Goal: Task Accomplishment & Management: Manage account settings

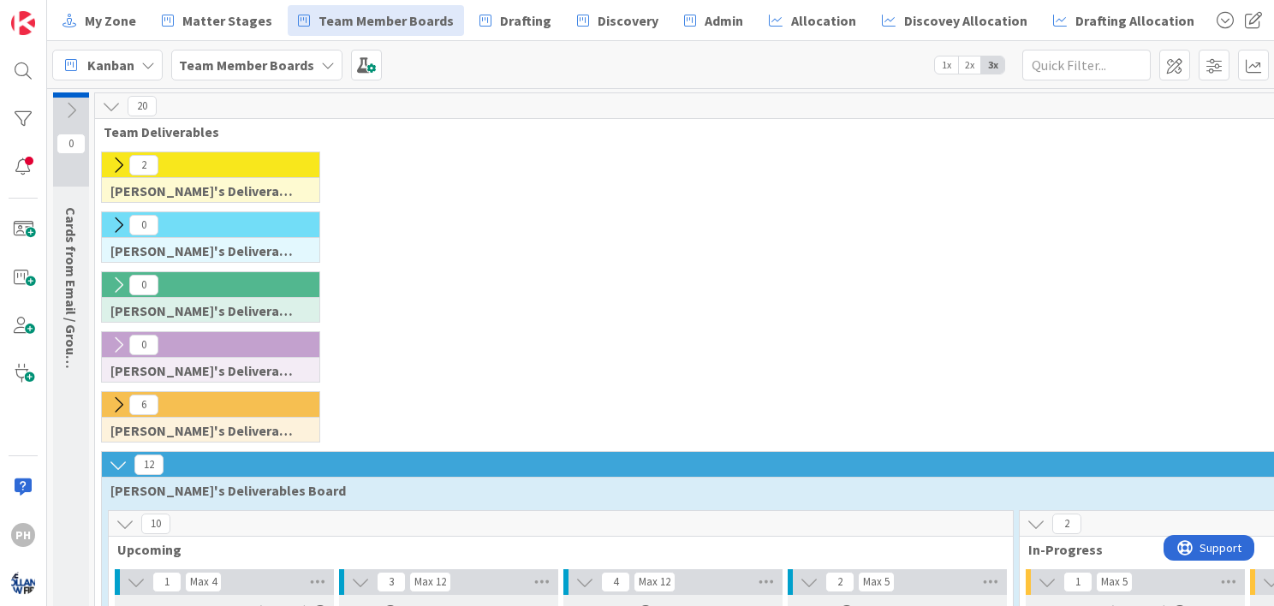
click at [116, 219] on icon at bounding box center [118, 225] width 19 height 19
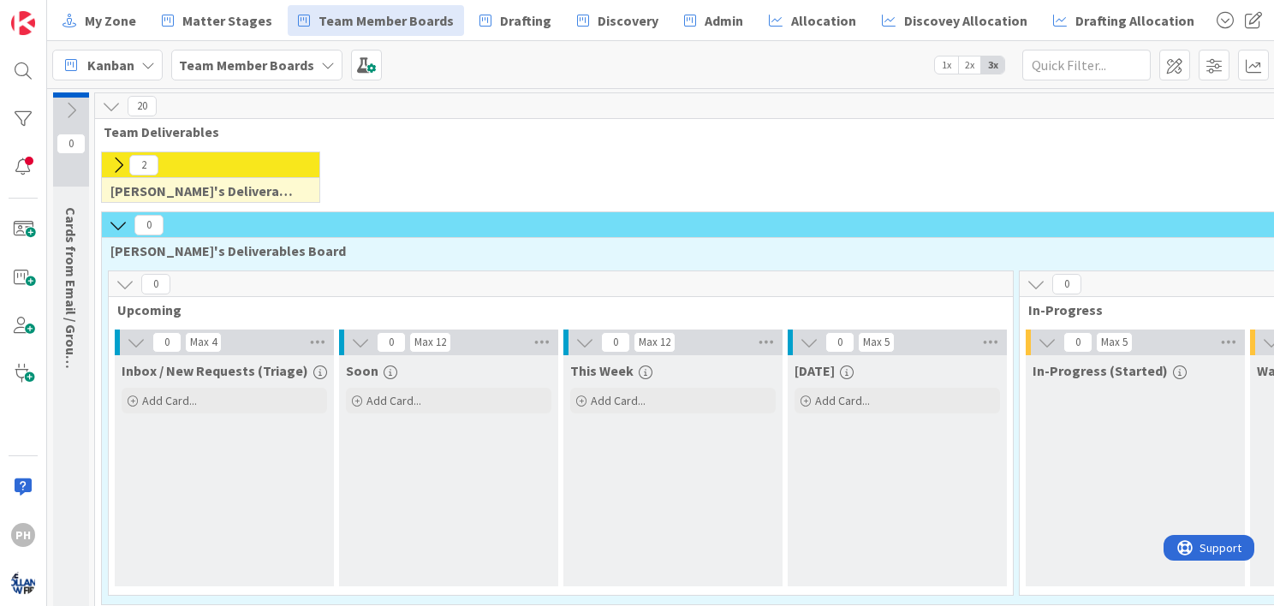
click at [117, 164] on icon at bounding box center [118, 165] width 19 height 19
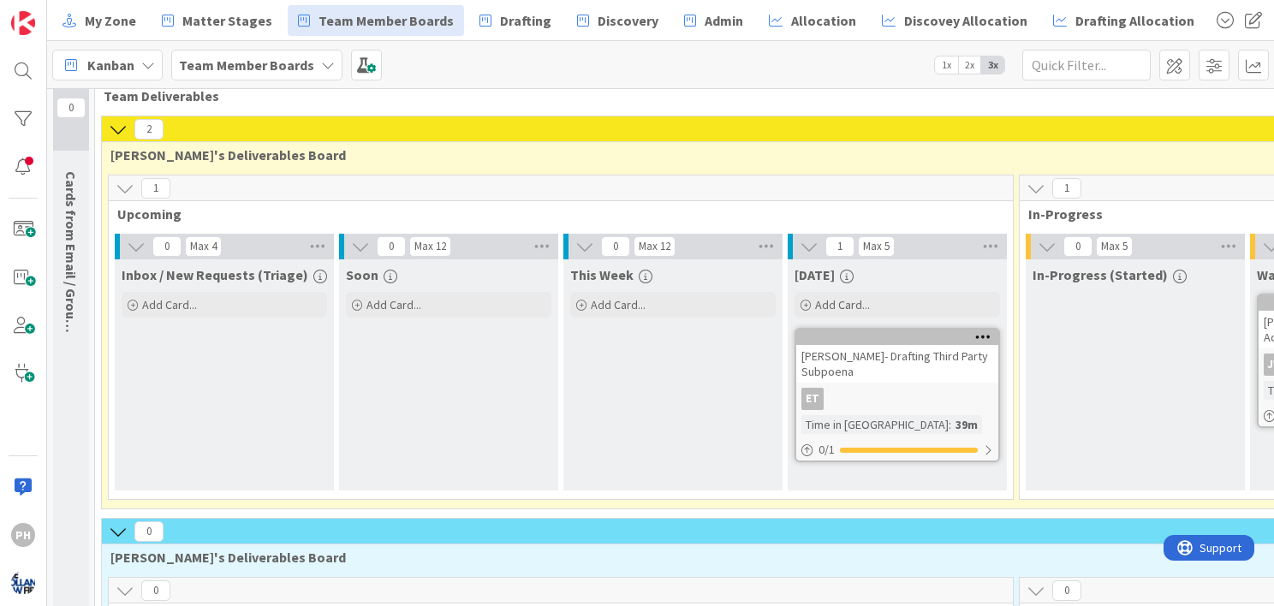
scroll to position [30, 0]
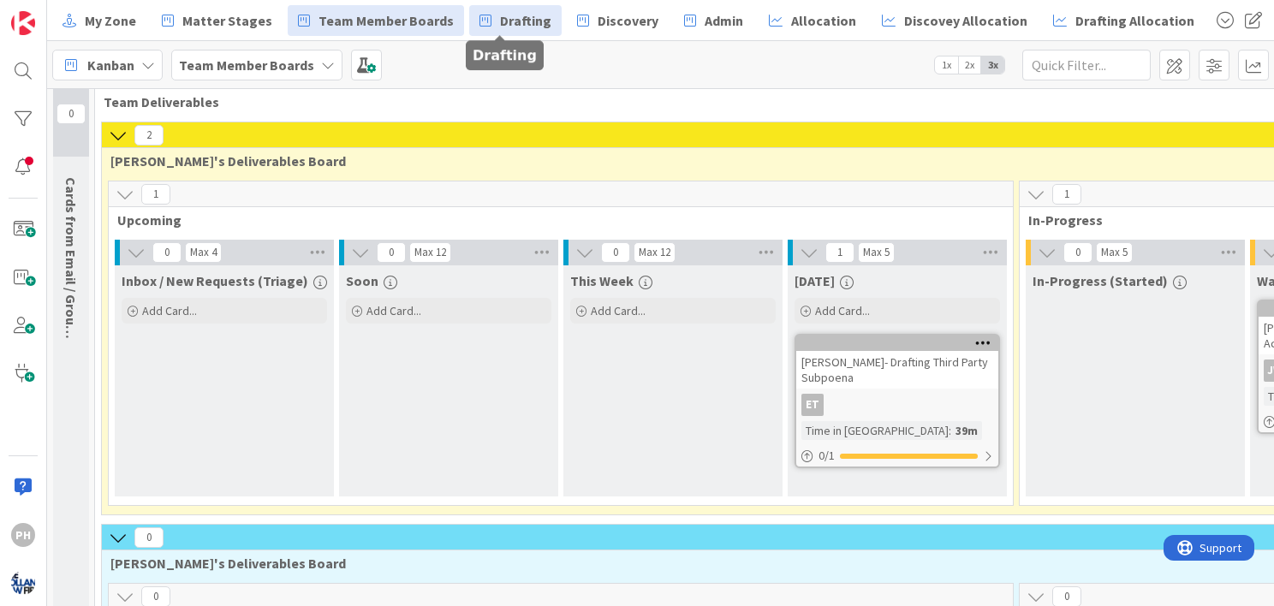
click at [483, 32] on link "Drafting" at bounding box center [515, 20] width 92 height 31
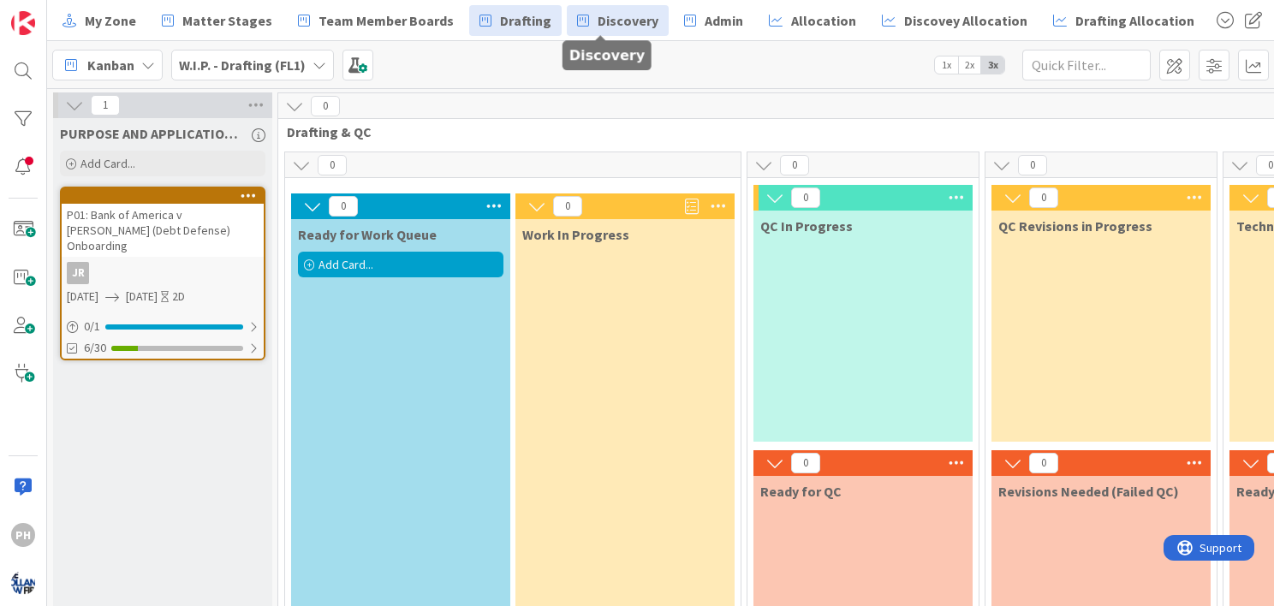
click at [599, 19] on span "Discovery" at bounding box center [628, 20] width 61 height 21
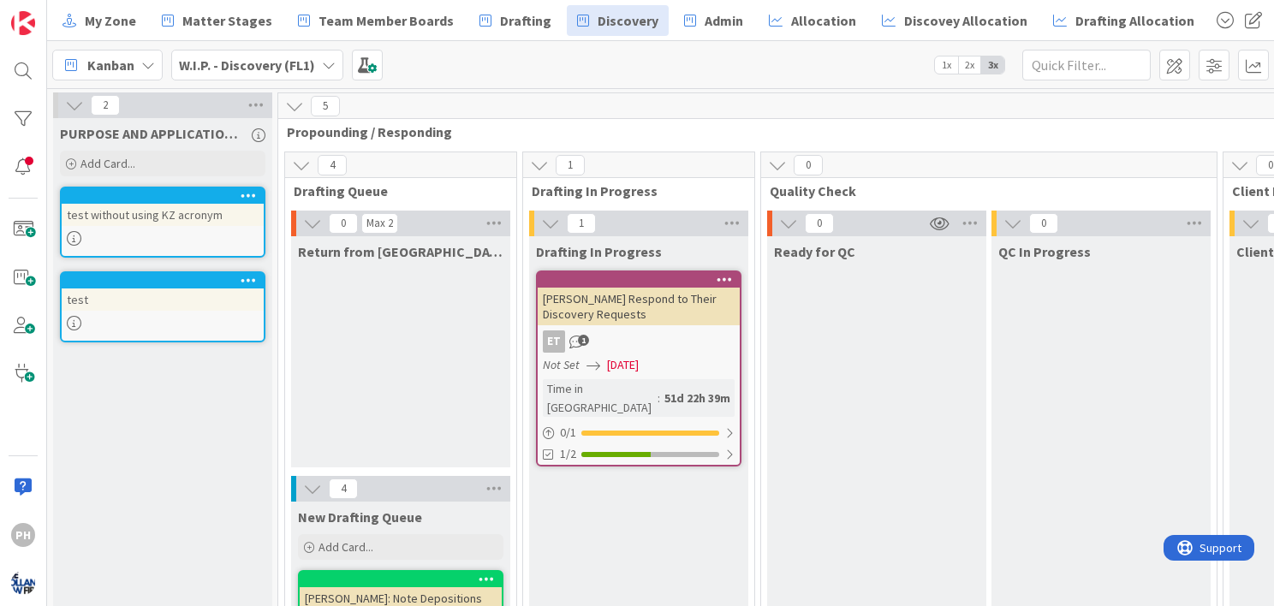
click at [250, 190] on icon at bounding box center [249, 195] width 16 height 12
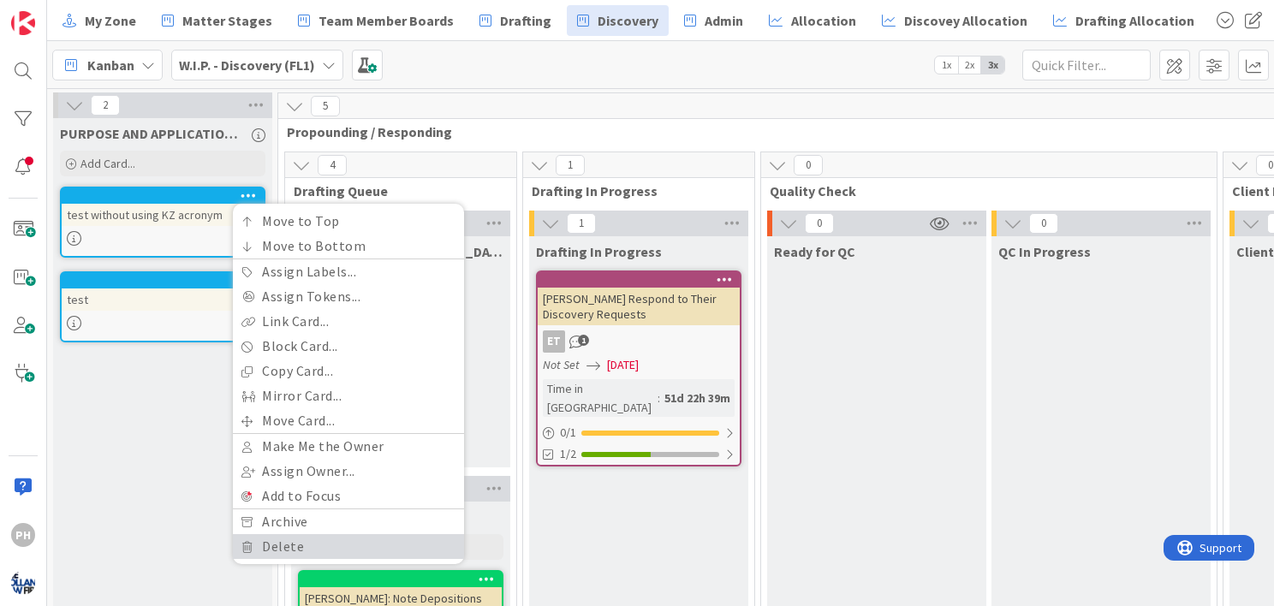
click at [245, 544] on icon at bounding box center [247, 547] width 12 height 10
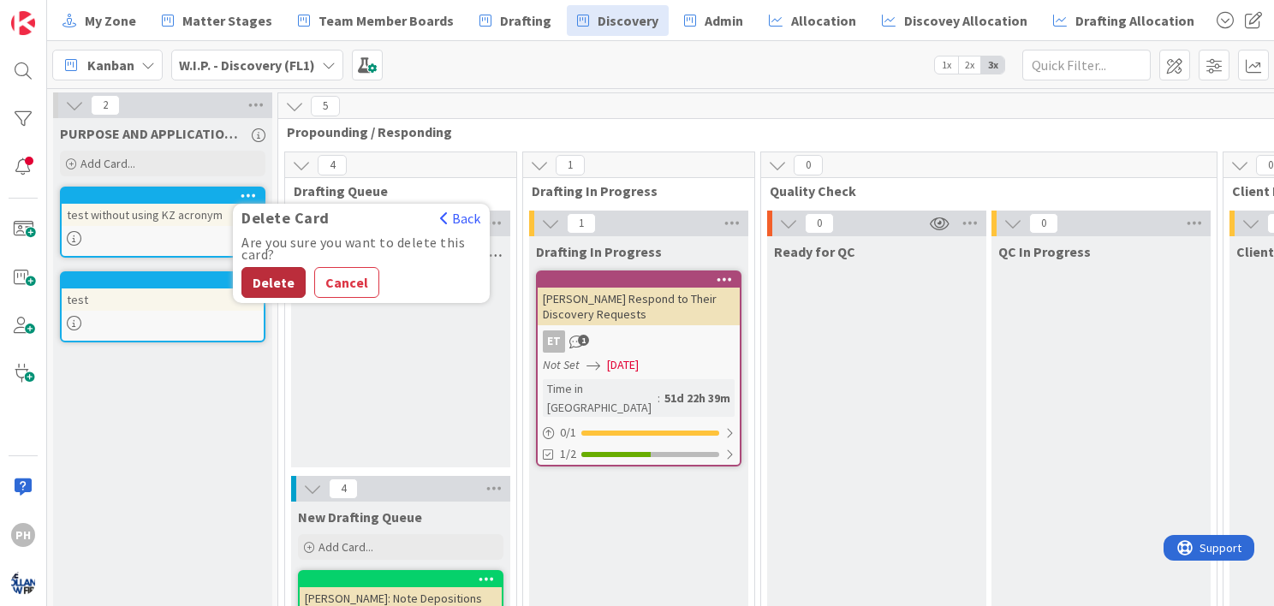
click at [269, 277] on button "Delete" at bounding box center [273, 282] width 64 height 31
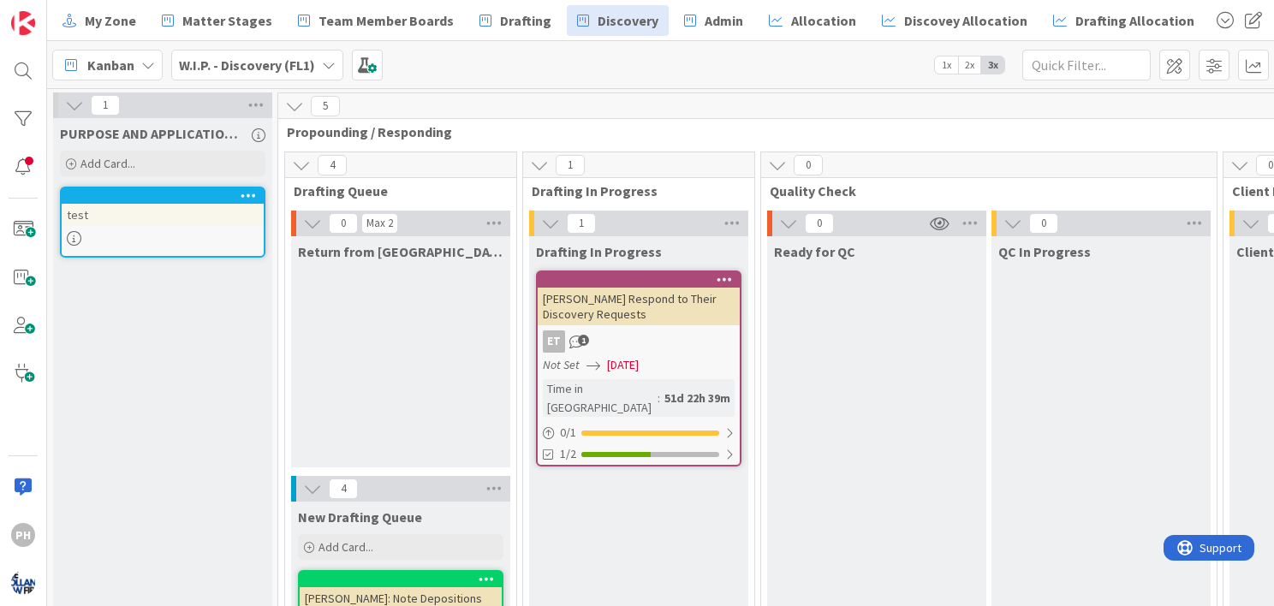
click at [251, 189] on icon at bounding box center [249, 195] width 16 height 12
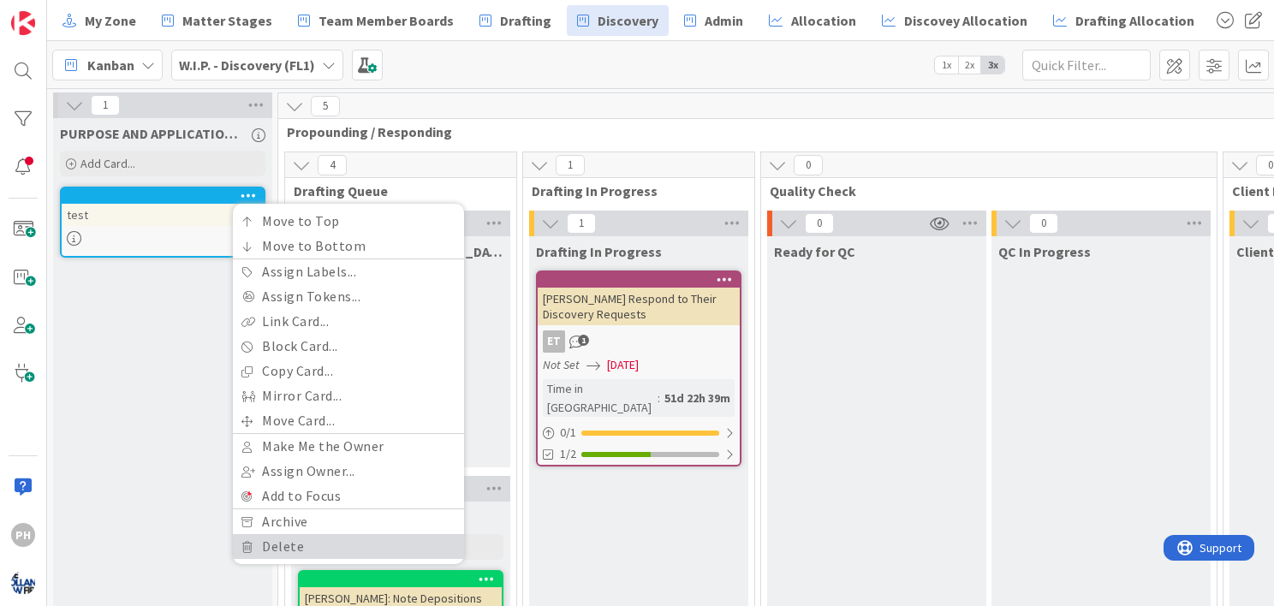
click at [280, 534] on link "Delete" at bounding box center [348, 546] width 231 height 25
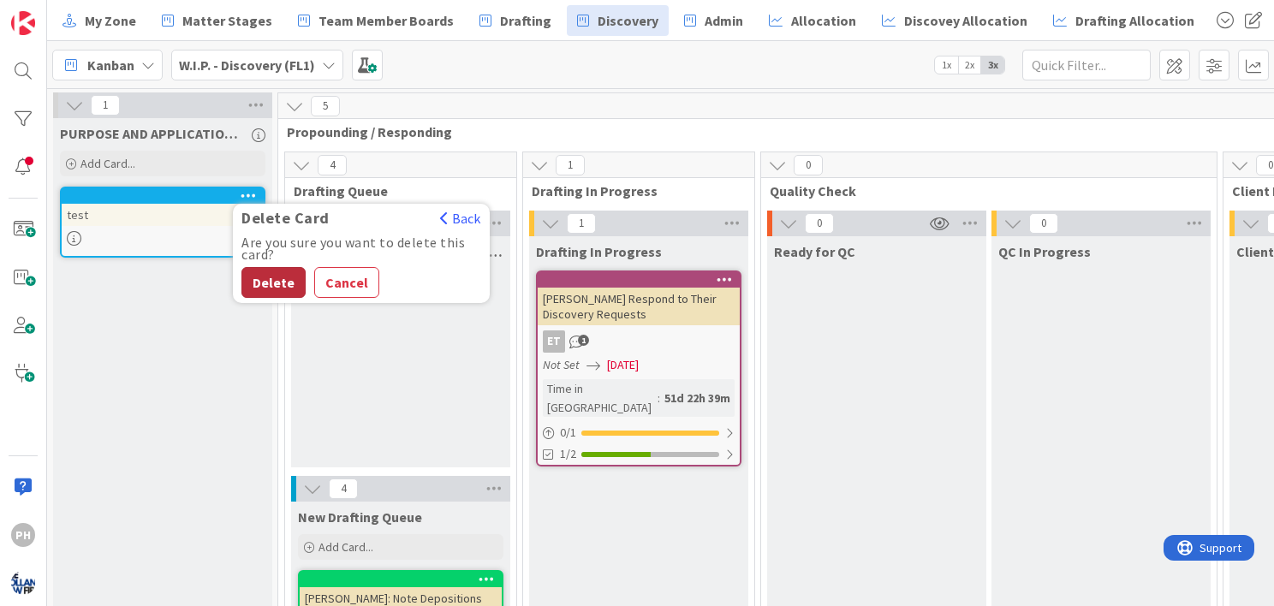
click at [273, 274] on button "Delete" at bounding box center [273, 282] width 64 height 31
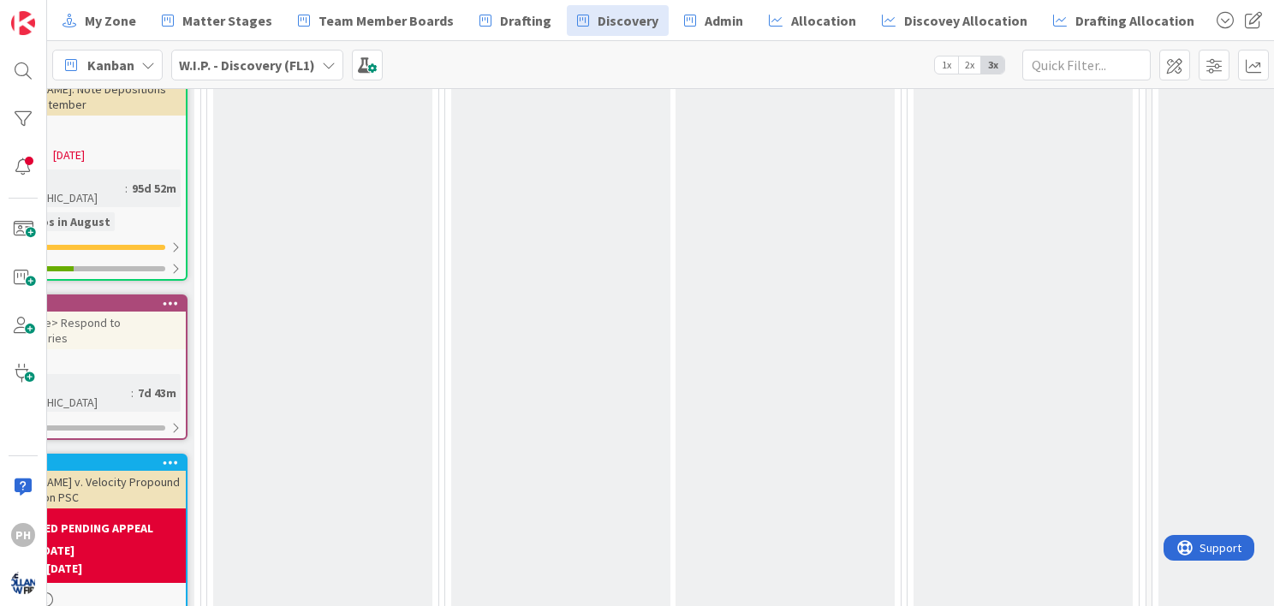
scroll to position [510, 315]
click at [714, 21] on span "Admin" at bounding box center [724, 20] width 39 height 21
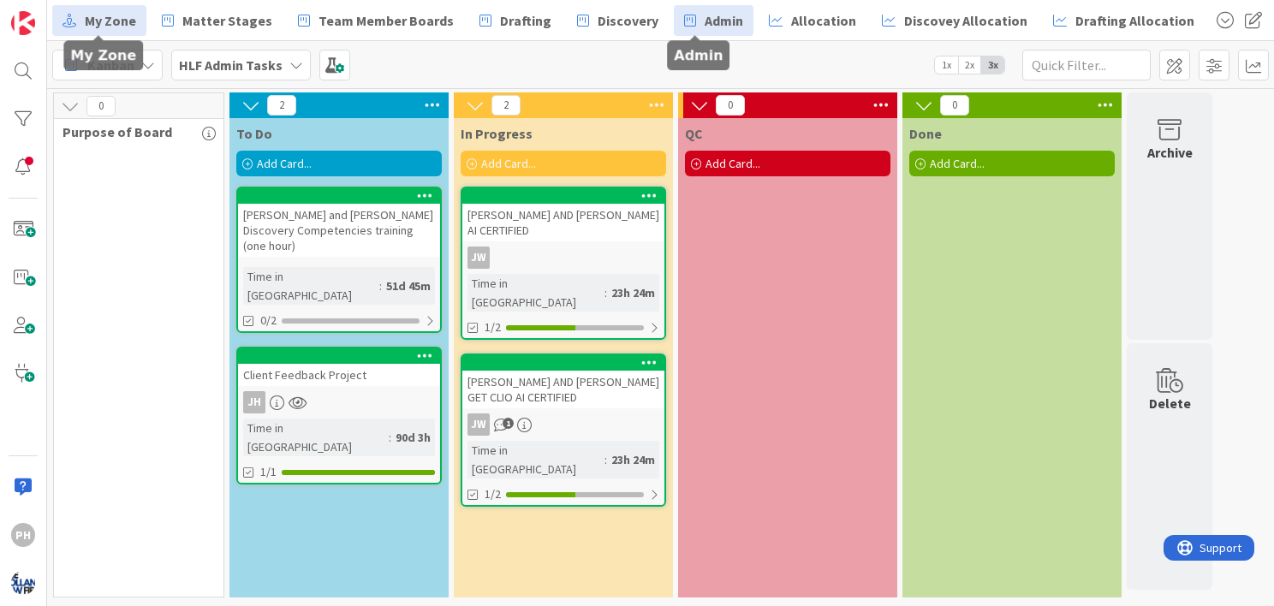
click at [116, 20] on span "My Zone" at bounding box center [110, 20] width 51 height 21
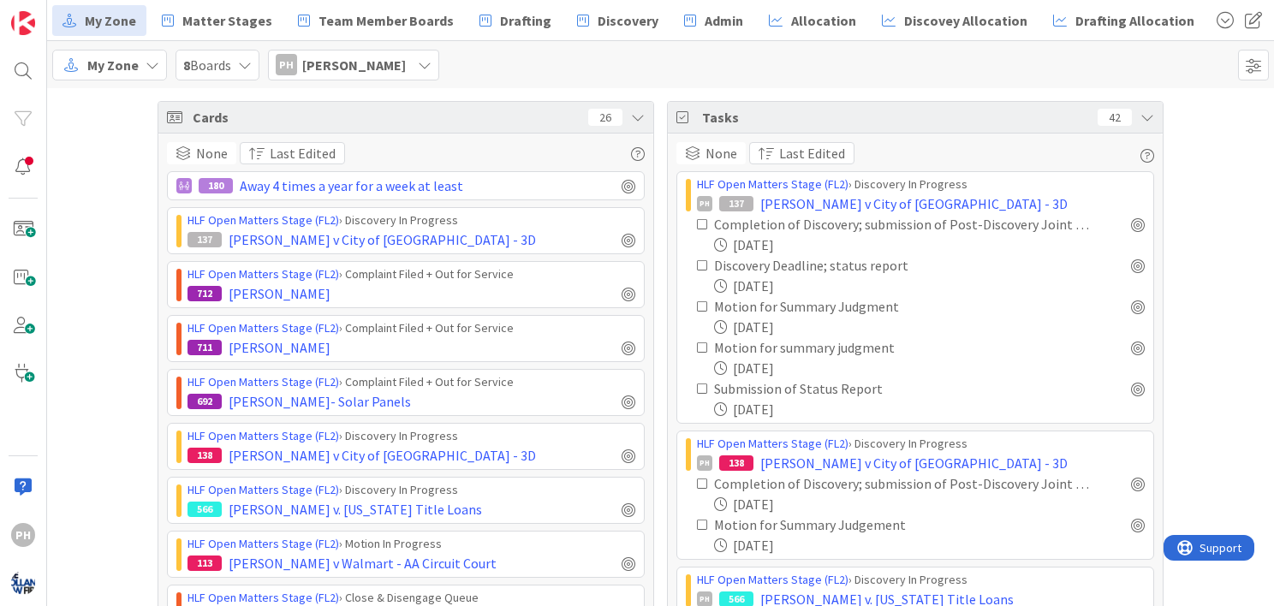
click at [418, 65] on icon at bounding box center [425, 65] width 14 height 14
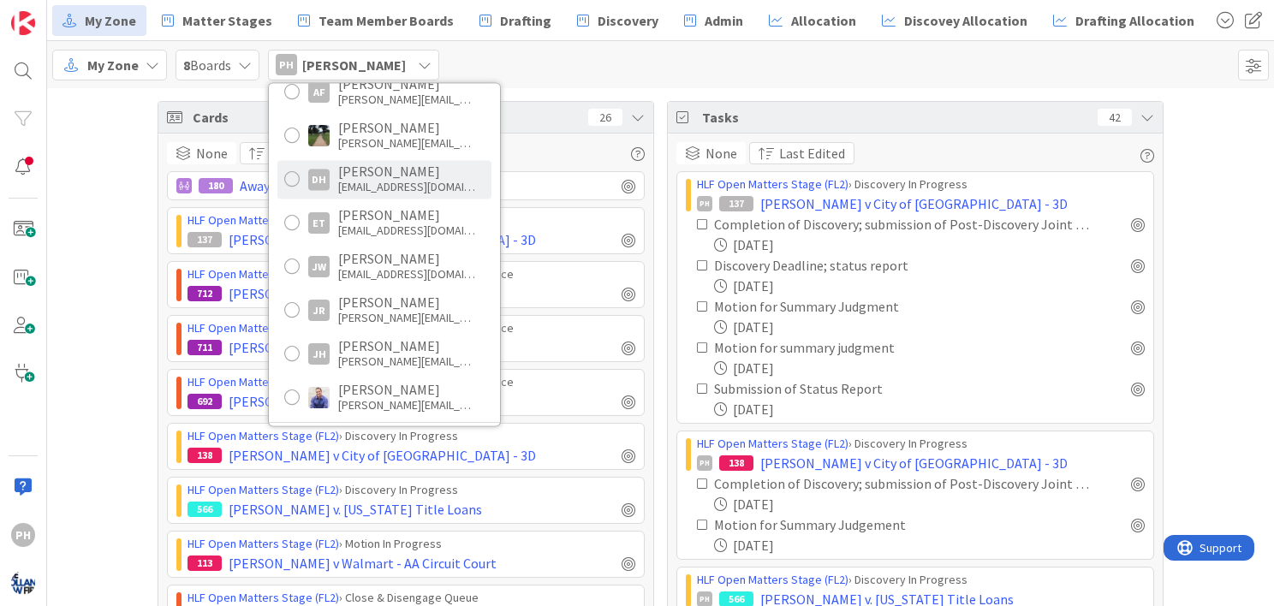
scroll to position [102, 0]
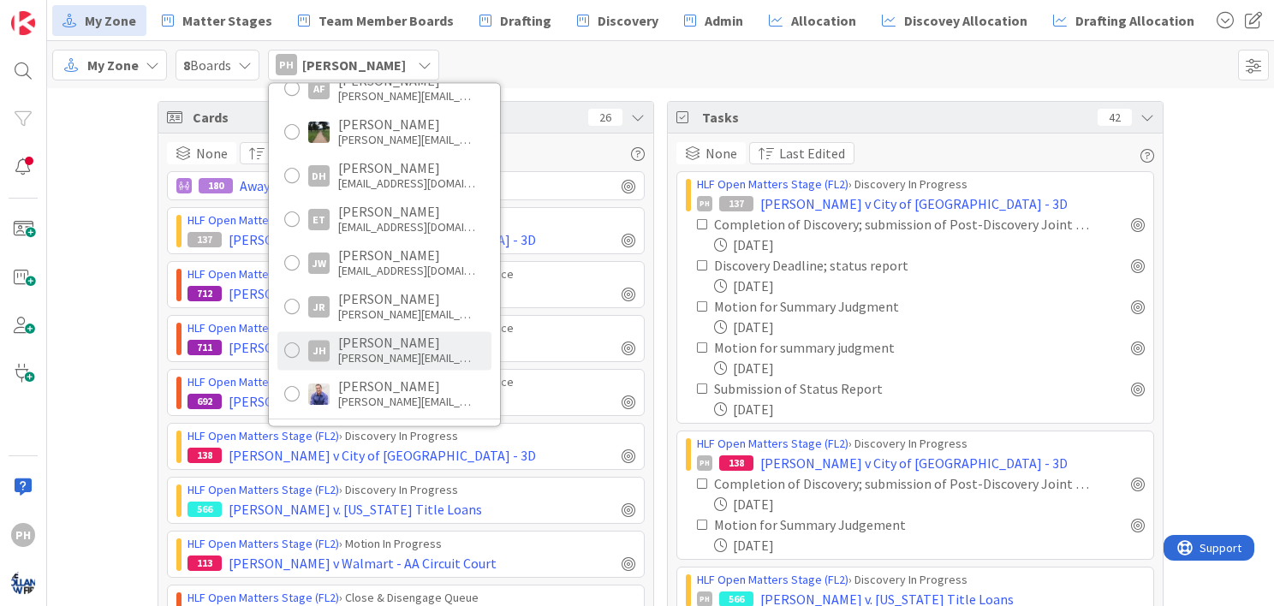
click at [338, 351] on div "[PERSON_NAME][EMAIL_ADDRESS][DOMAIN_NAME]" at bounding box center [406, 357] width 137 height 15
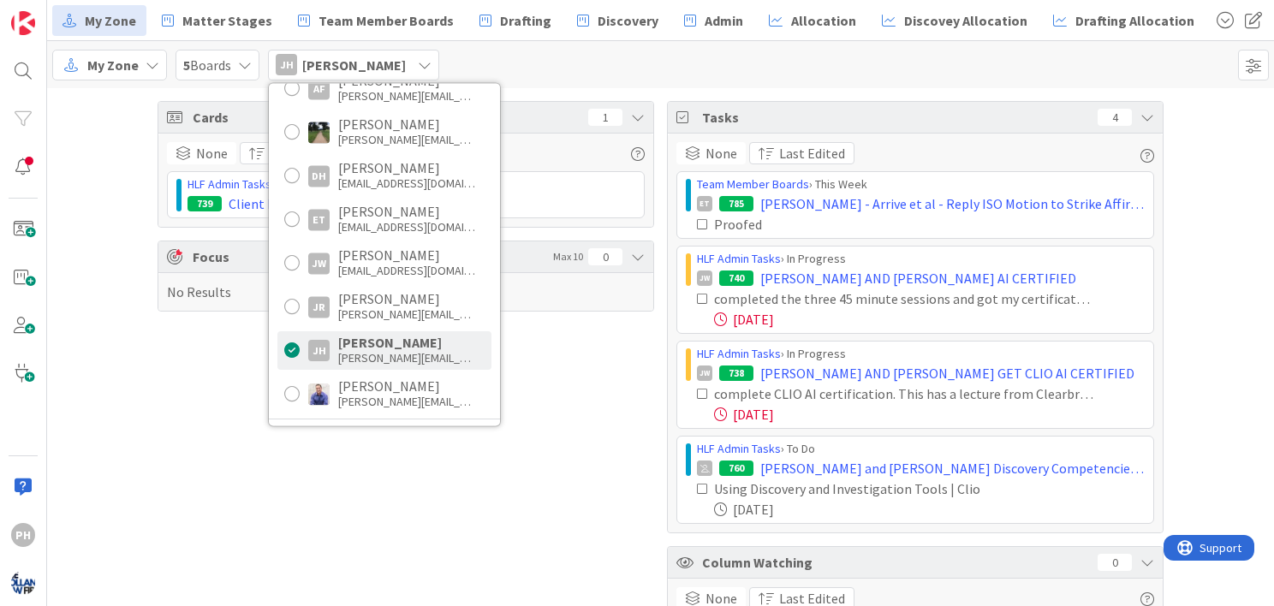
click at [564, 394] on div "Cards 1 None Last Edited HLF Admin Tasks › To Do 739 Client Feedback Project Fo…" at bounding box center [406, 373] width 497 height 545
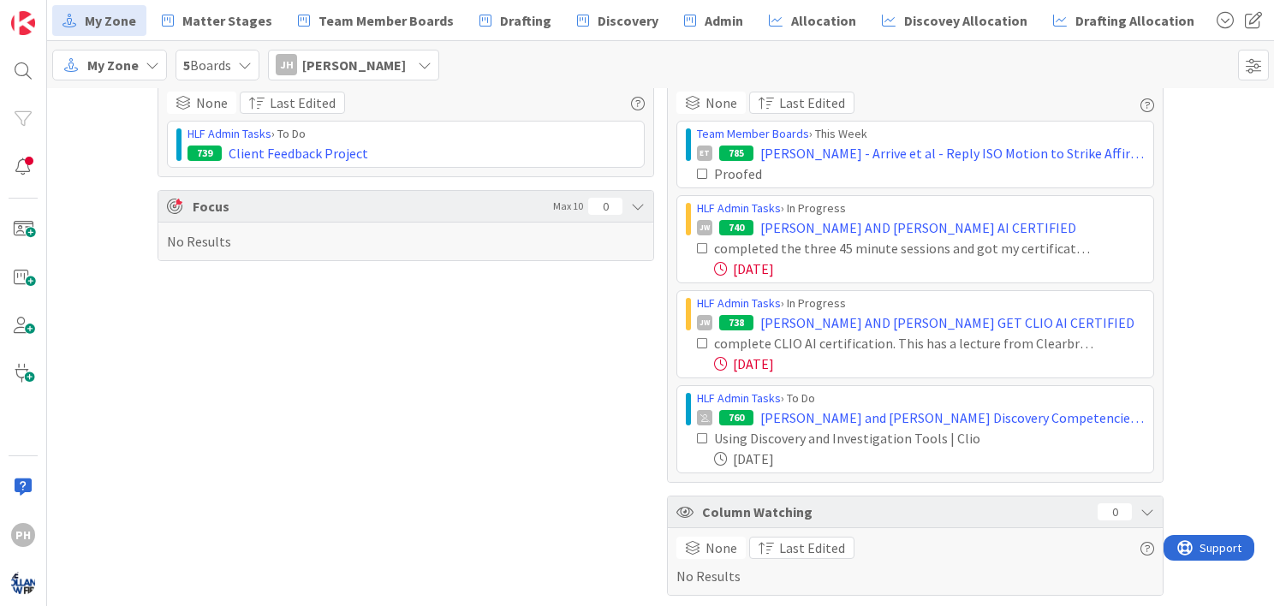
scroll to position [0, 0]
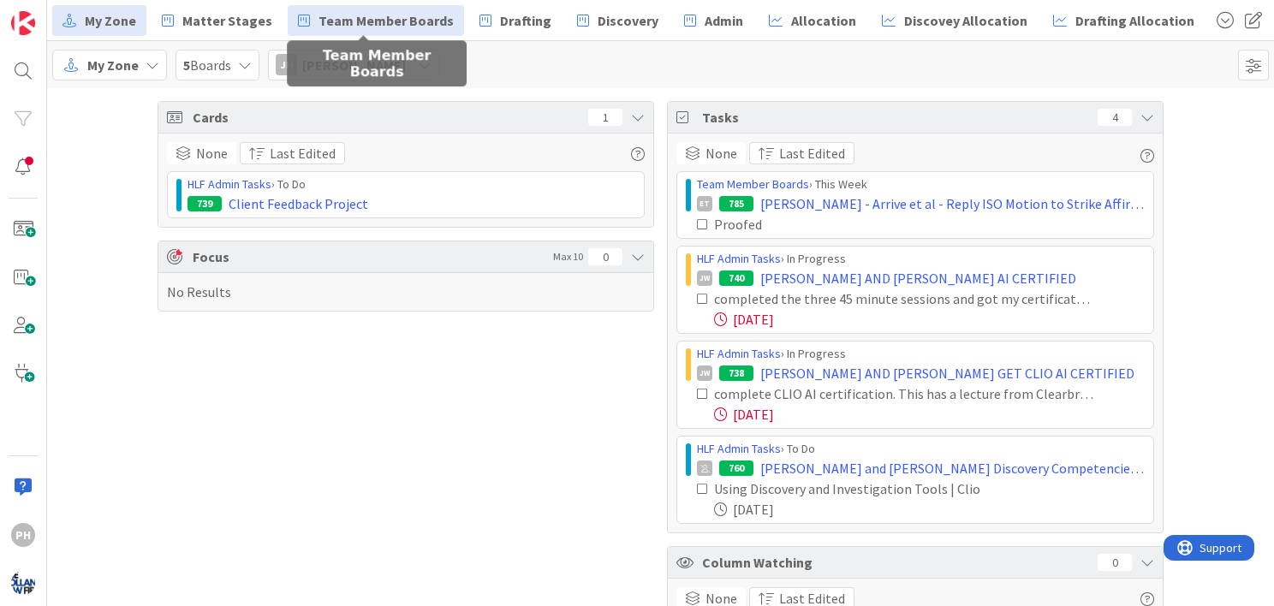
click at [354, 21] on span "Team Member Boards" at bounding box center [386, 20] width 135 height 21
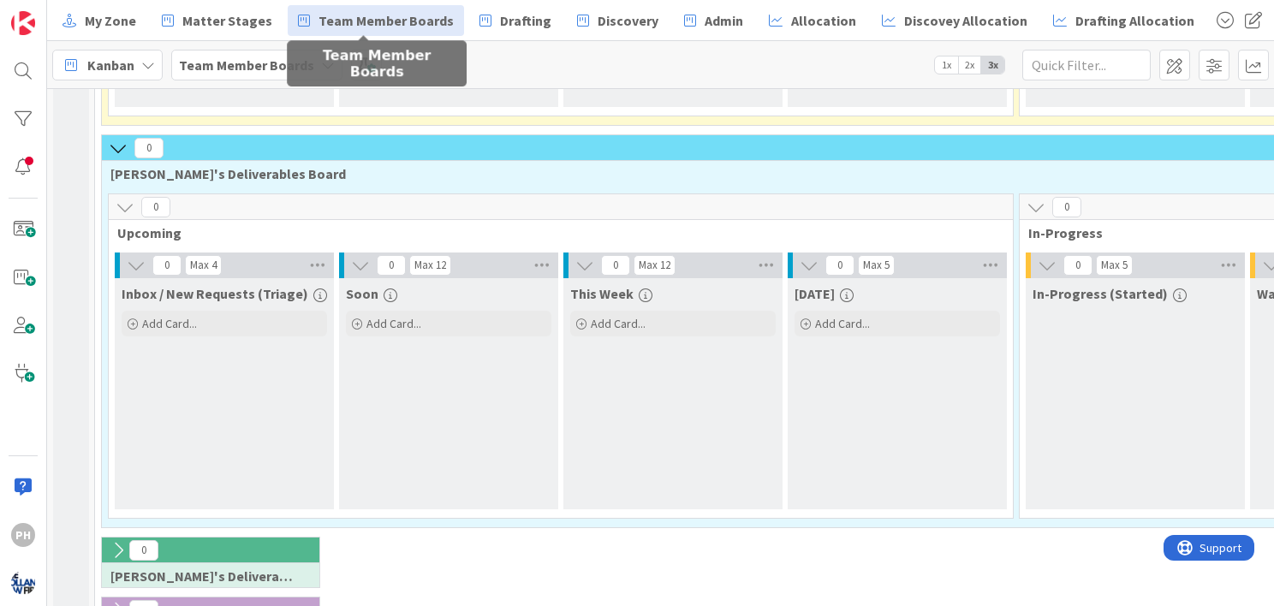
scroll to position [418, 0]
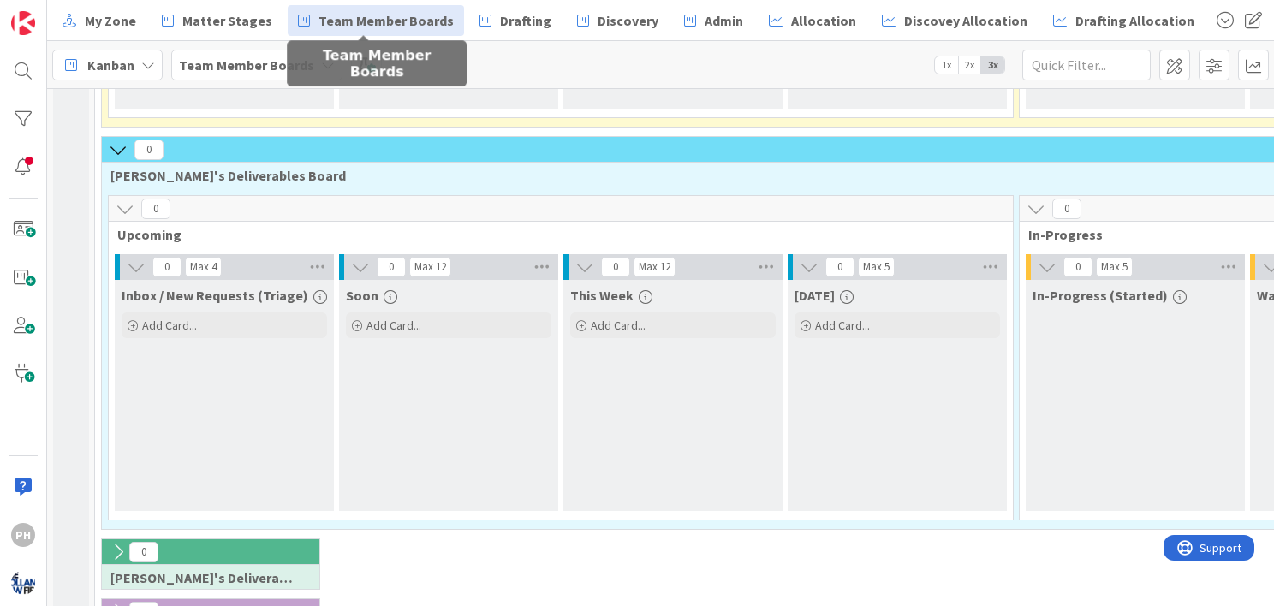
click at [116, 140] on icon at bounding box center [118, 149] width 19 height 19
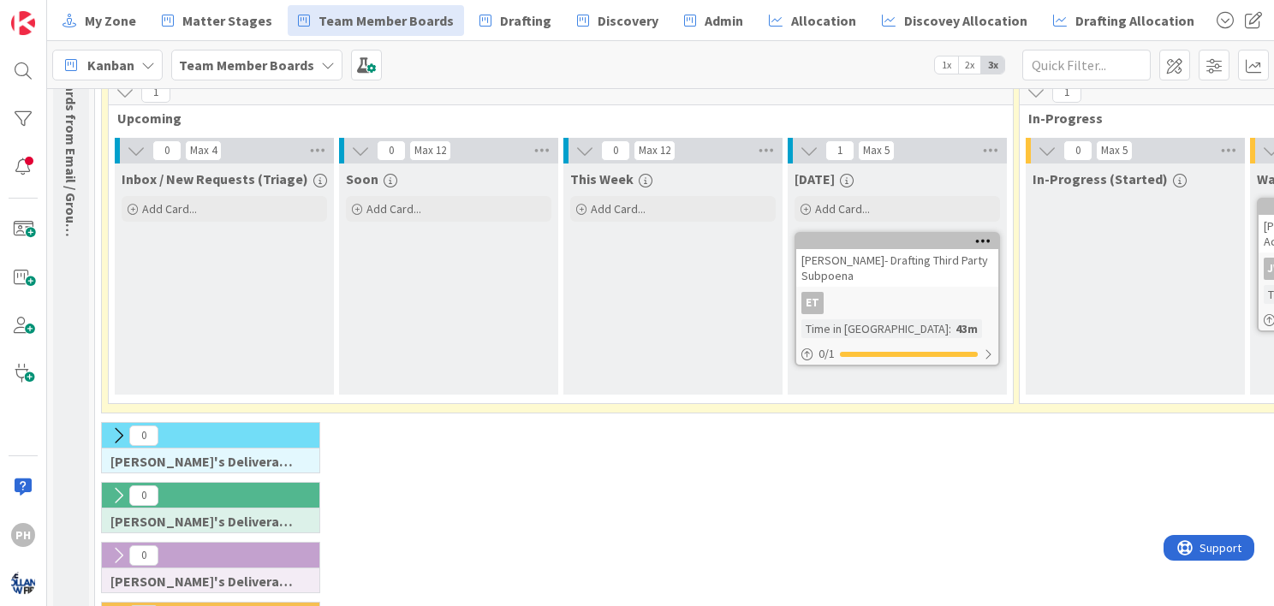
scroll to position [0, 0]
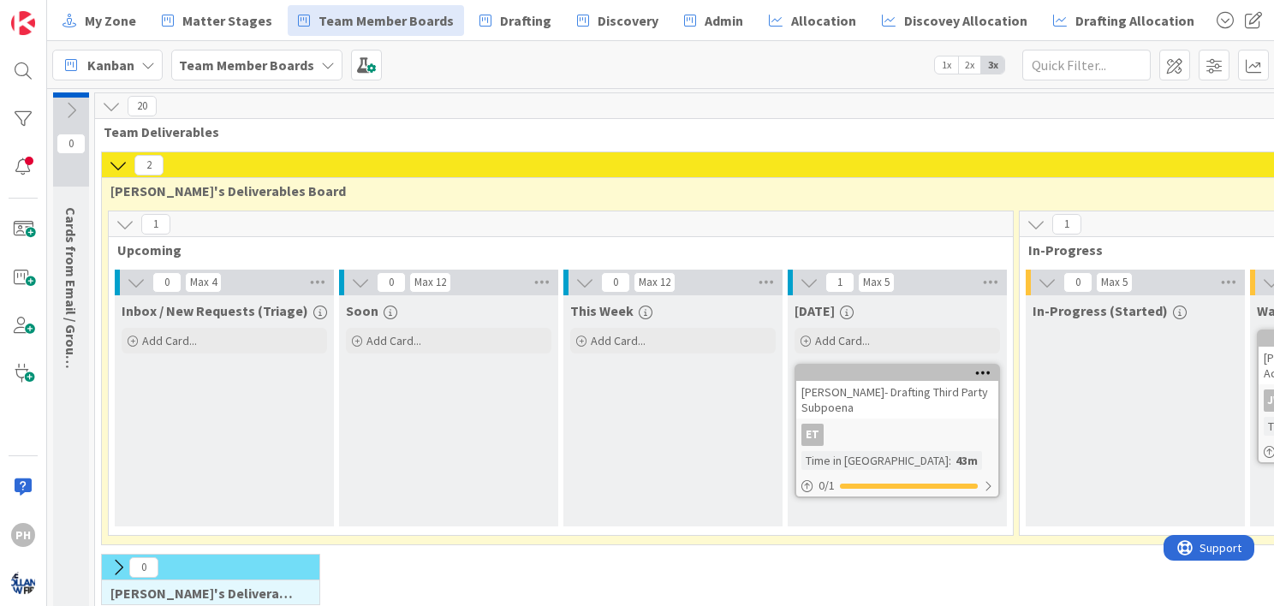
click at [116, 160] on icon at bounding box center [118, 165] width 19 height 19
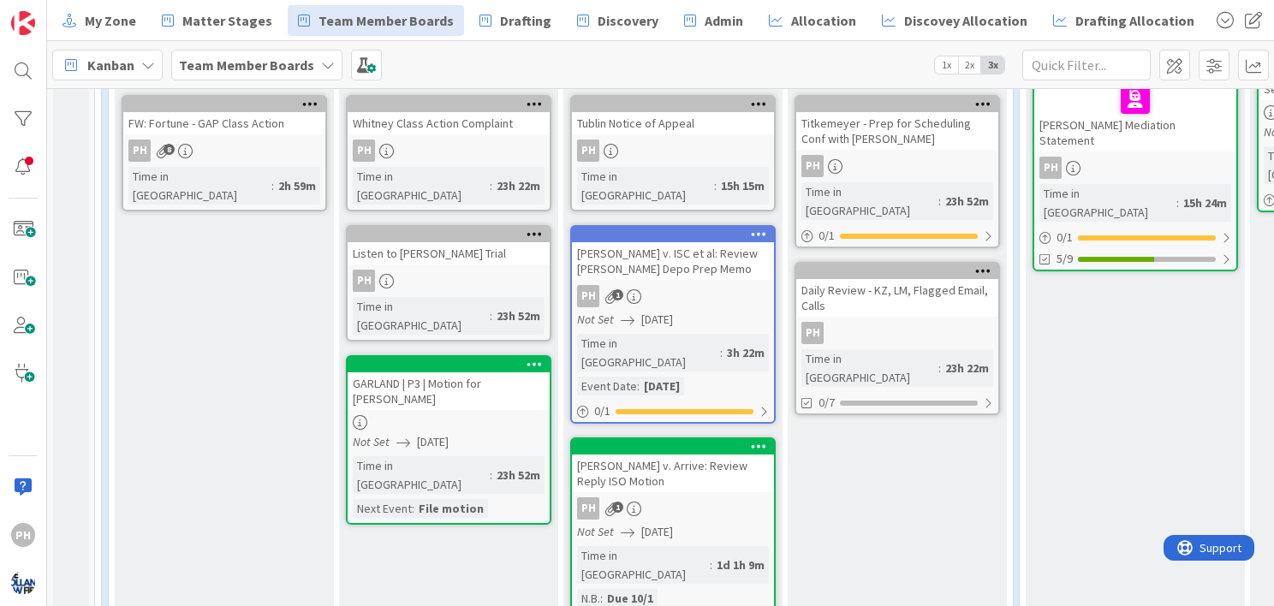
scroll to position [569, 0]
click at [206, 14] on span "Matter Stages" at bounding box center [227, 20] width 90 height 21
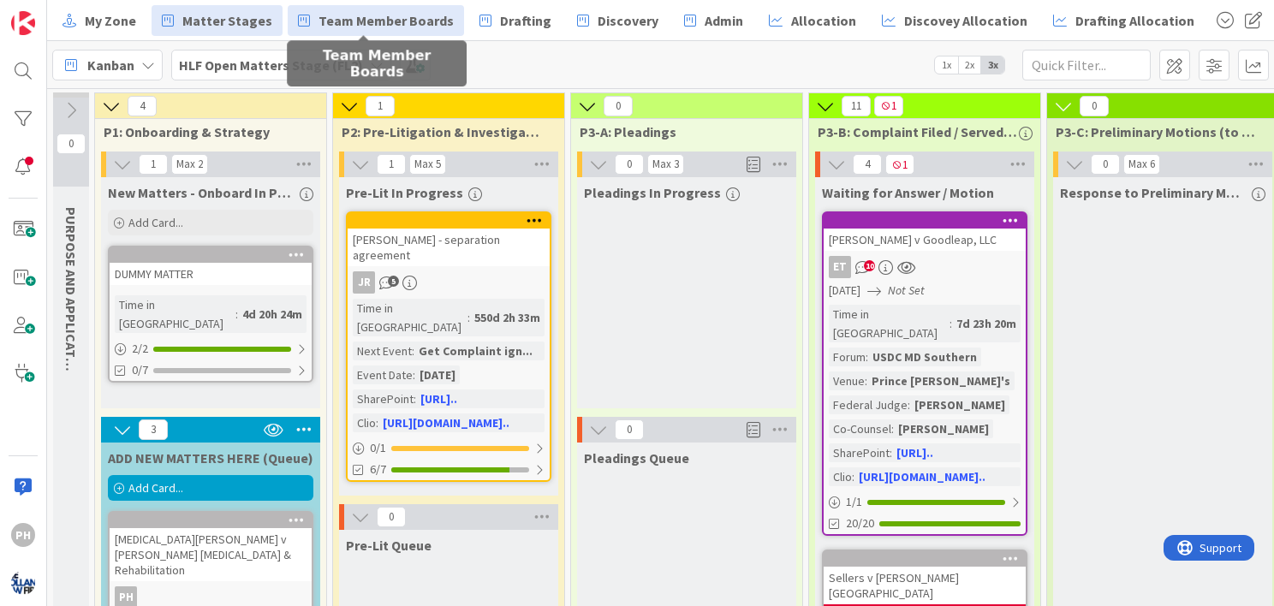
click at [328, 20] on span "Team Member Boards" at bounding box center [386, 20] width 135 height 21
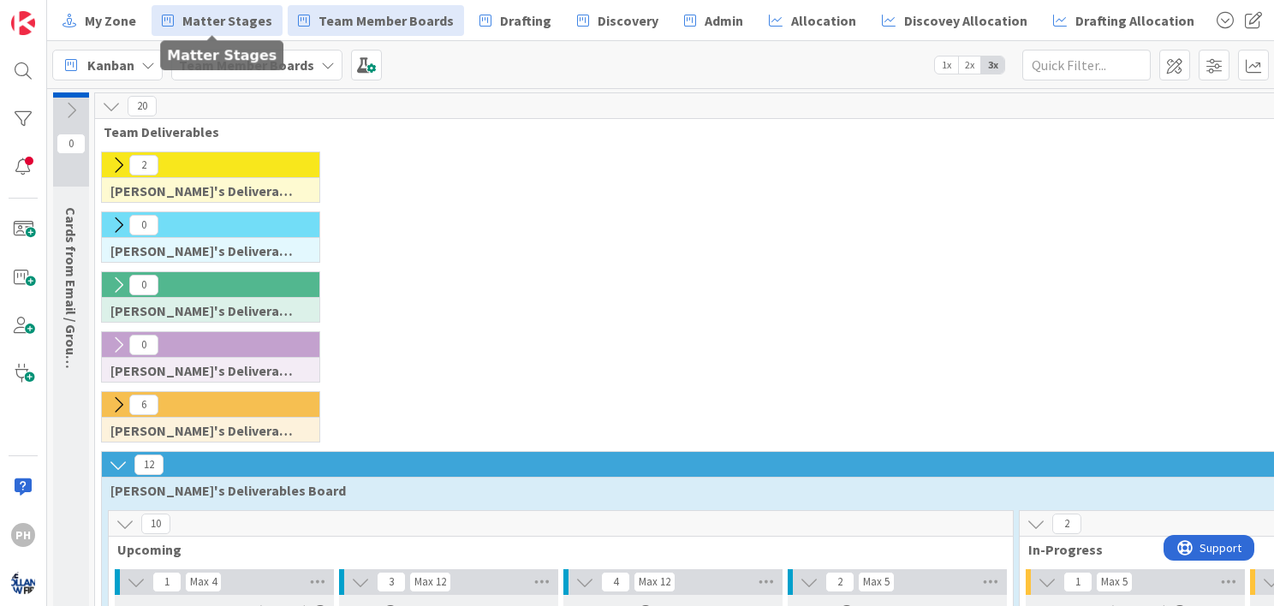
click at [211, 17] on span "Matter Stages" at bounding box center [227, 20] width 90 height 21
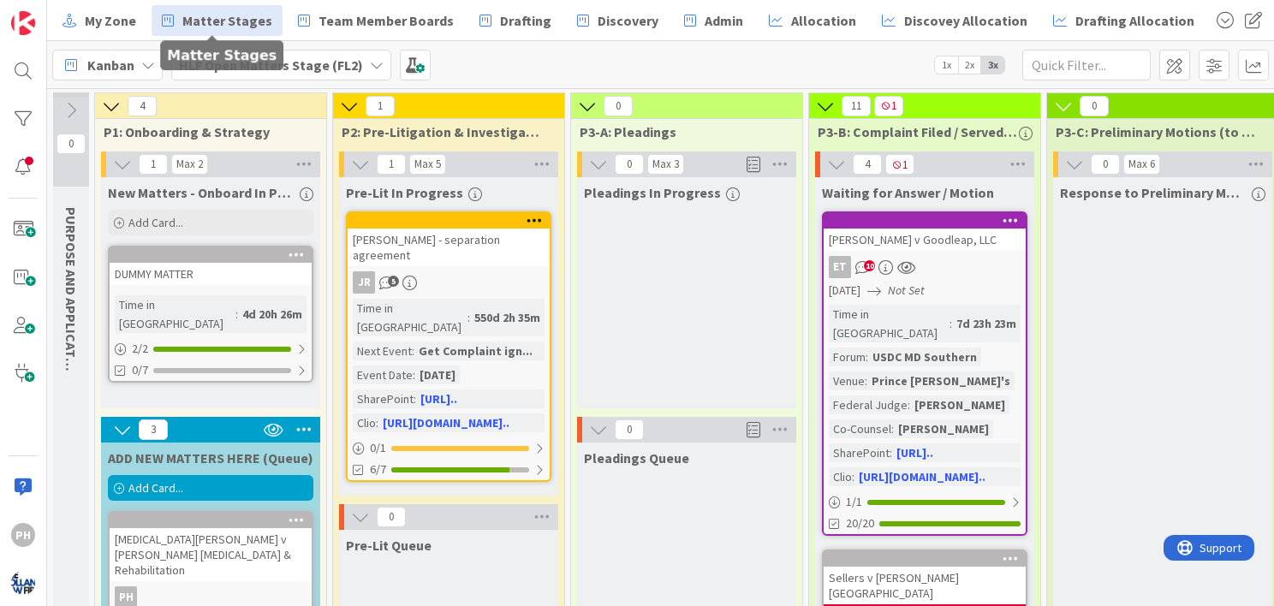
click at [195, 17] on span "Matter Stages" at bounding box center [227, 20] width 90 height 21
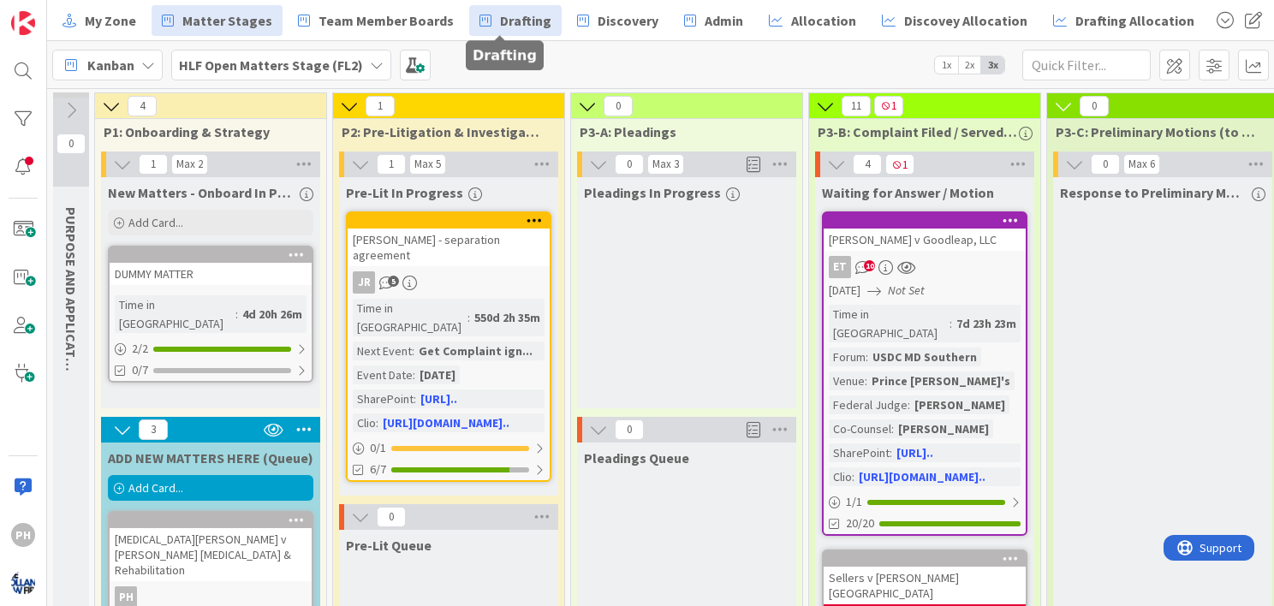
click at [504, 14] on span "Drafting" at bounding box center [525, 20] width 51 height 21
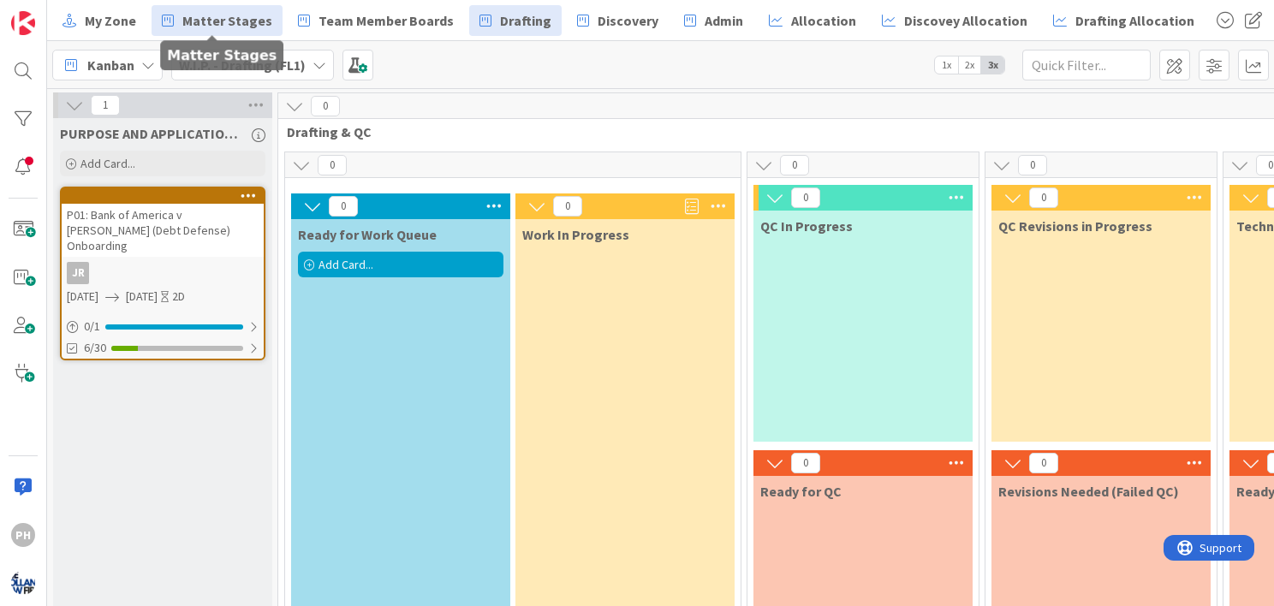
click at [199, 21] on span "Matter Stages" at bounding box center [227, 20] width 90 height 21
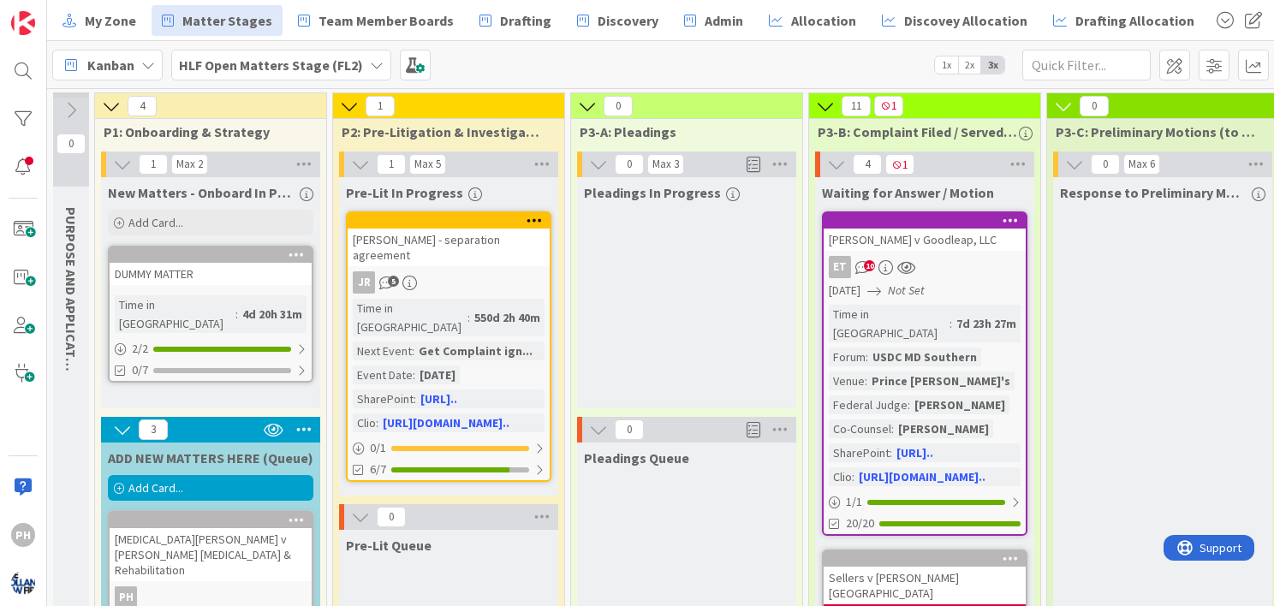
click at [295, 252] on icon at bounding box center [297, 254] width 16 height 12
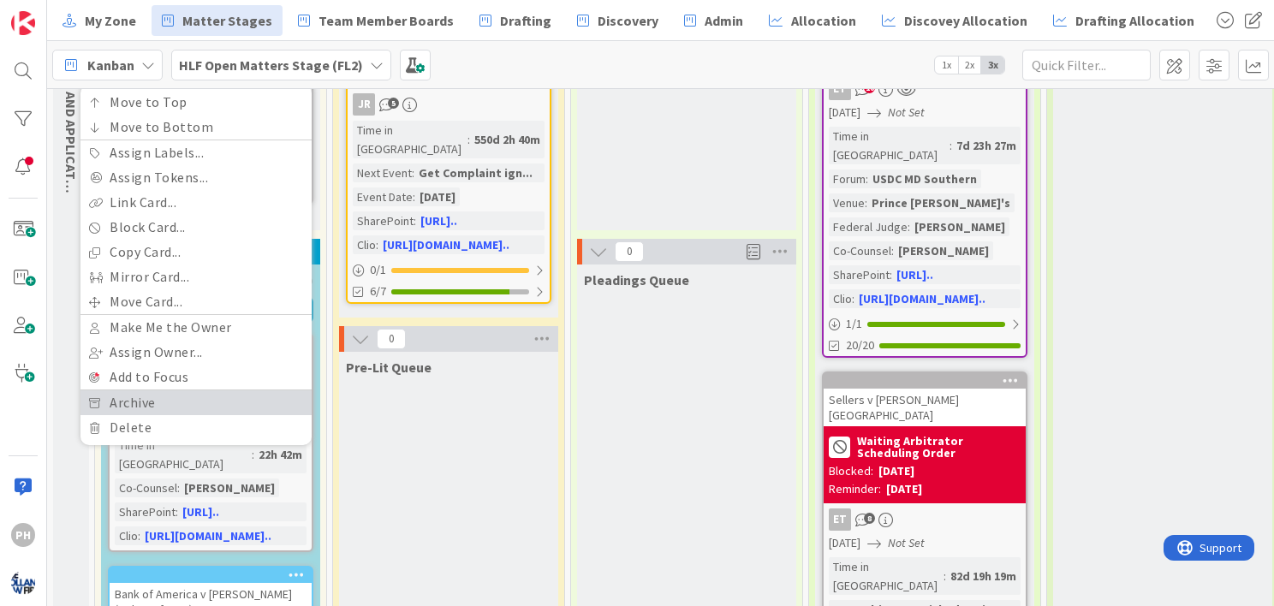
scroll to position [178, 0]
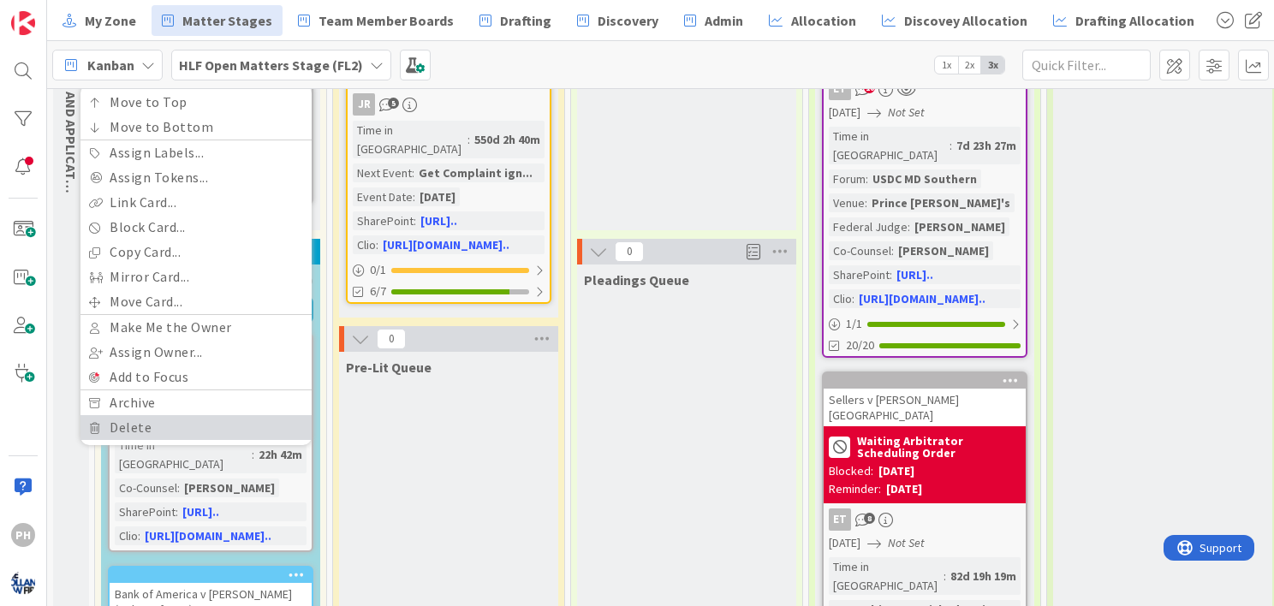
click at [177, 423] on link "Delete" at bounding box center [195, 427] width 231 height 25
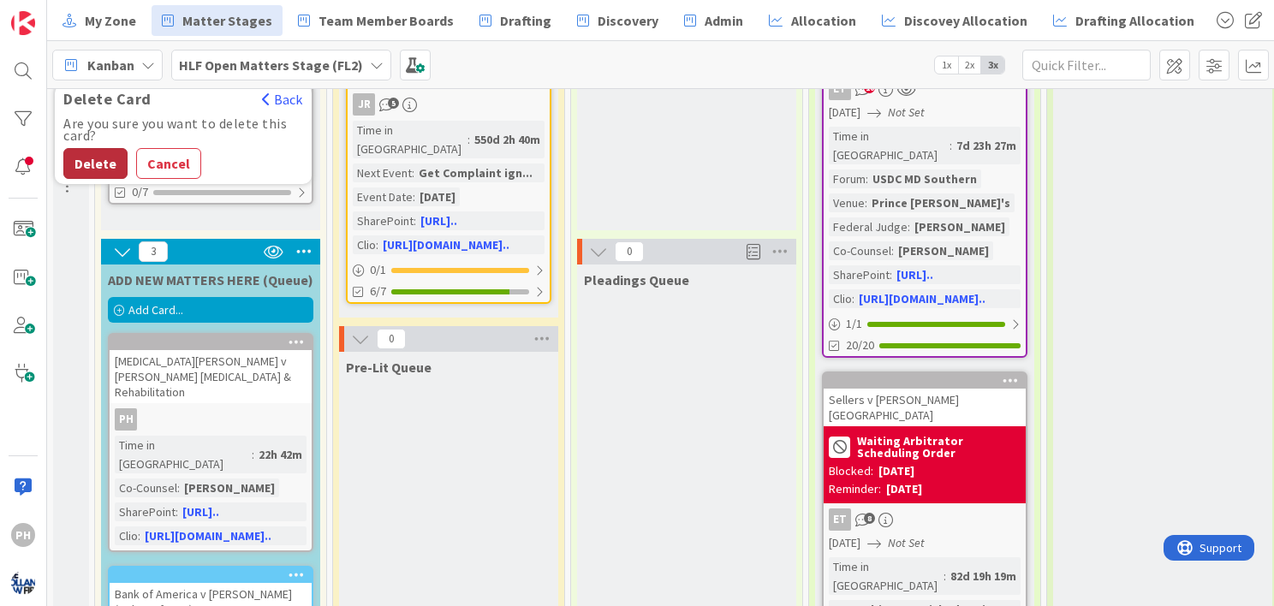
click at [106, 158] on button "Delete" at bounding box center [95, 163] width 64 height 31
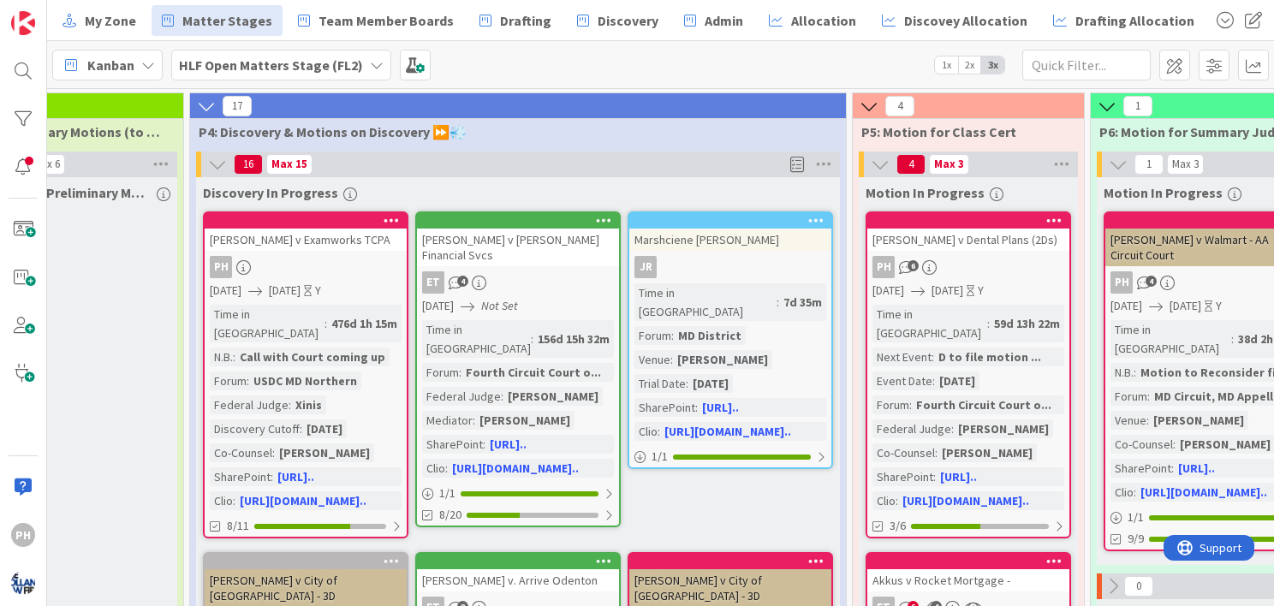
scroll to position [0, 1108]
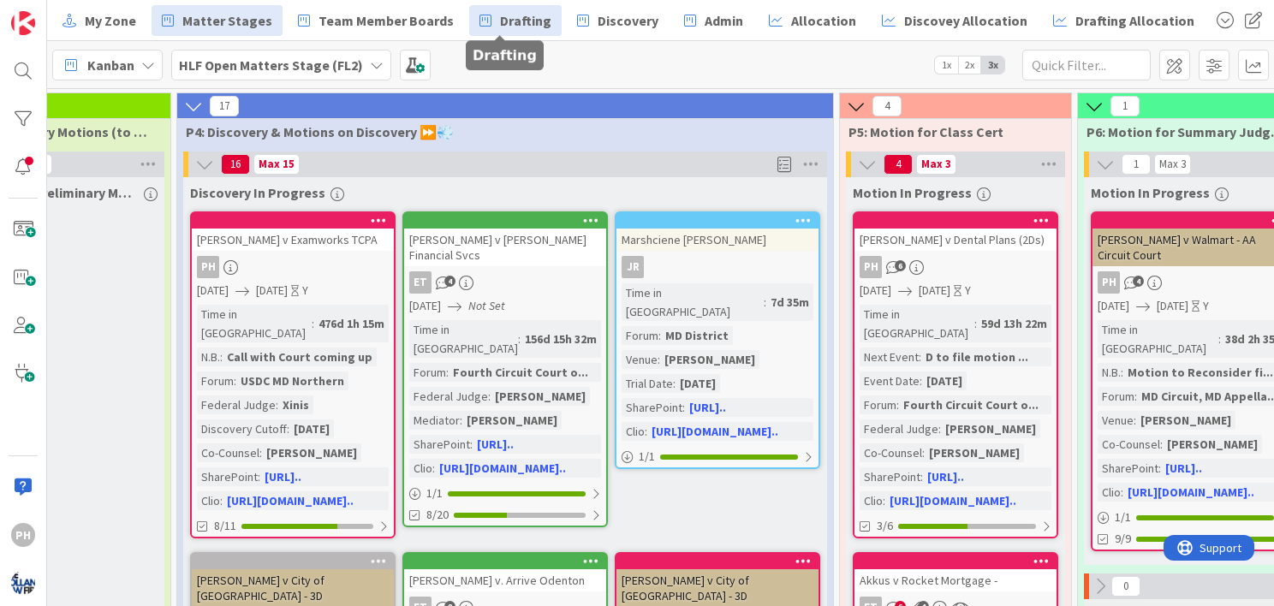
click at [501, 23] on span "Drafting" at bounding box center [525, 20] width 51 height 21
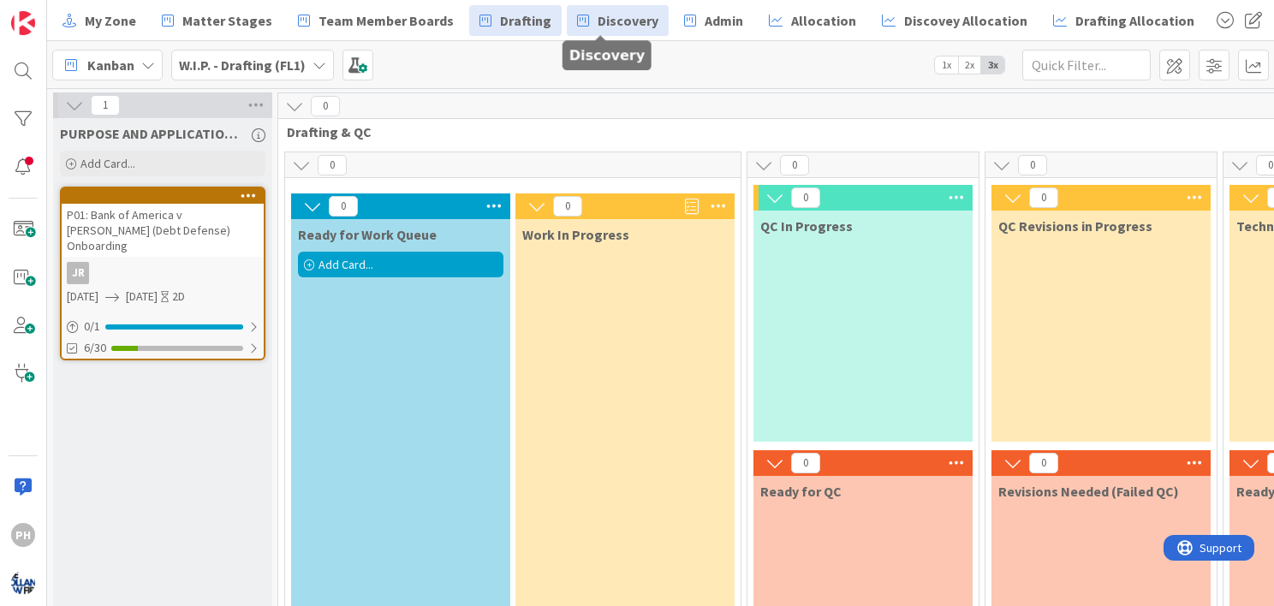
click at [604, 17] on span "Discovery" at bounding box center [628, 20] width 61 height 21
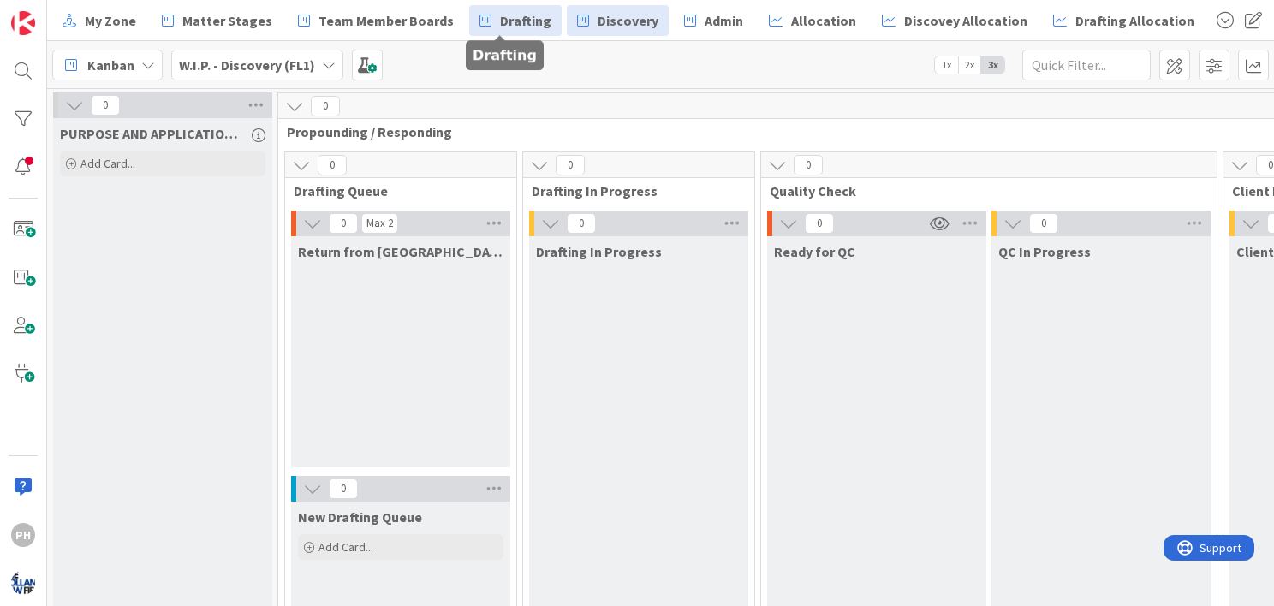
click at [500, 14] on span "Drafting" at bounding box center [525, 20] width 51 height 21
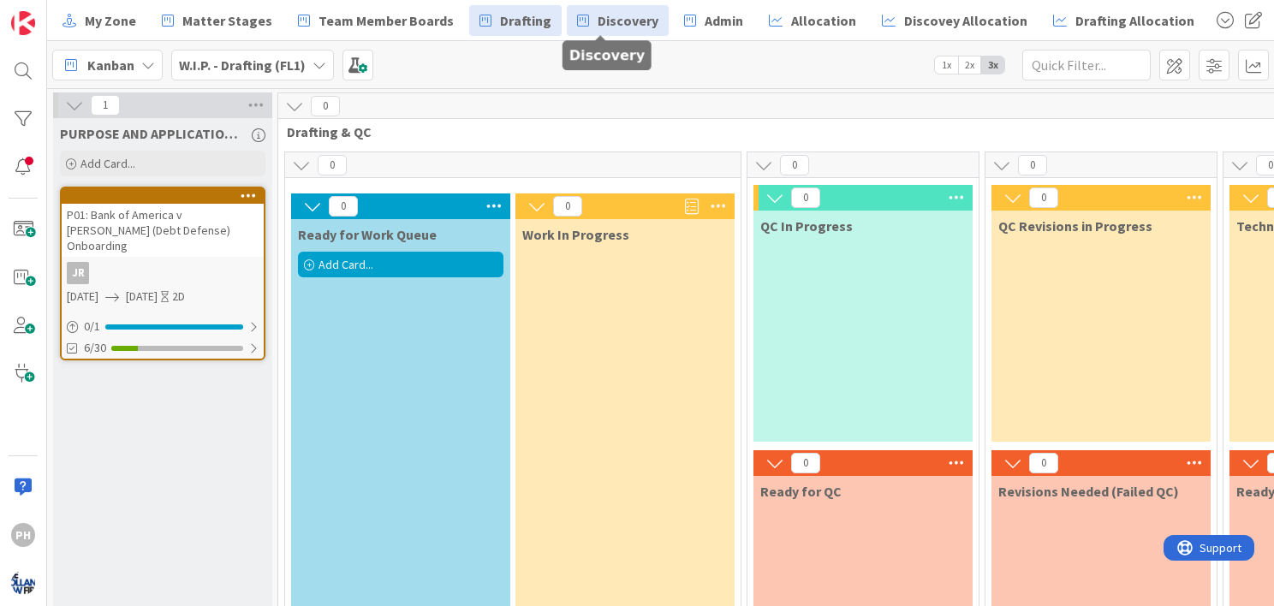
click at [598, 17] on span "Discovery" at bounding box center [628, 20] width 61 height 21
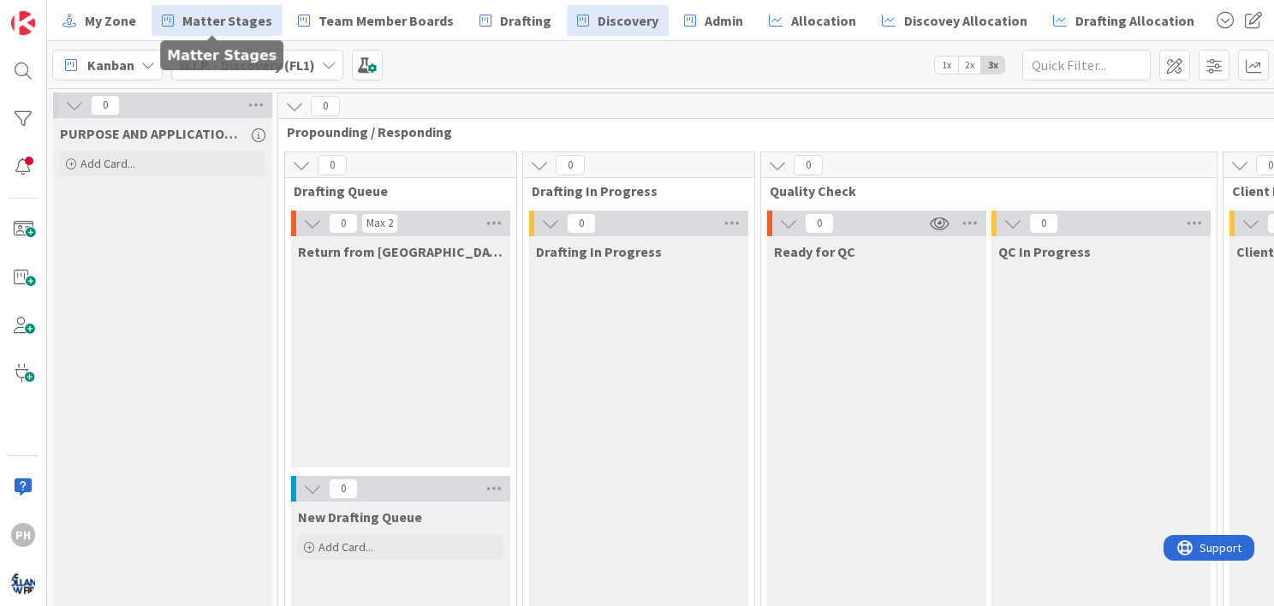
click at [195, 19] on span "Matter Stages" at bounding box center [227, 20] width 90 height 21
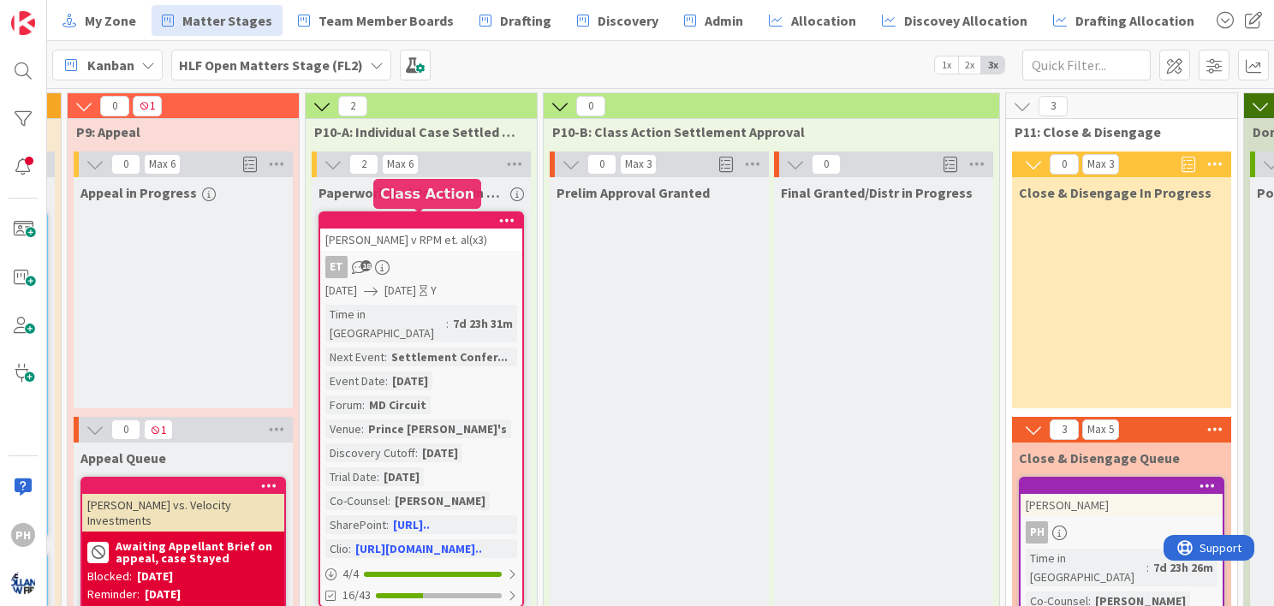
scroll to position [0, 2834]
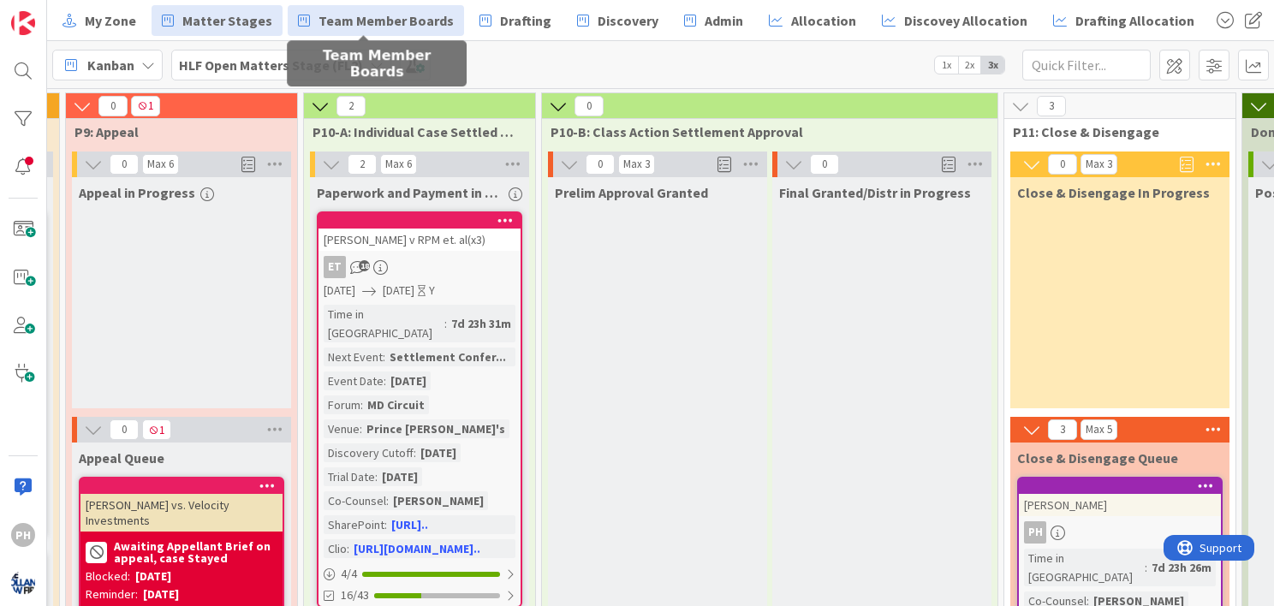
click at [383, 15] on span "Team Member Boards" at bounding box center [386, 20] width 135 height 21
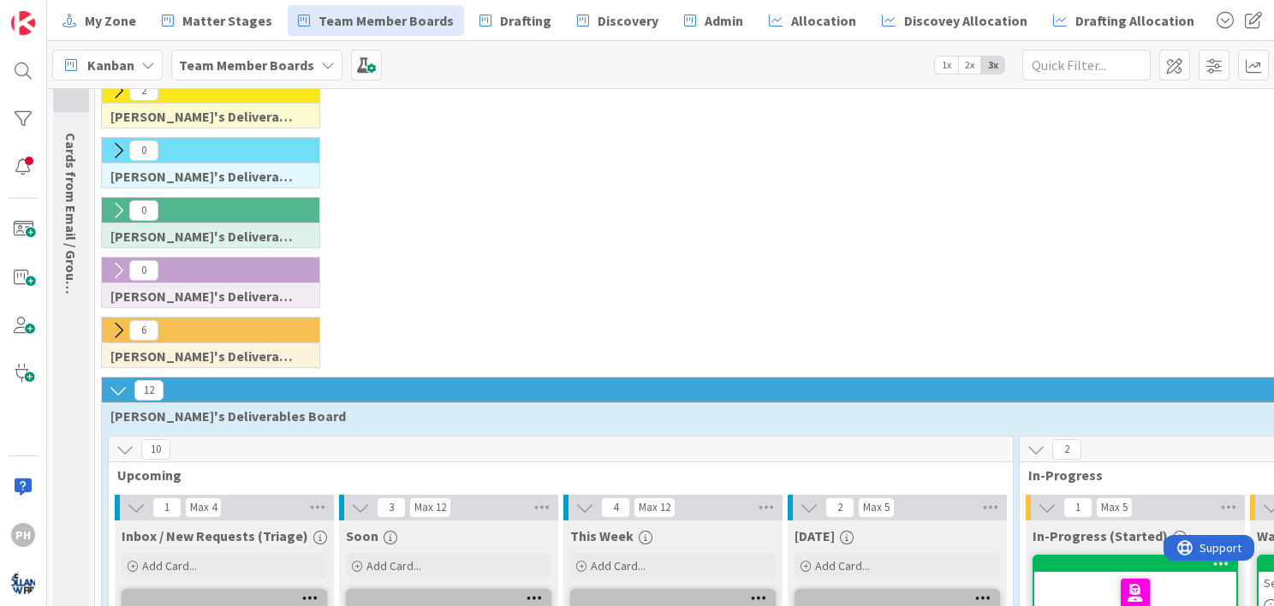
scroll to position [38, 0]
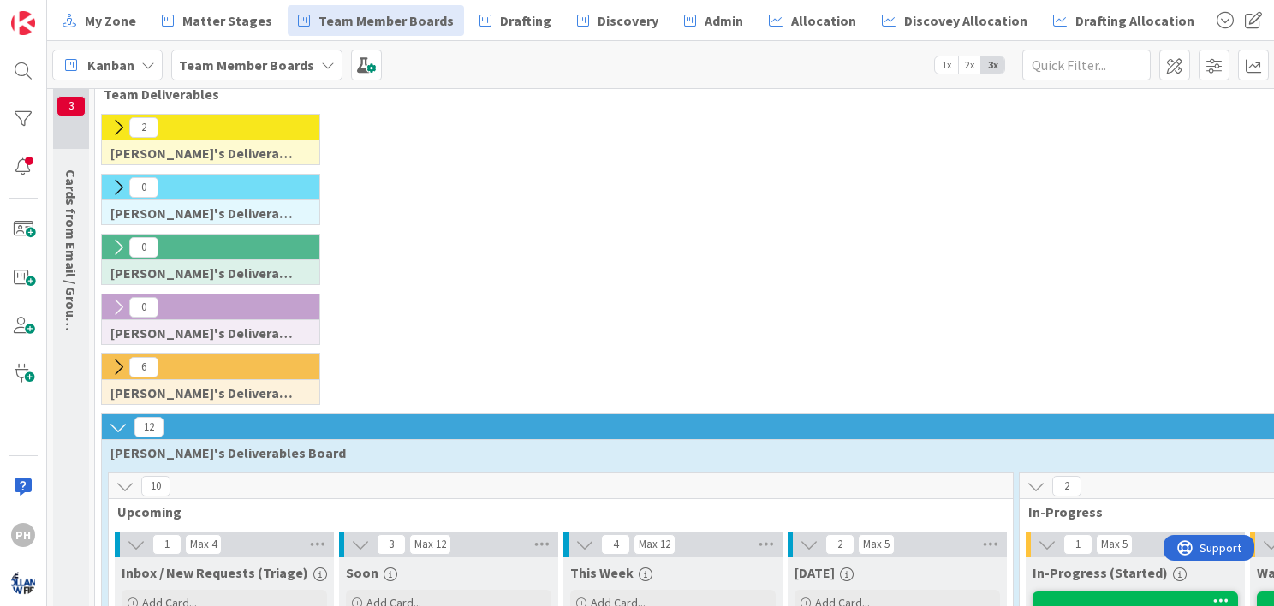
click at [116, 364] on icon at bounding box center [118, 367] width 19 height 19
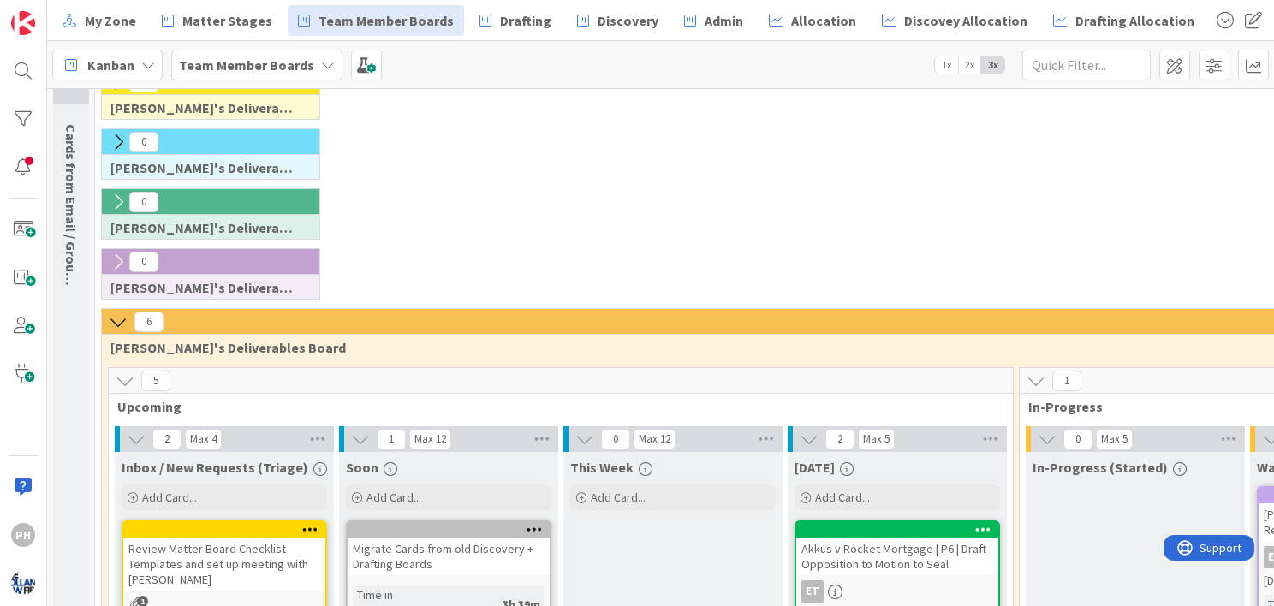
scroll to position [79, 0]
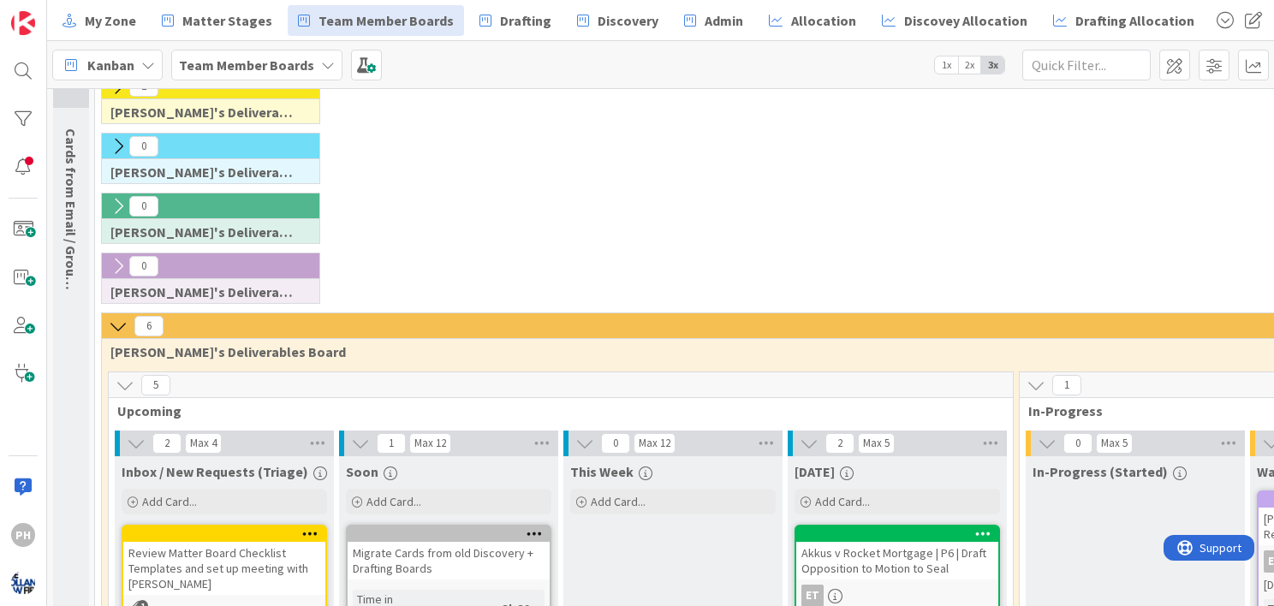
click at [117, 137] on icon at bounding box center [118, 146] width 19 height 19
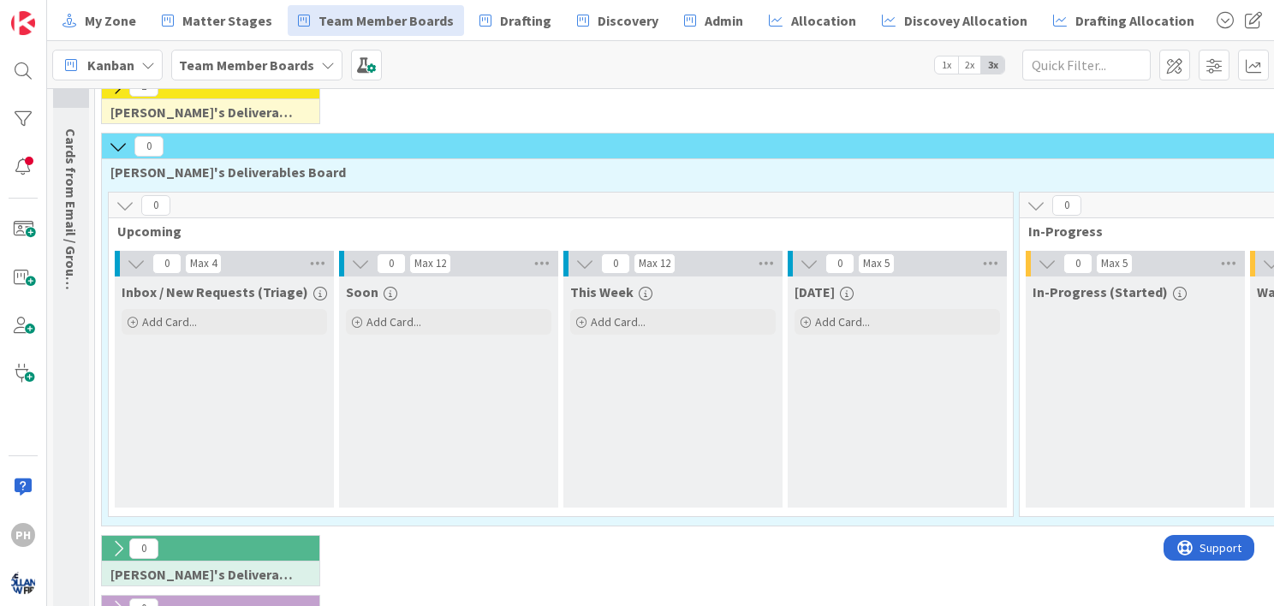
scroll to position [0, 0]
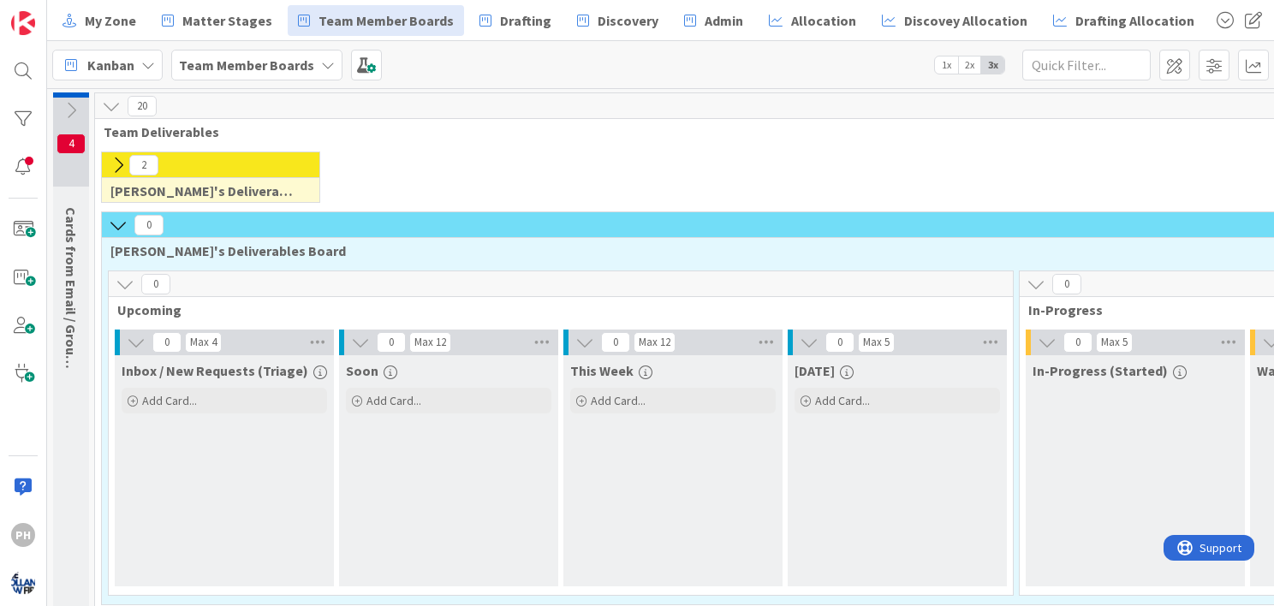
click at [121, 166] on icon at bounding box center [118, 165] width 19 height 19
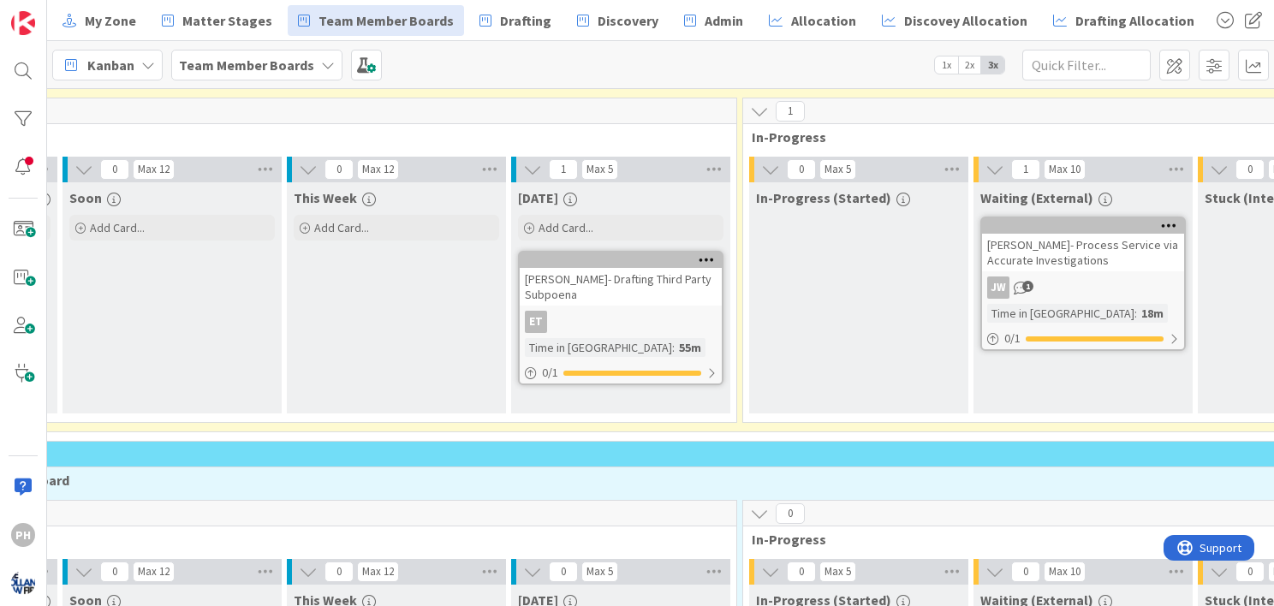
scroll to position [113, 0]
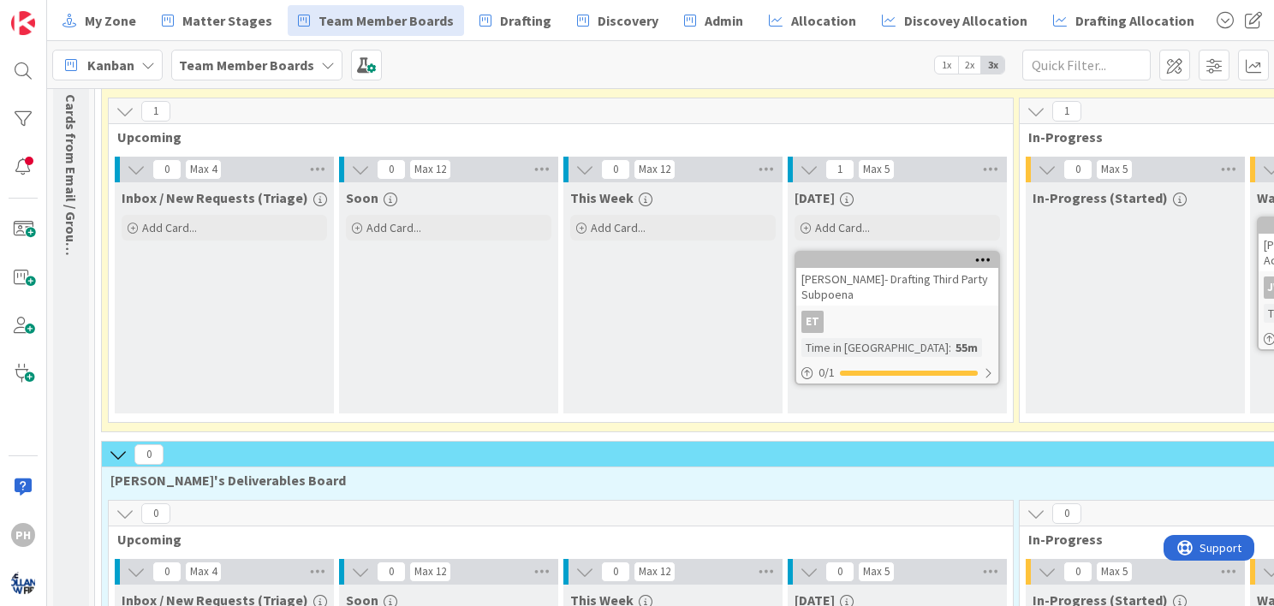
click at [121, 110] on icon at bounding box center [125, 111] width 19 height 19
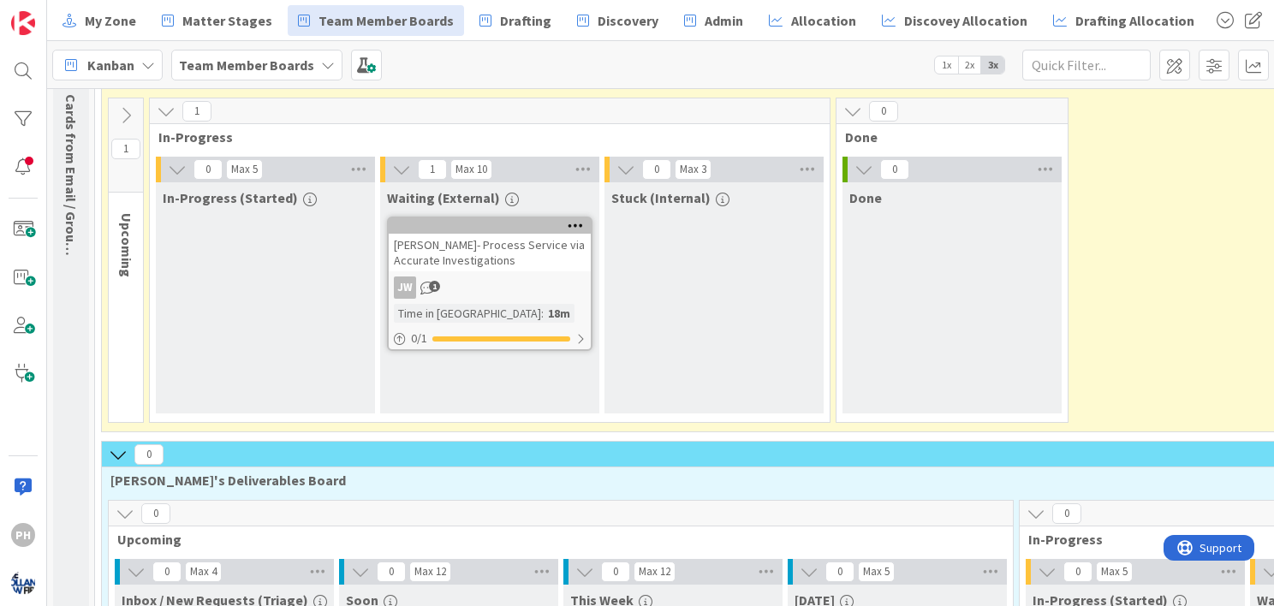
click at [126, 110] on icon at bounding box center [125, 115] width 19 height 19
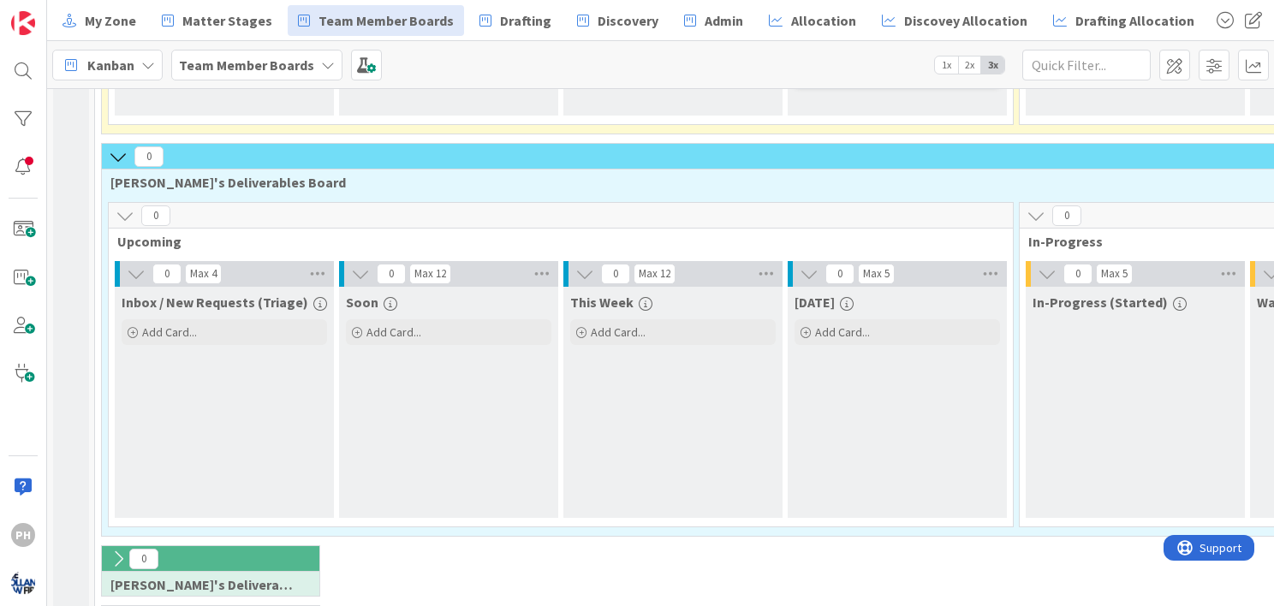
scroll to position [411, 0]
click at [119, 155] on icon at bounding box center [118, 156] width 19 height 19
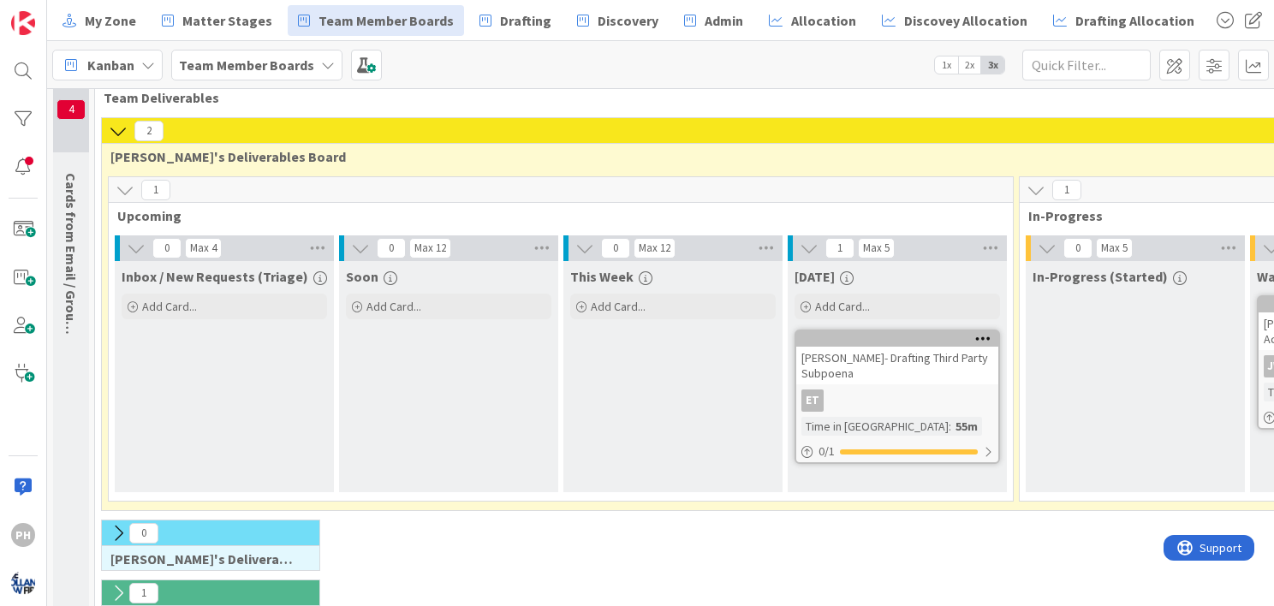
scroll to position [34, 0]
click at [118, 127] on icon at bounding box center [118, 131] width 19 height 19
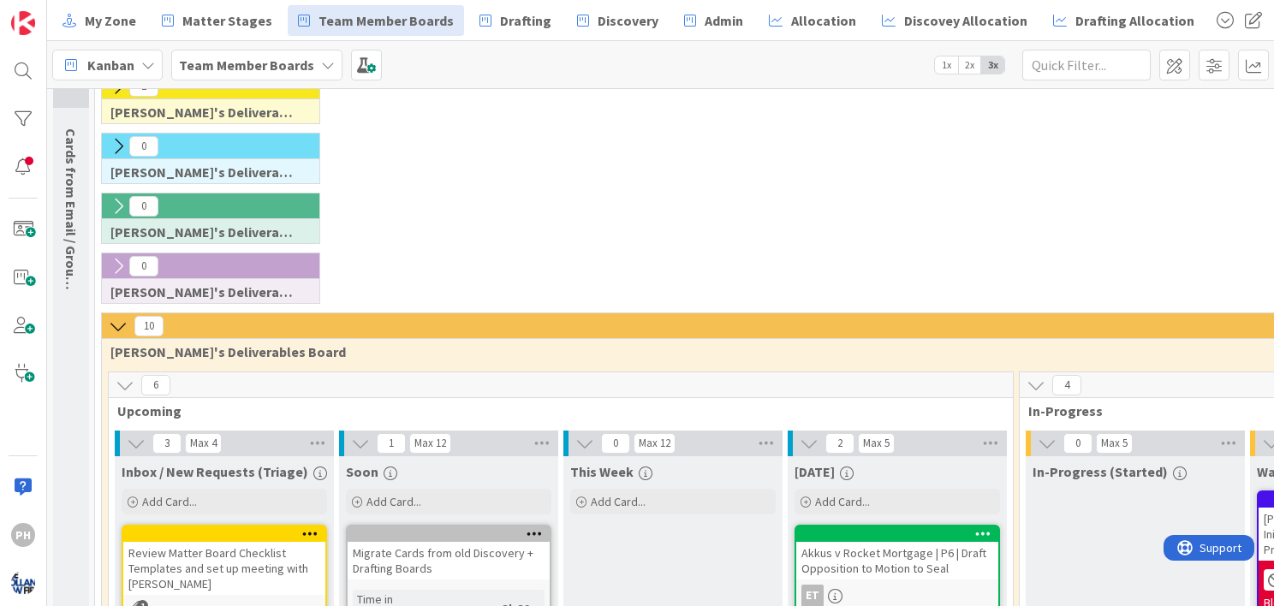
scroll to position [0, 0]
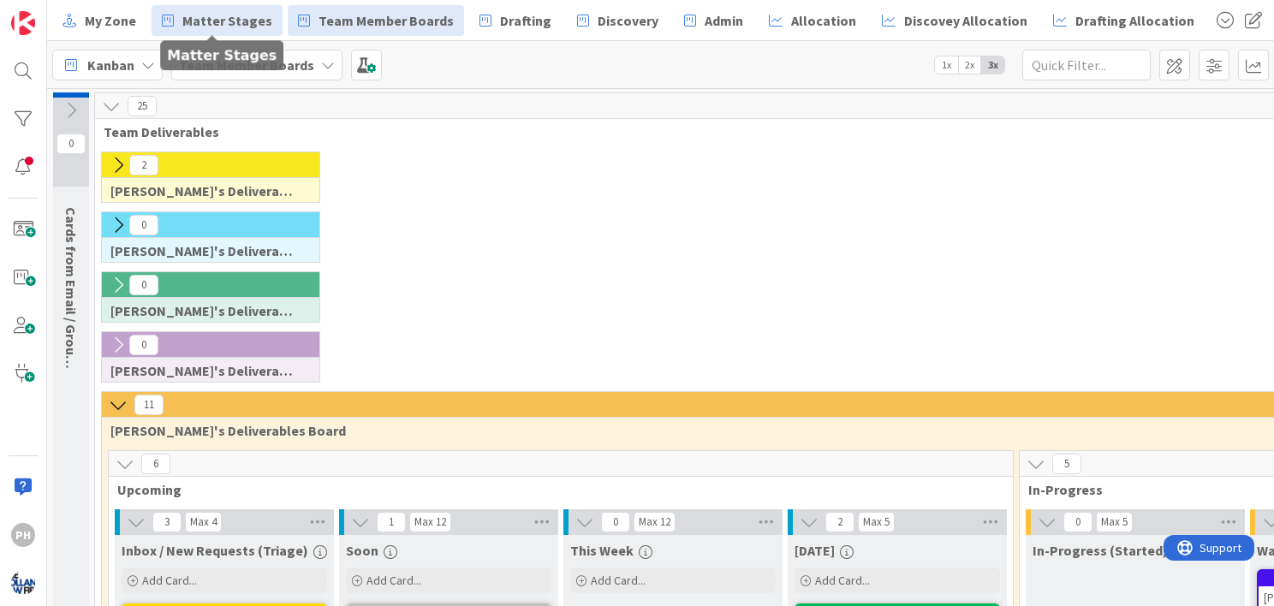
click at [198, 19] on span "Matter Stages" at bounding box center [227, 20] width 90 height 21
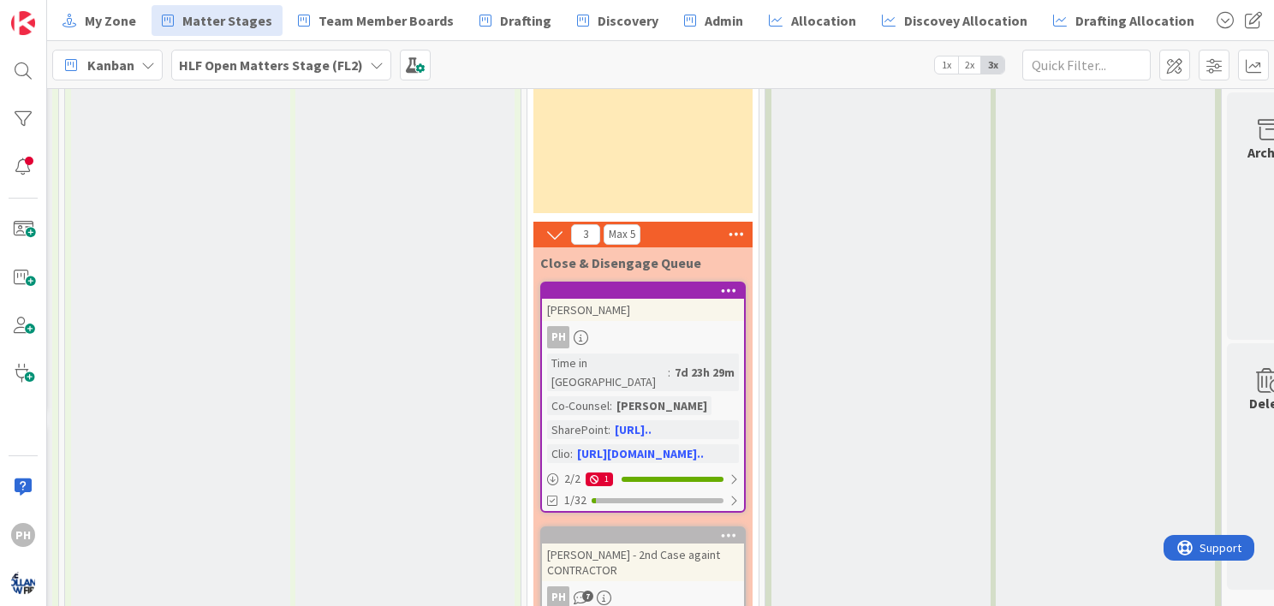
scroll to position [195, 3364]
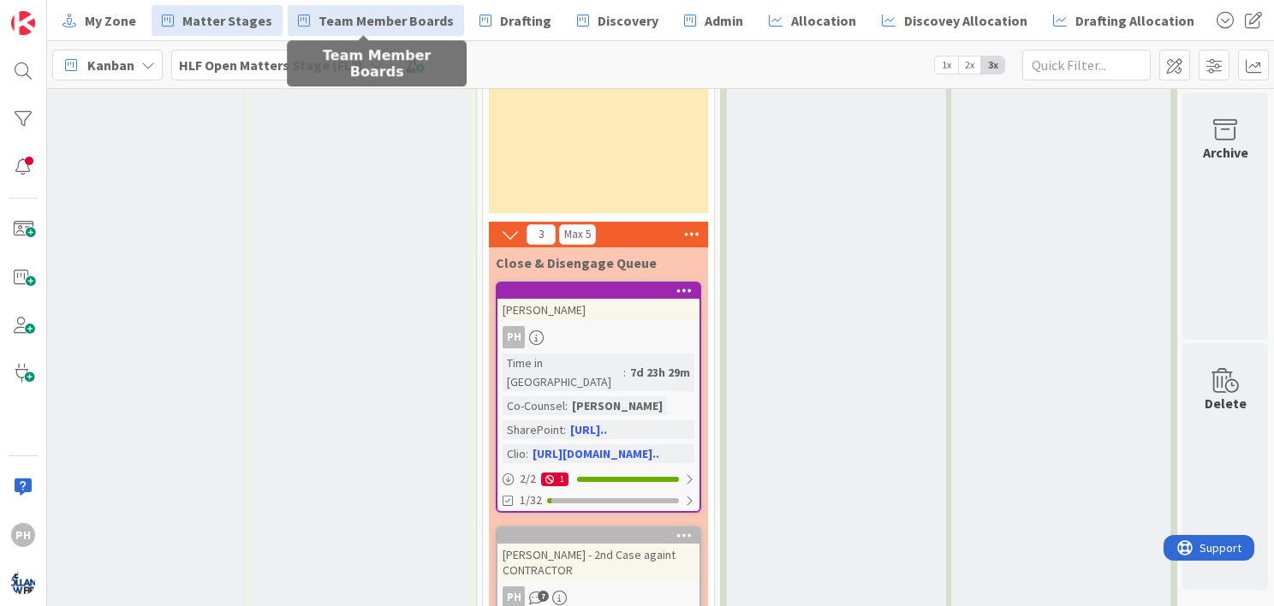
click at [377, 14] on span "Team Member Boards" at bounding box center [386, 20] width 135 height 21
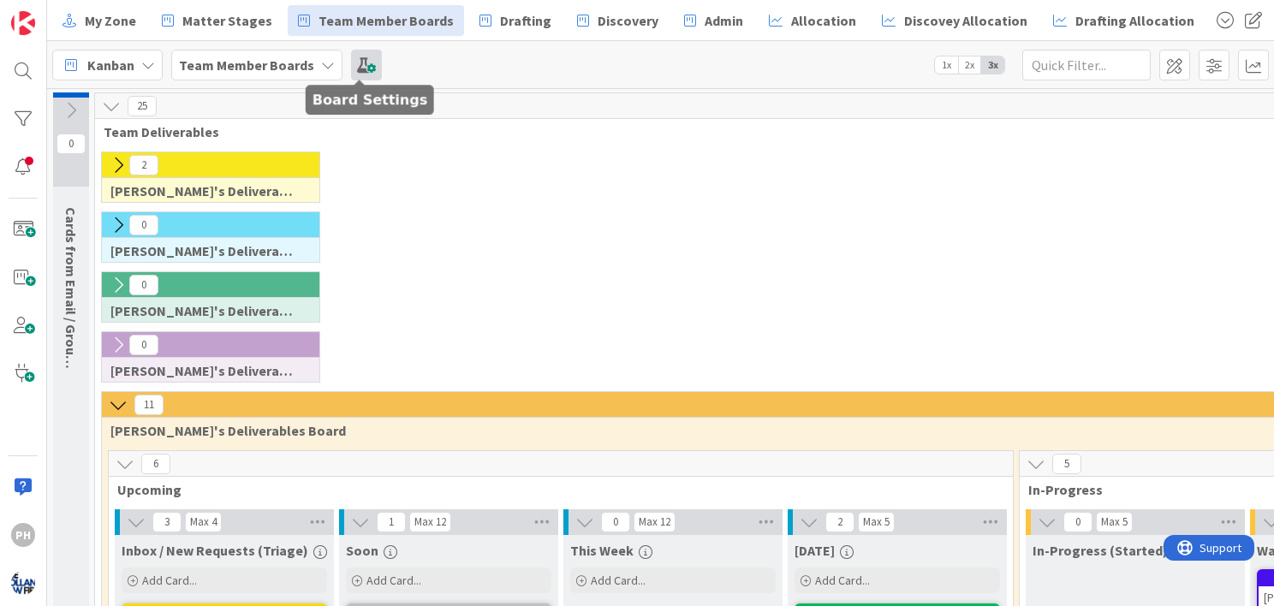
click at [362, 62] on span at bounding box center [366, 65] width 31 height 31
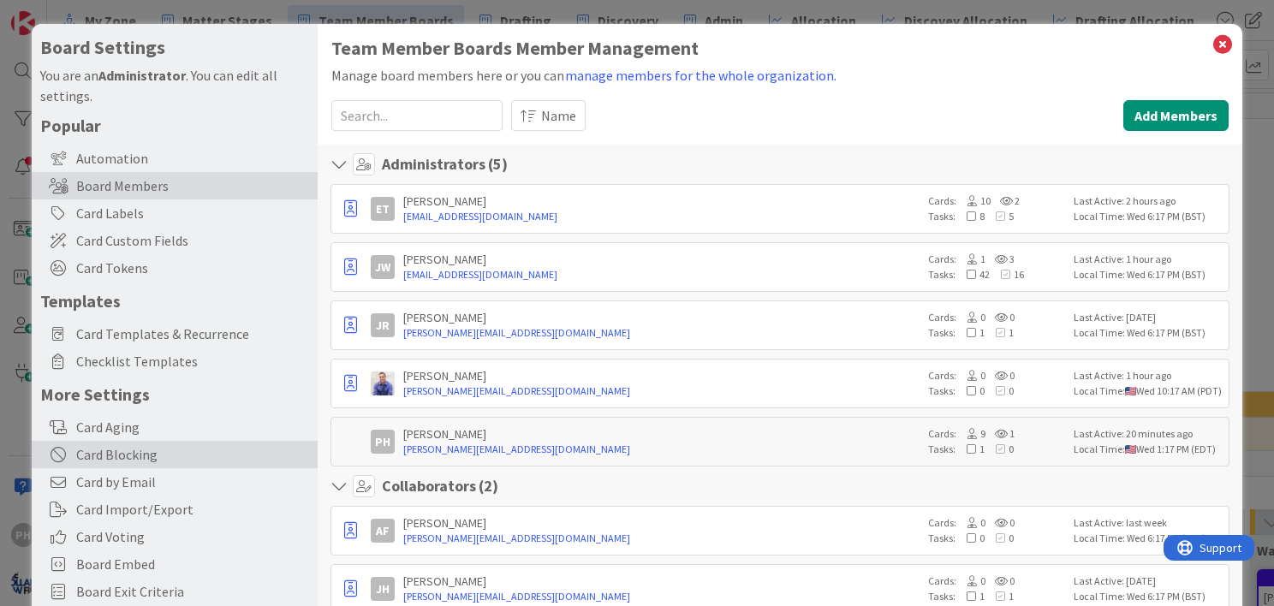
scroll to position [61, 0]
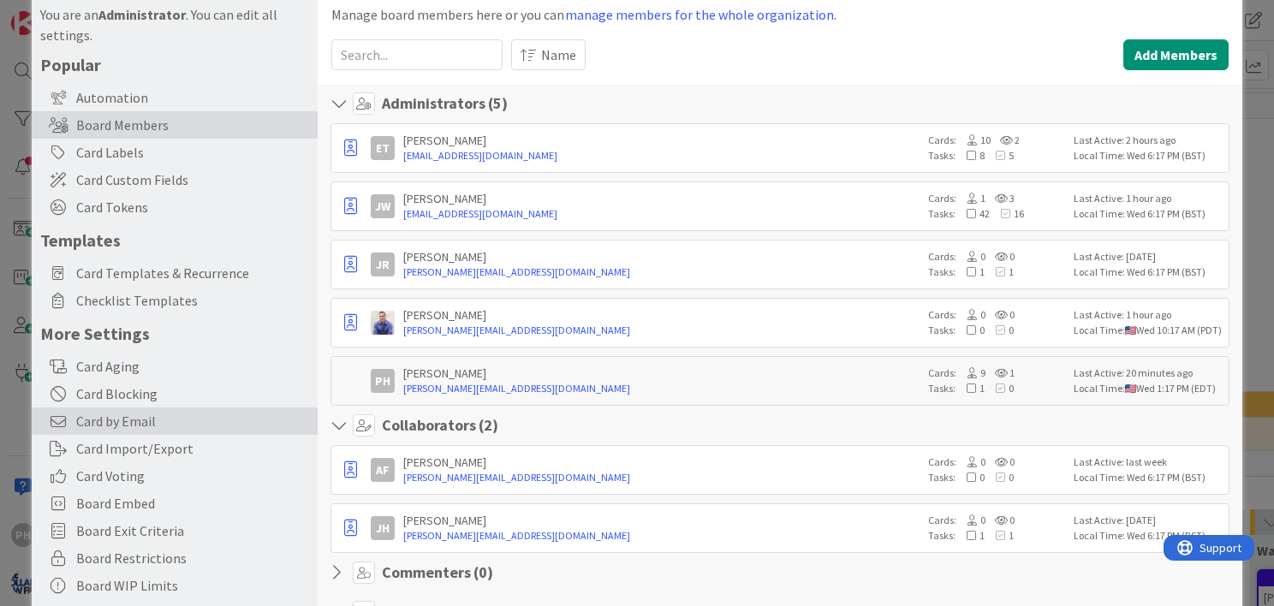
click at [116, 421] on span "Card by Email" at bounding box center [192, 421] width 233 height 21
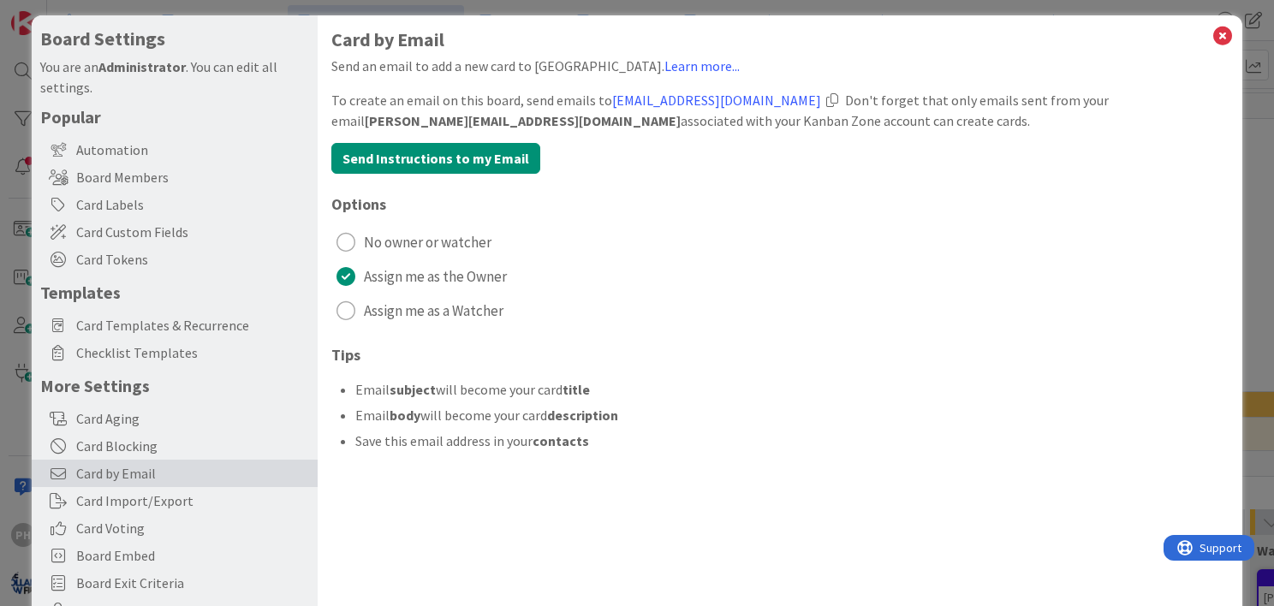
scroll to position [0, 0]
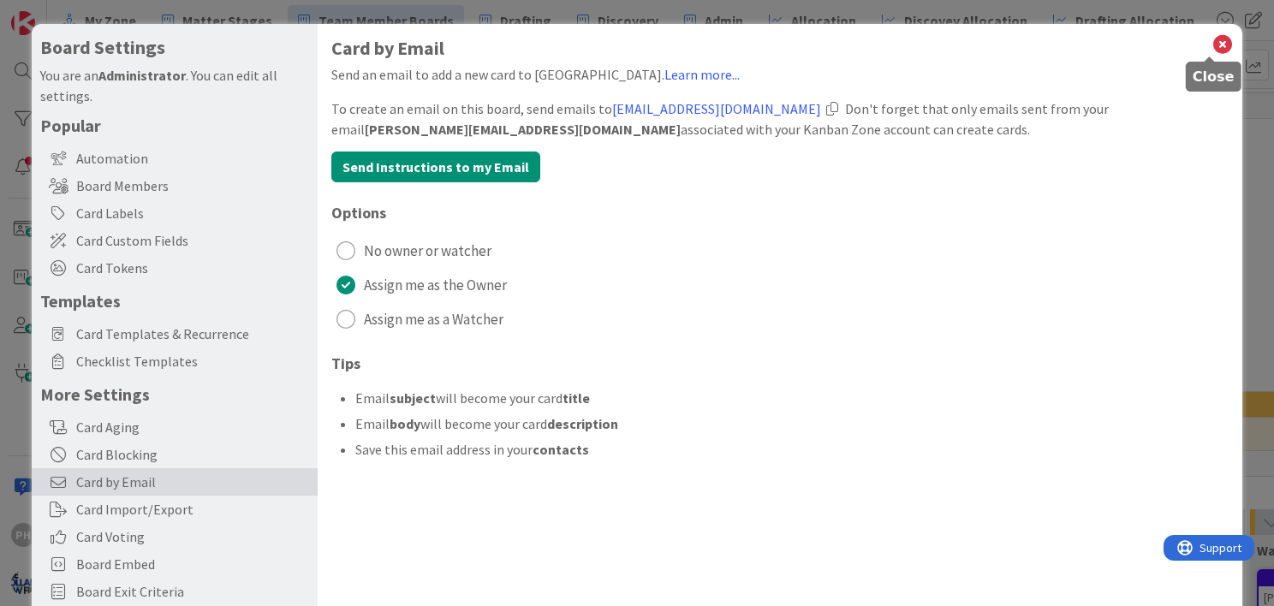
click at [1212, 43] on icon at bounding box center [1223, 45] width 22 height 24
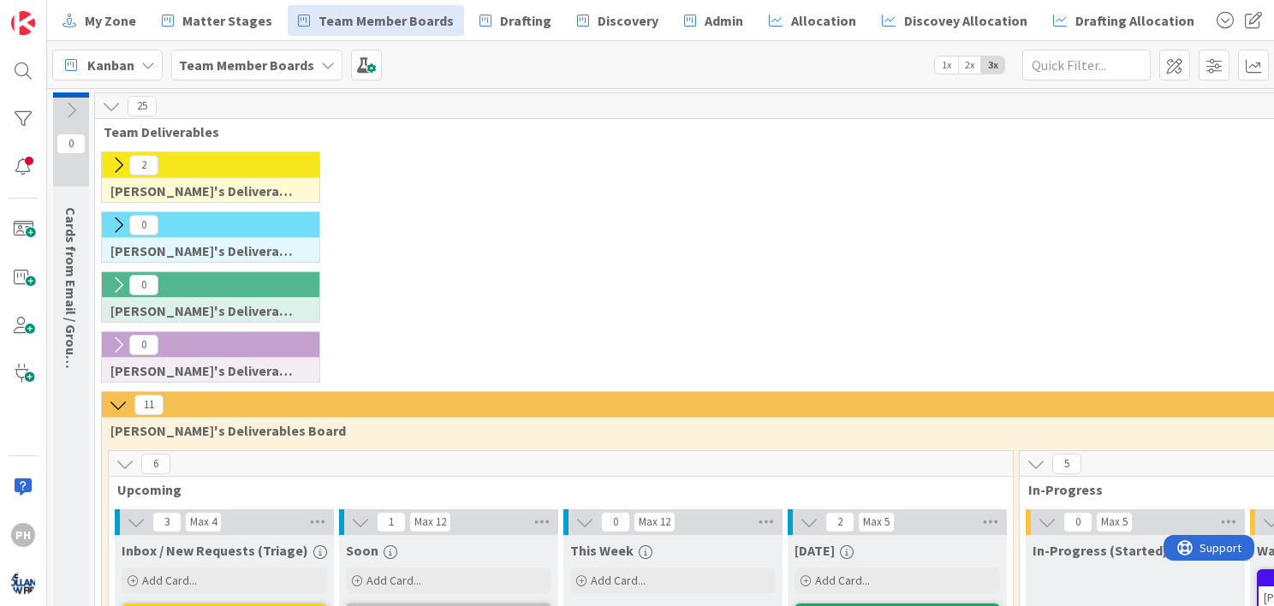
click at [72, 107] on icon at bounding box center [71, 110] width 19 height 19
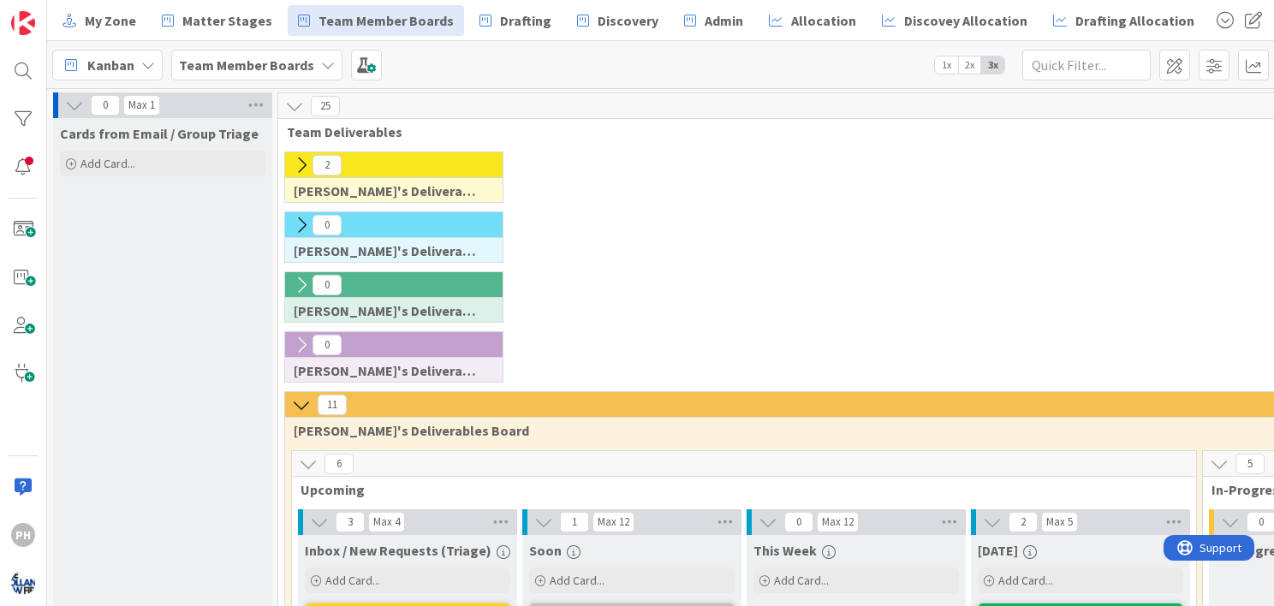
click at [305, 223] on icon at bounding box center [301, 225] width 19 height 19
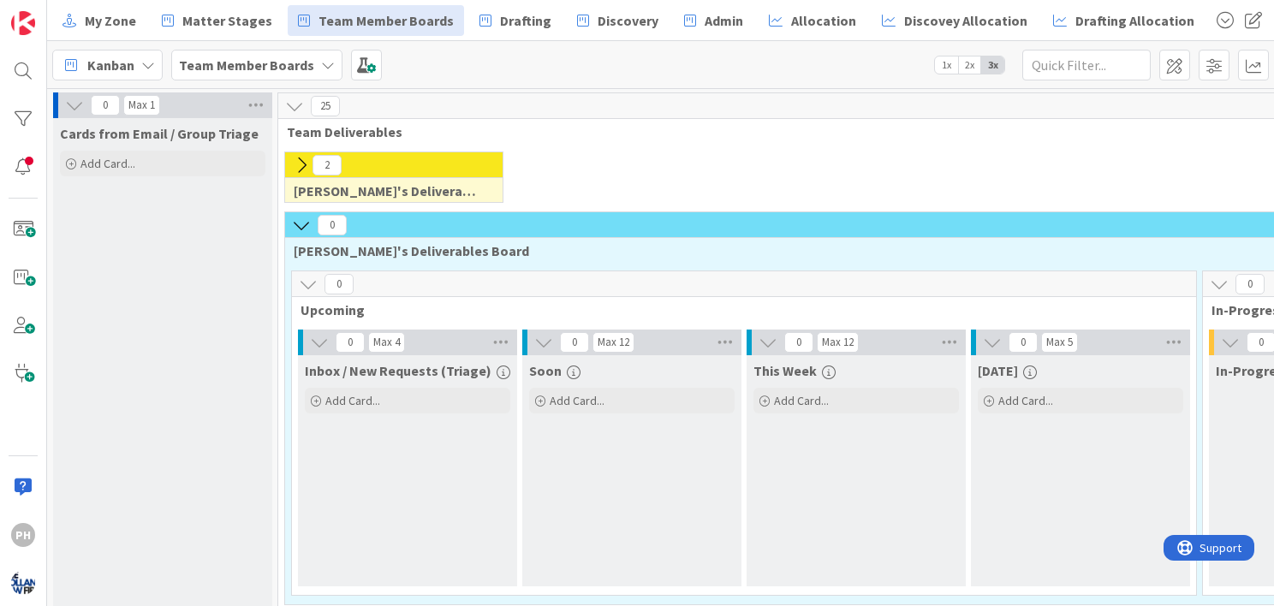
click at [305, 159] on icon at bounding box center [301, 165] width 19 height 19
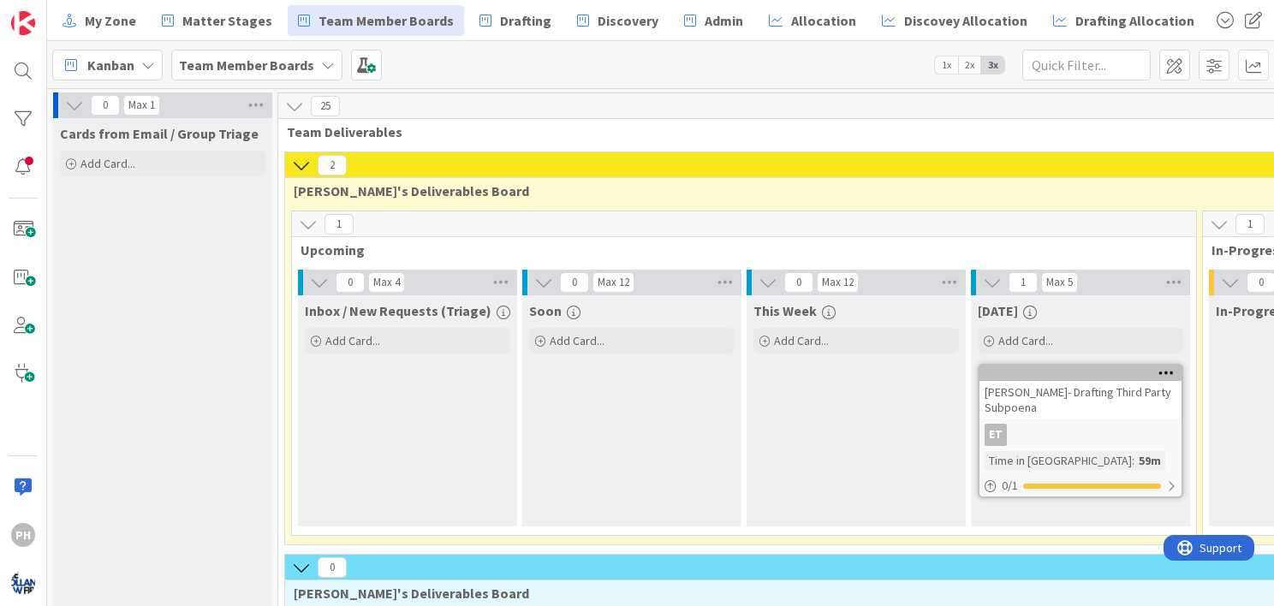
click at [1067, 399] on div "[PERSON_NAME]- Drafting Third Party Subpoena" at bounding box center [1081, 400] width 202 height 38
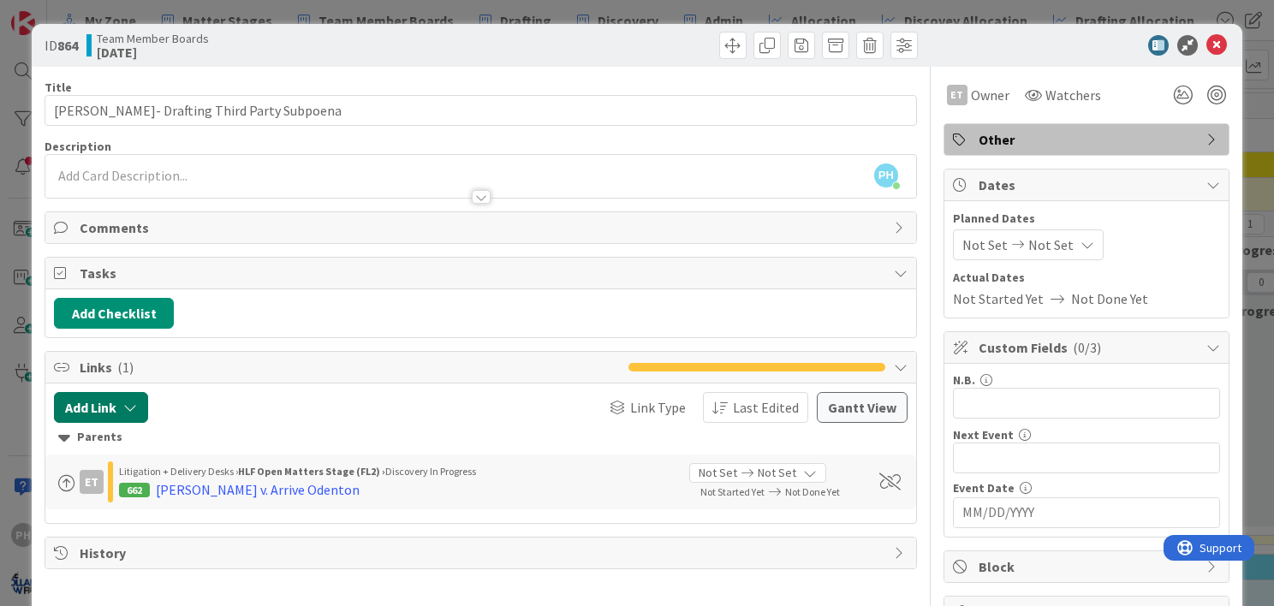
click at [133, 408] on icon "button" at bounding box center [130, 408] width 14 height 14
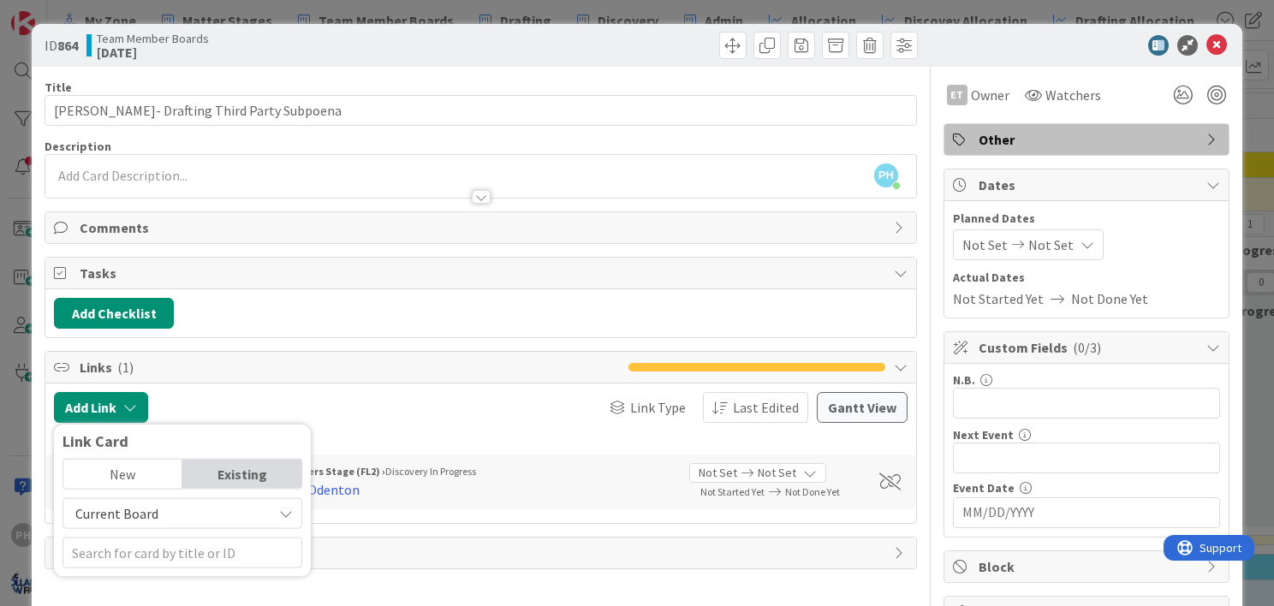
click at [284, 511] on icon at bounding box center [286, 514] width 14 height 14
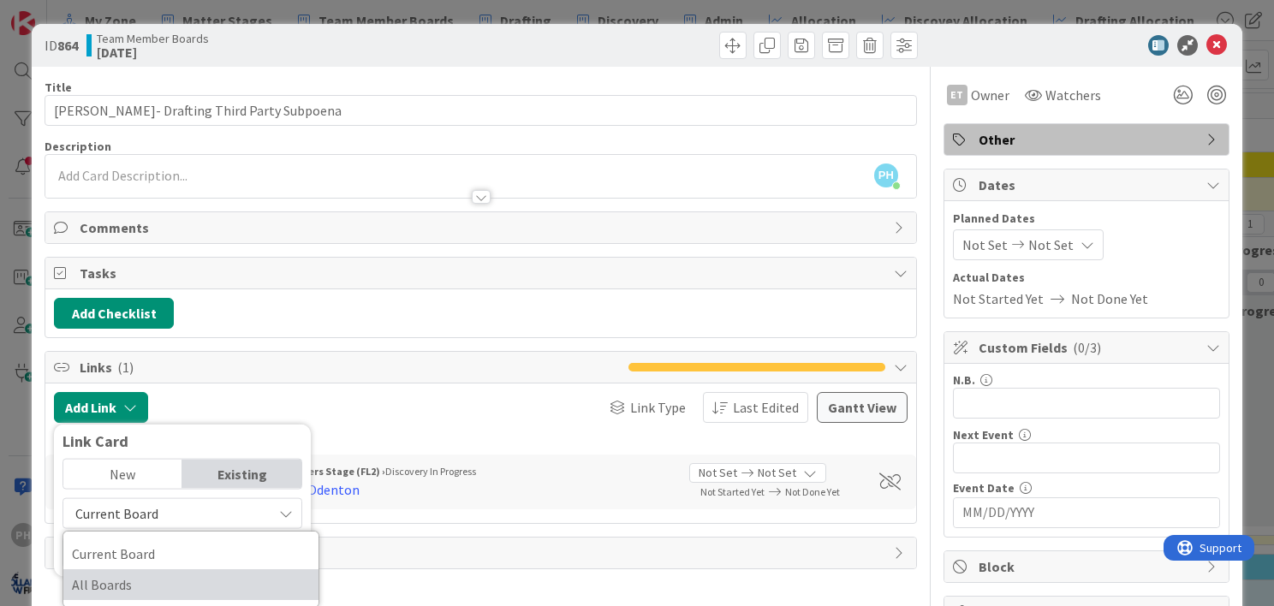
click at [122, 577] on span "All Boards" at bounding box center [191, 585] width 238 height 26
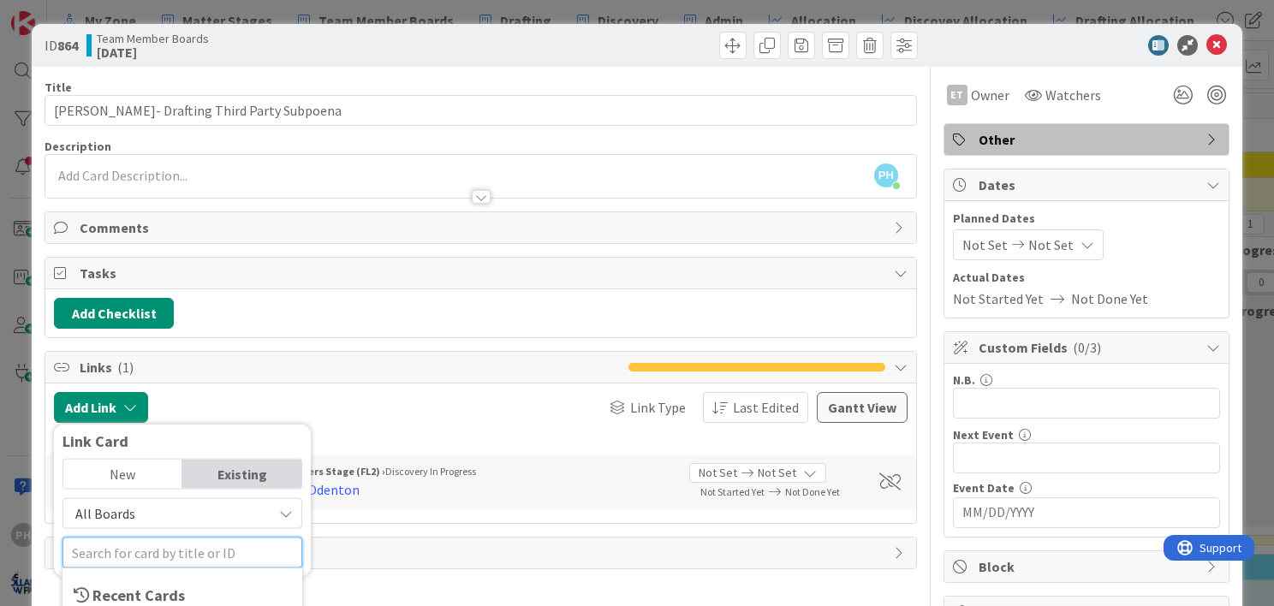
click at [119, 562] on input "text" at bounding box center [183, 553] width 240 height 31
type input "[PERSON_NAME]"
click at [421, 414] on div "Link Type Last Edited" at bounding box center [596, 407] width 425 height 31
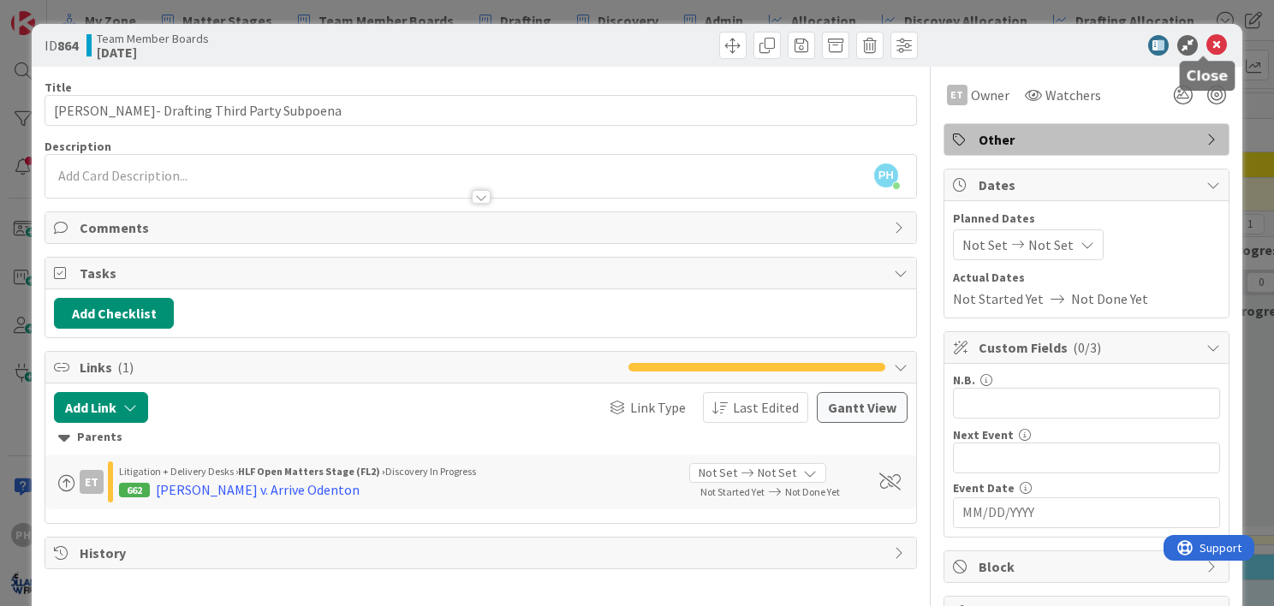
click at [1207, 47] on icon at bounding box center [1217, 45] width 21 height 21
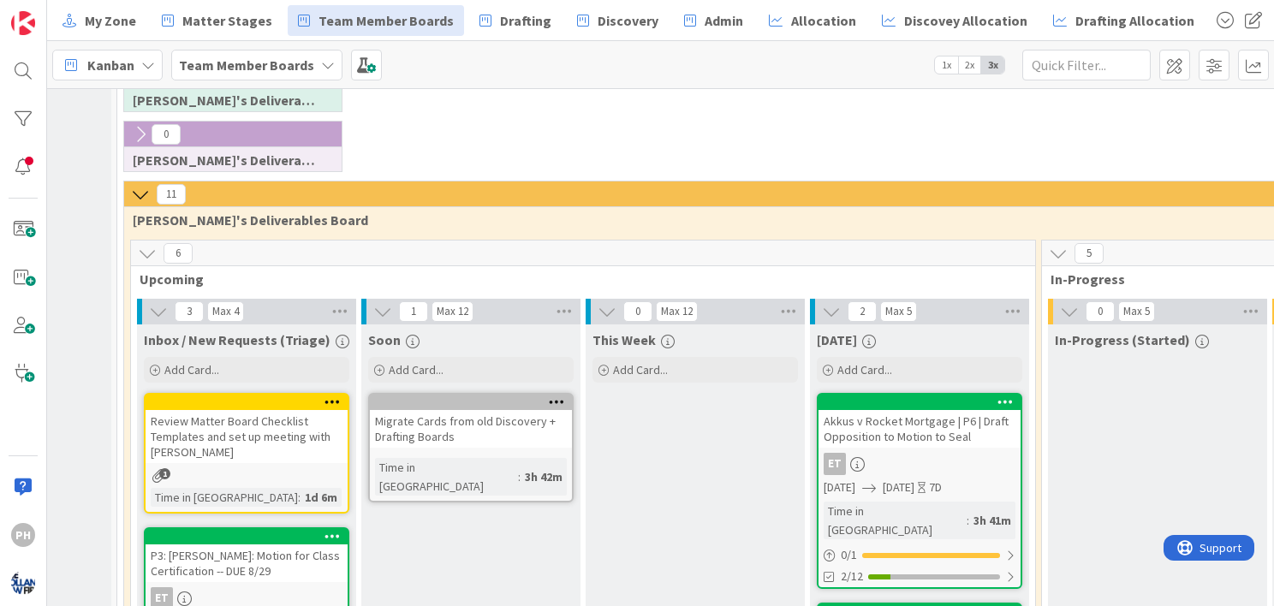
scroll to position [897, 161]
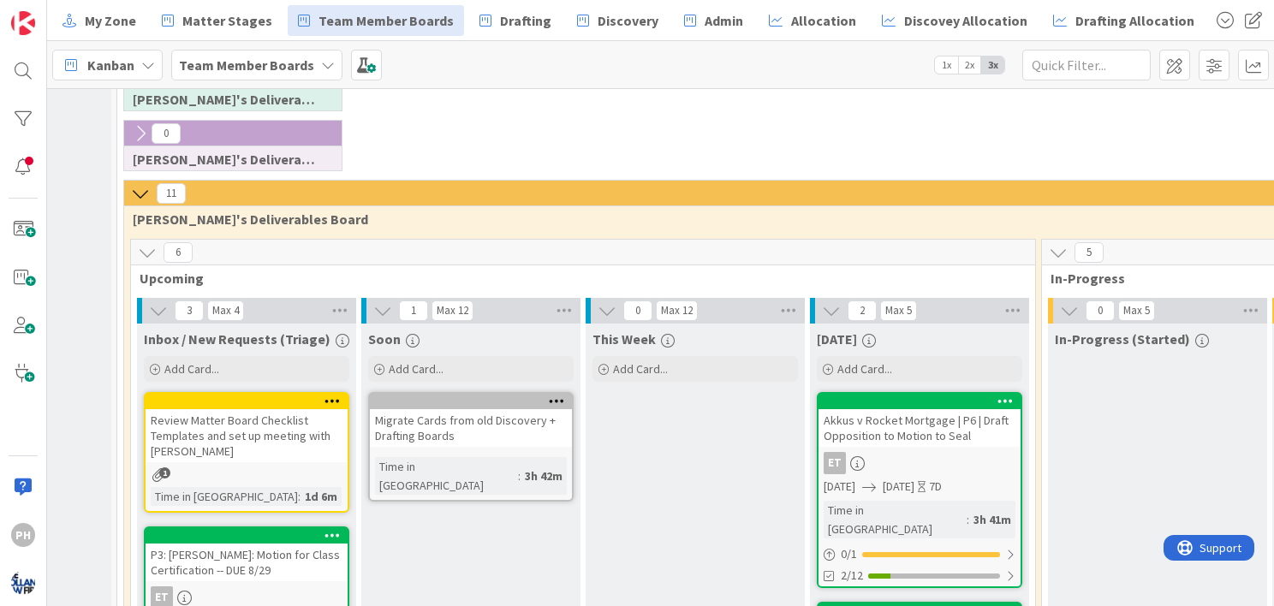
click at [465, 409] on div "Migrate Cards from old Discovery + Drafting Boards" at bounding box center [471, 428] width 202 height 38
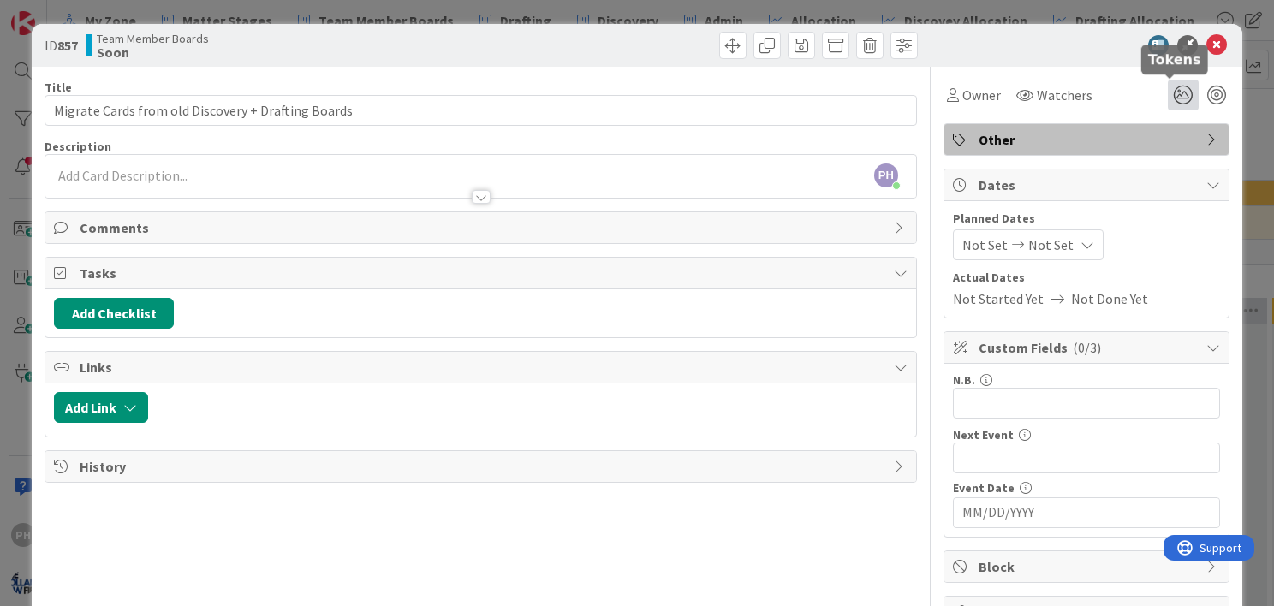
click at [1168, 91] on icon at bounding box center [1183, 95] width 31 height 31
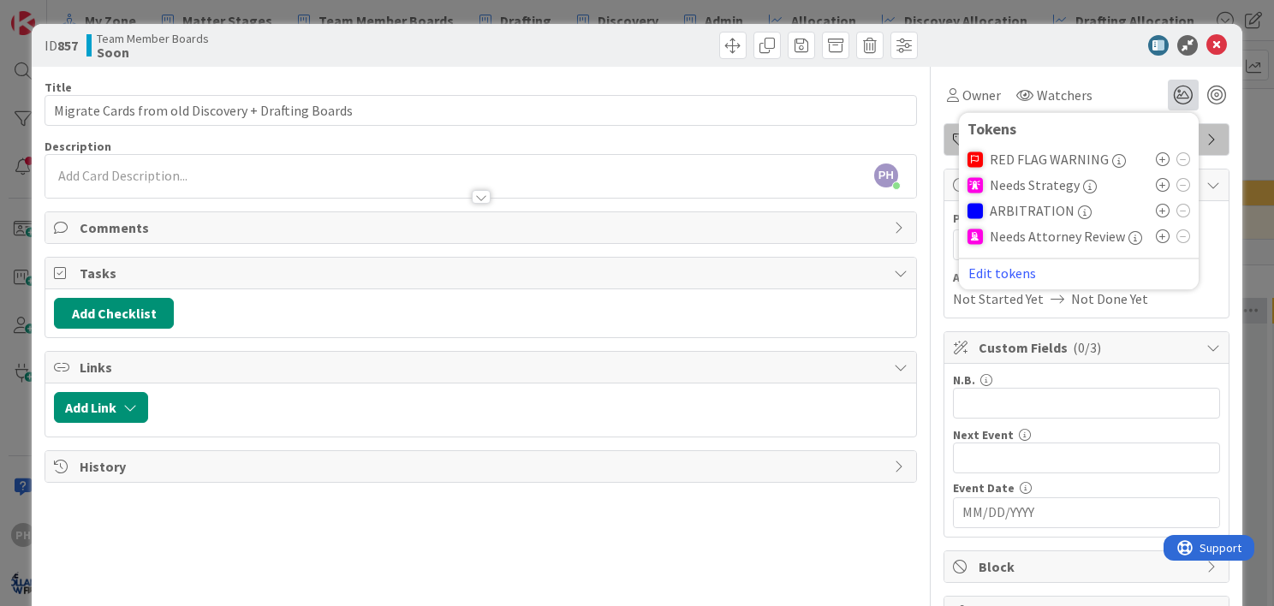
click at [1156, 157] on icon at bounding box center [1163, 159] width 14 height 14
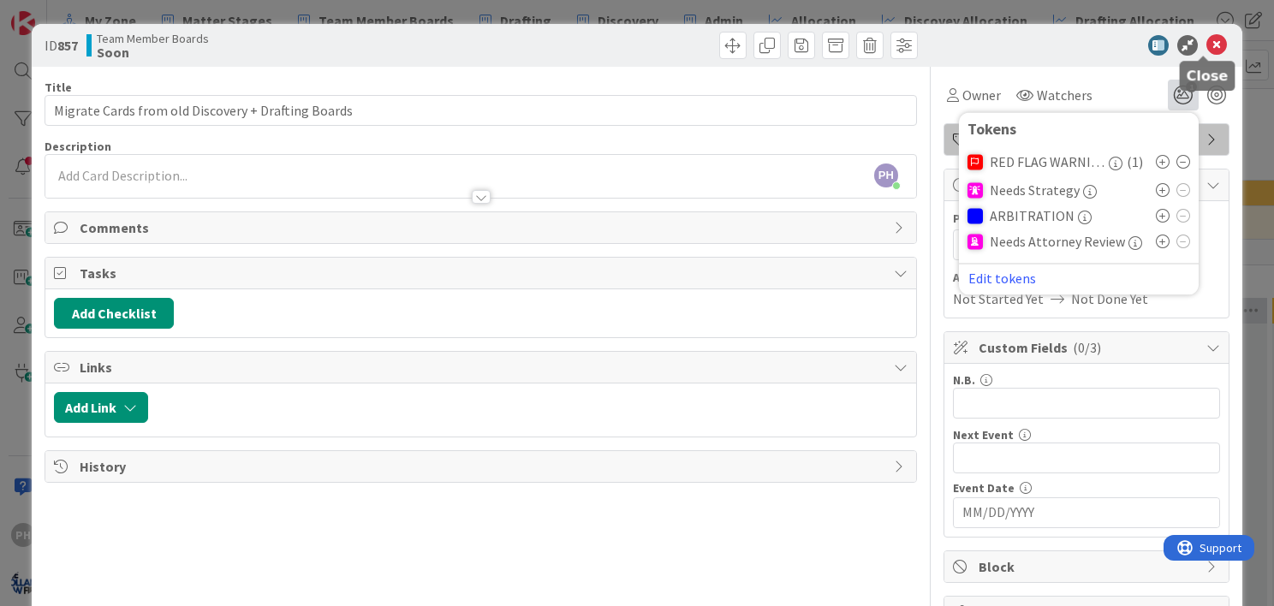
click at [1207, 35] on icon at bounding box center [1217, 45] width 21 height 21
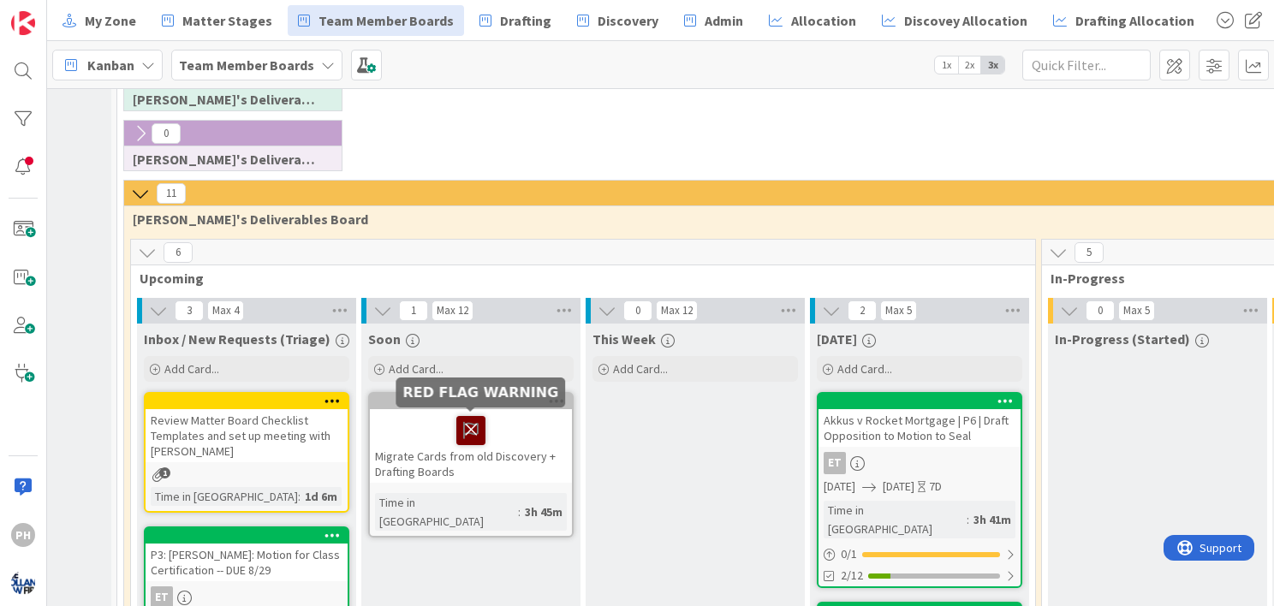
click at [466, 420] on icon at bounding box center [470, 429] width 29 height 27
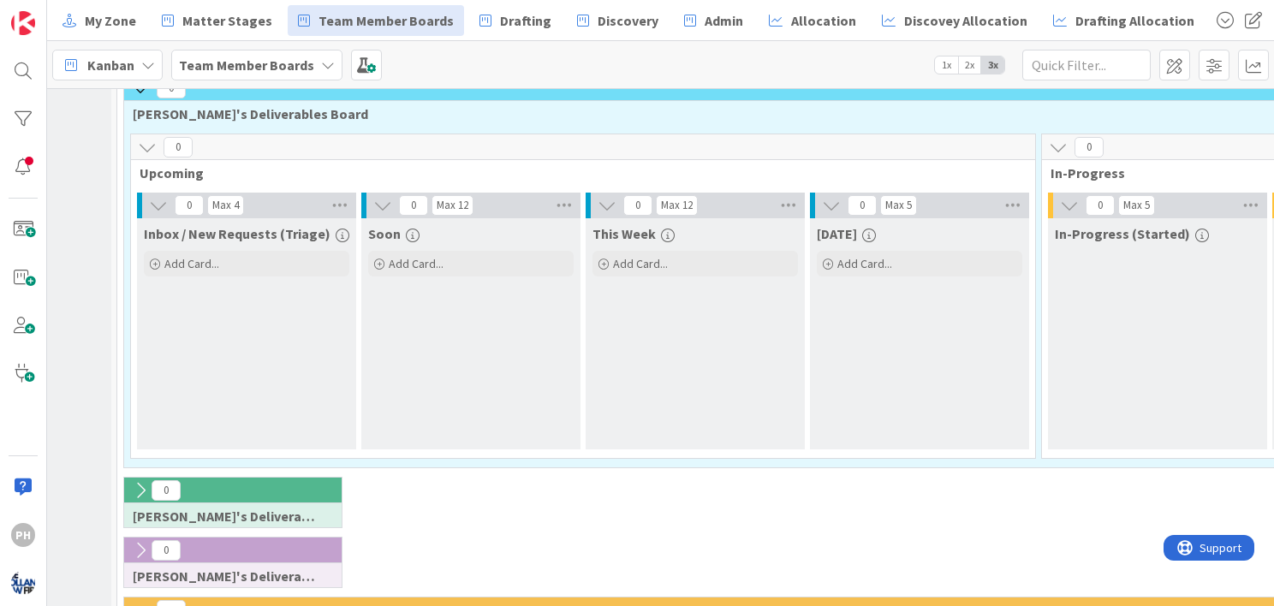
scroll to position [435, 161]
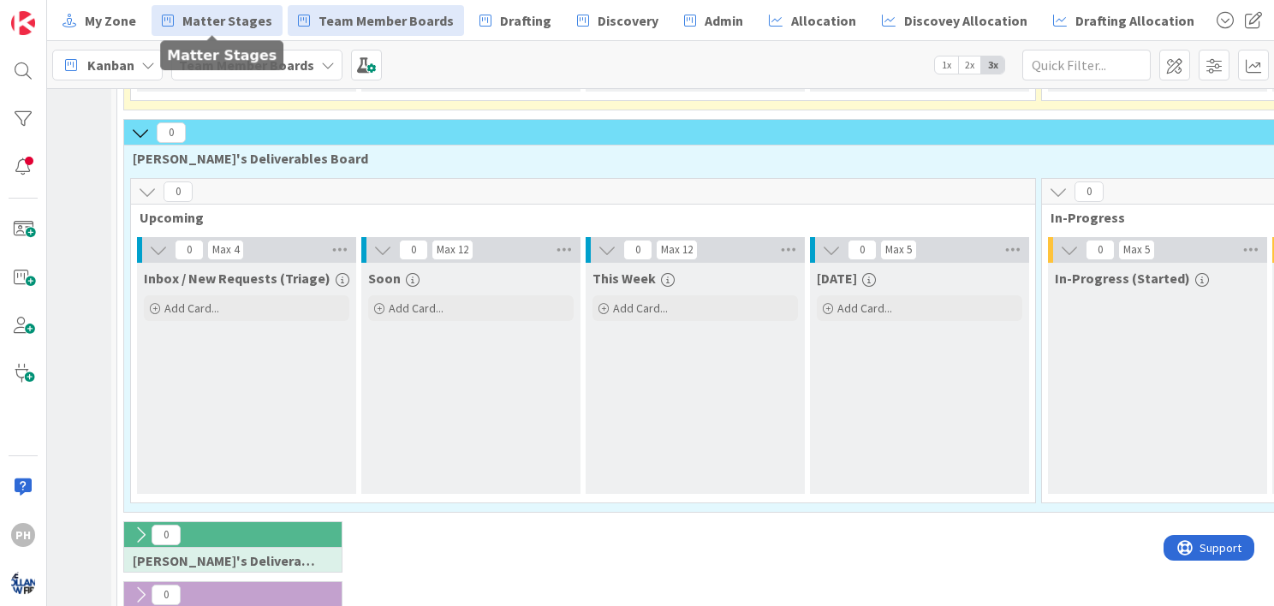
click at [221, 21] on span "Matter Stages" at bounding box center [227, 20] width 90 height 21
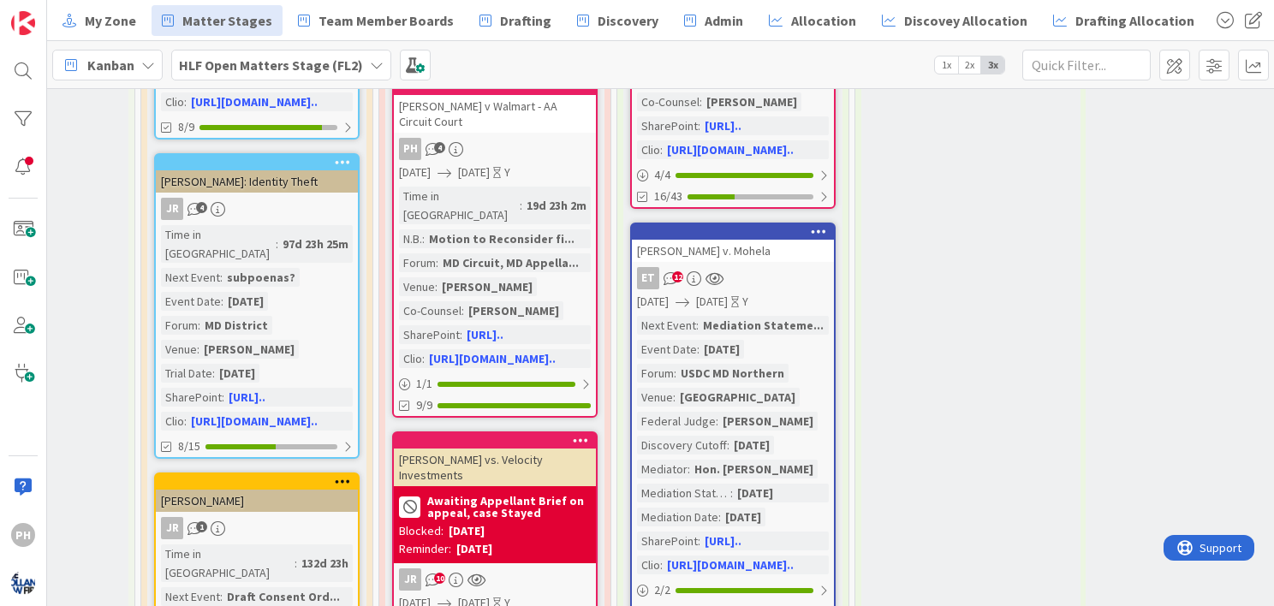
scroll to position [397, 2521]
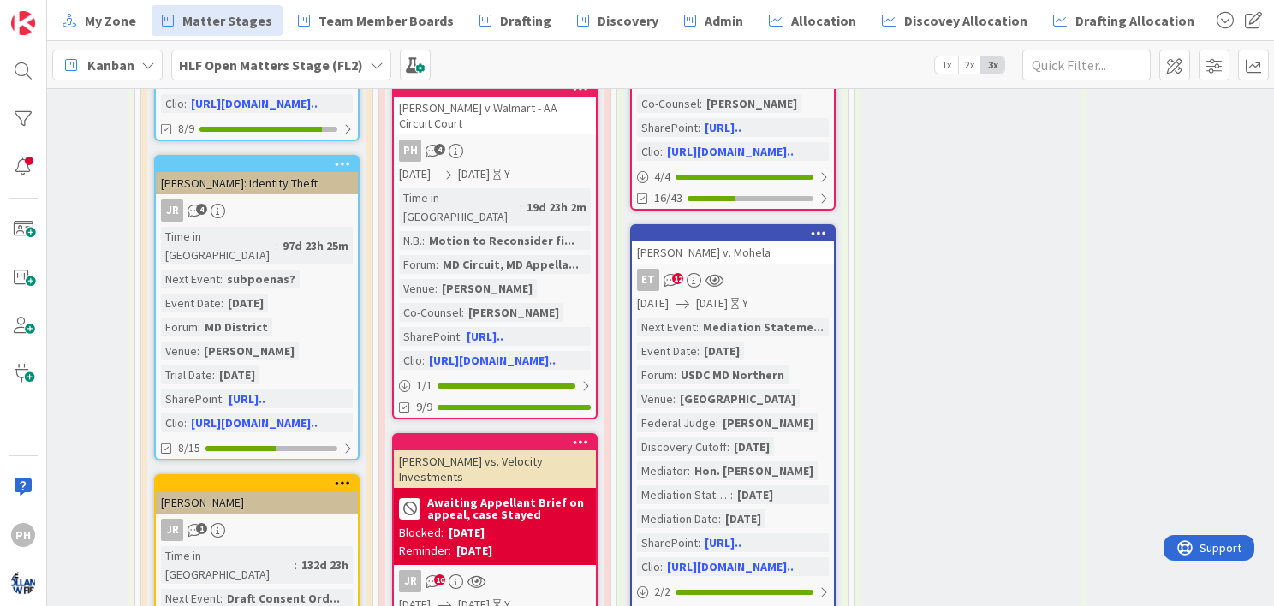
click at [469, 497] on b "Awaiting Appellant Brief on appeal, case Stayed" at bounding box center [509, 509] width 164 height 24
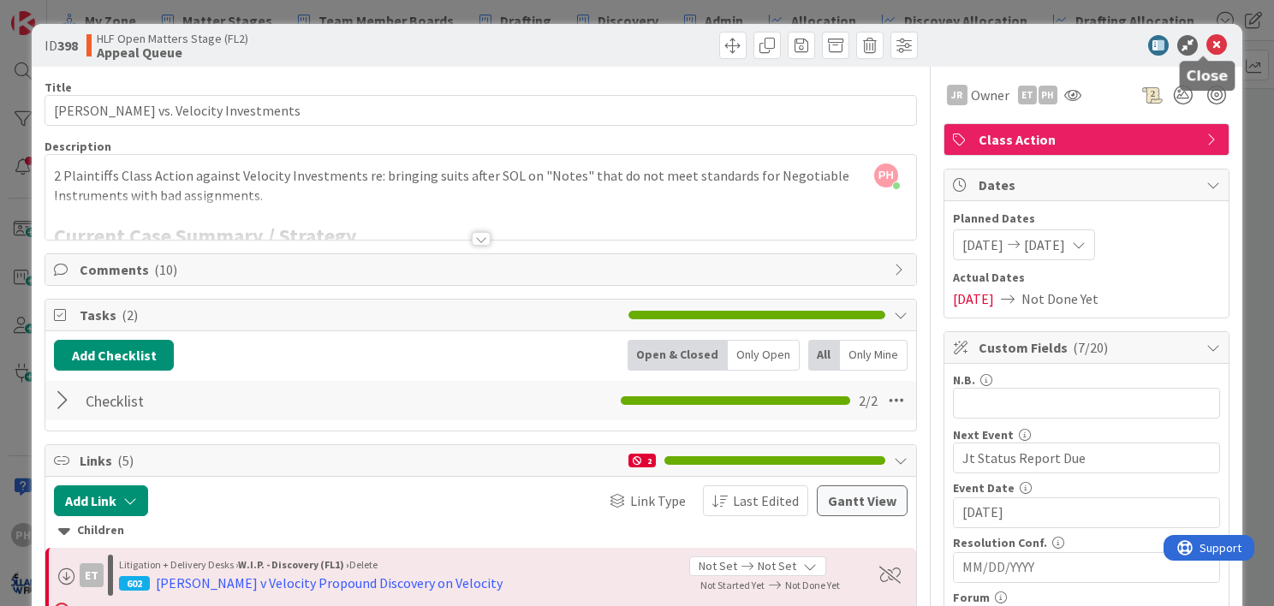
click at [1207, 45] on icon at bounding box center [1217, 45] width 21 height 21
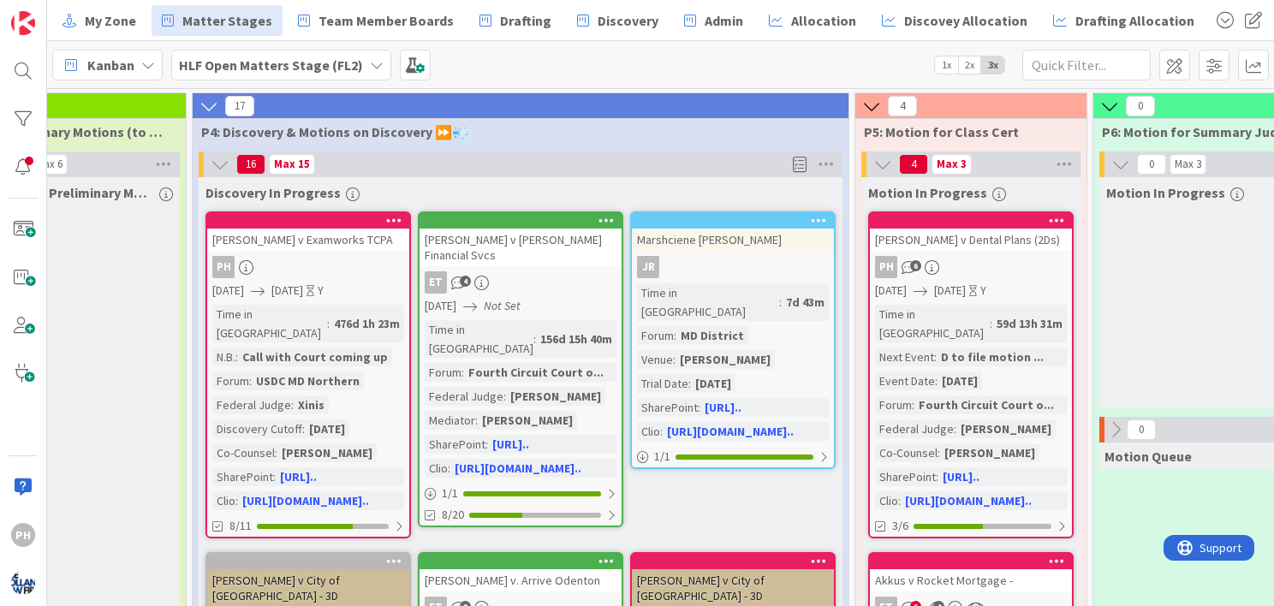
scroll to position [0, 1079]
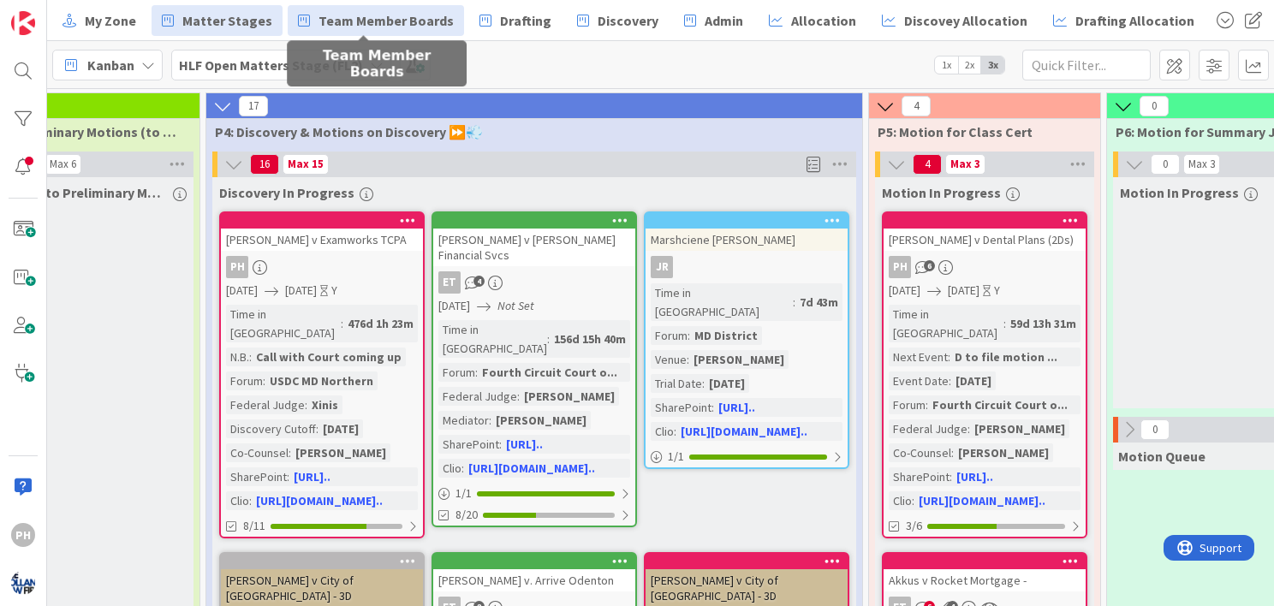
click at [302, 10] on link "Team Member Boards" at bounding box center [376, 20] width 176 height 31
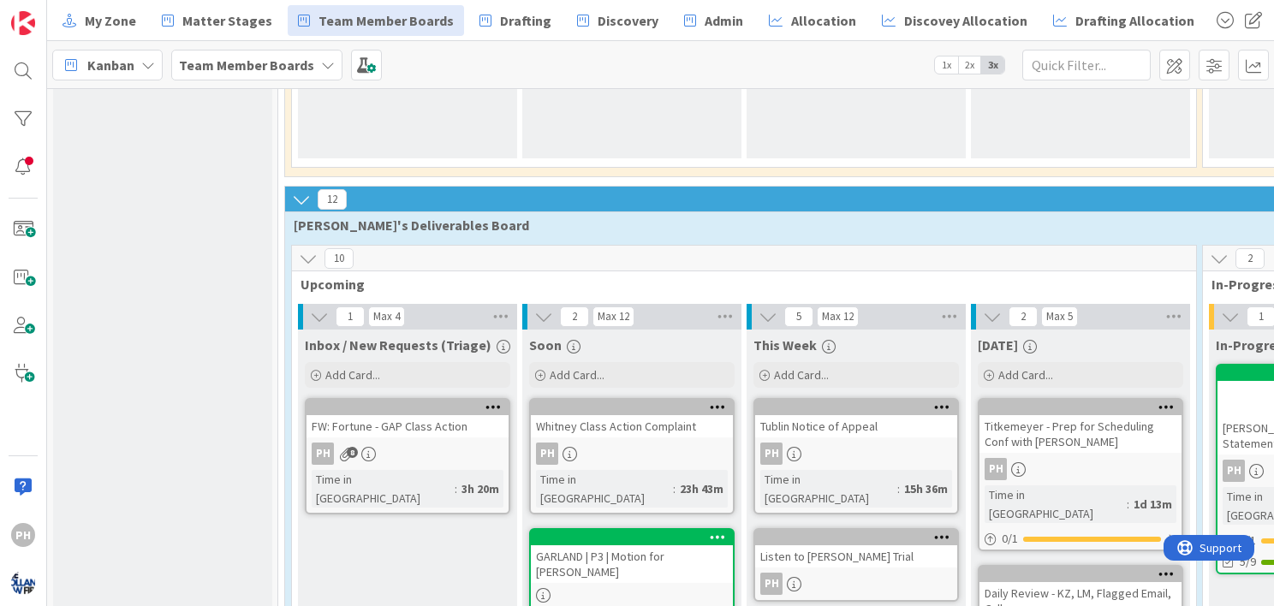
scroll to position [2309, 0]
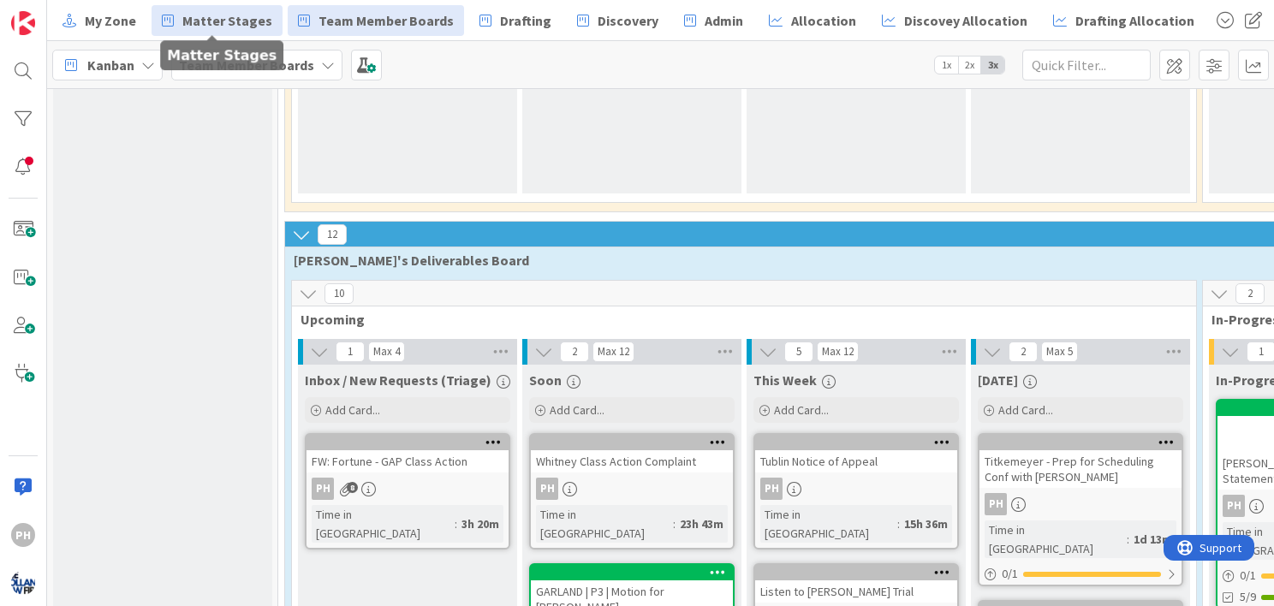
click at [197, 18] on span "Matter Stages" at bounding box center [227, 20] width 90 height 21
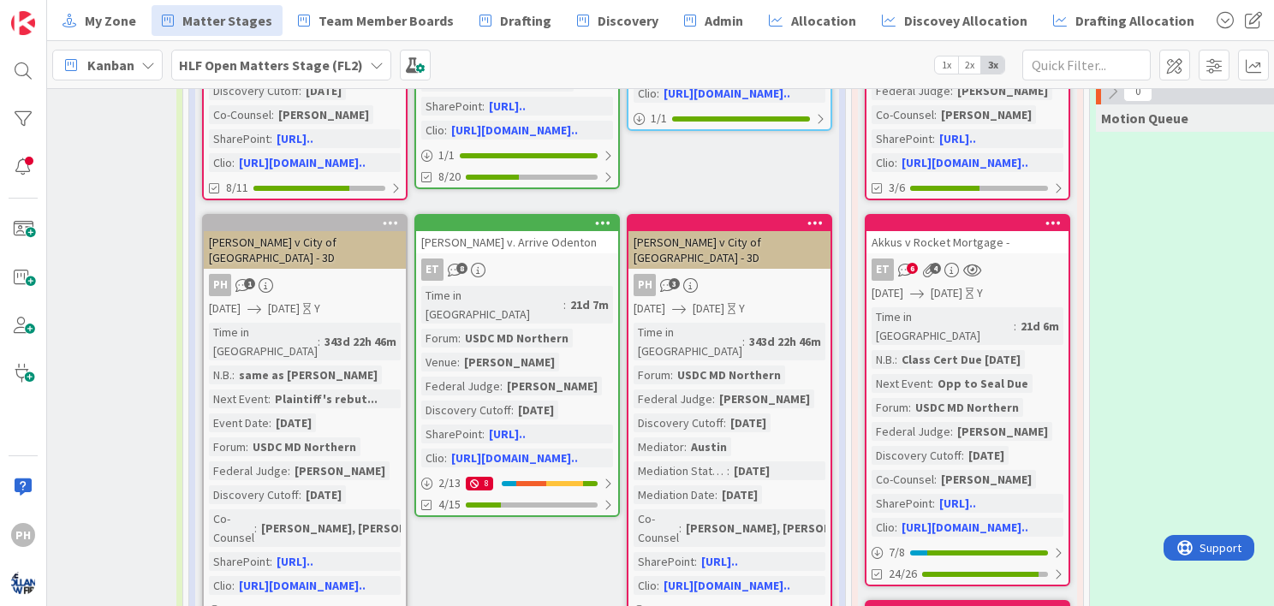
scroll to position [338, 1093]
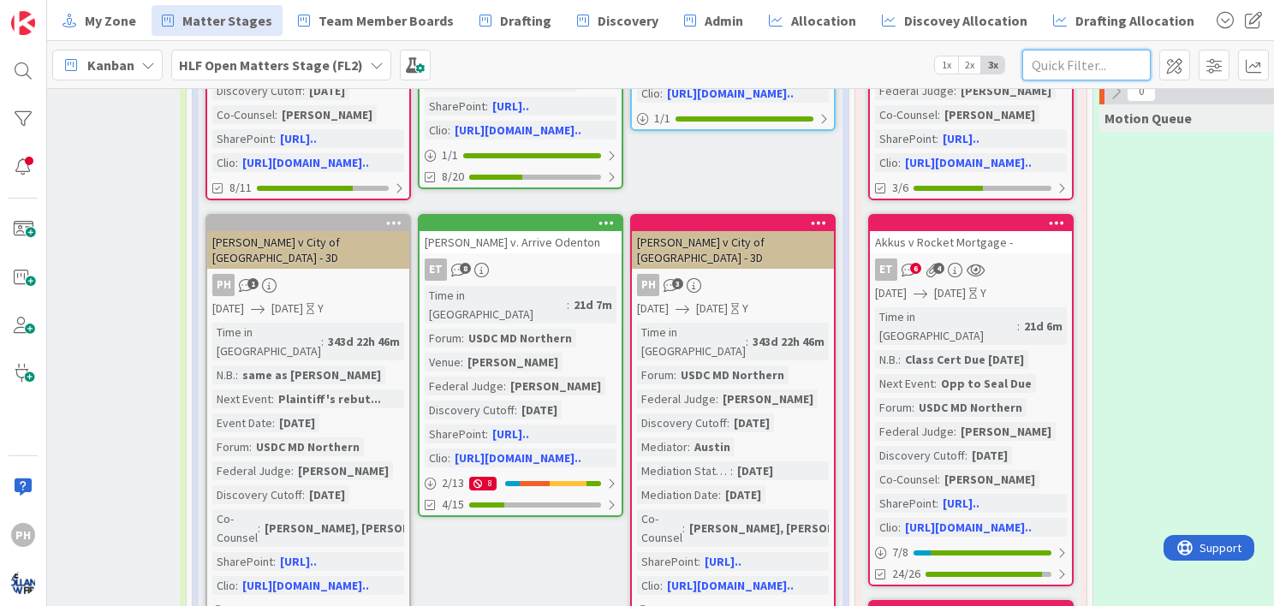
click at [1052, 62] on input "text" at bounding box center [1086, 65] width 128 height 31
type input "[PERSON_NAME]"
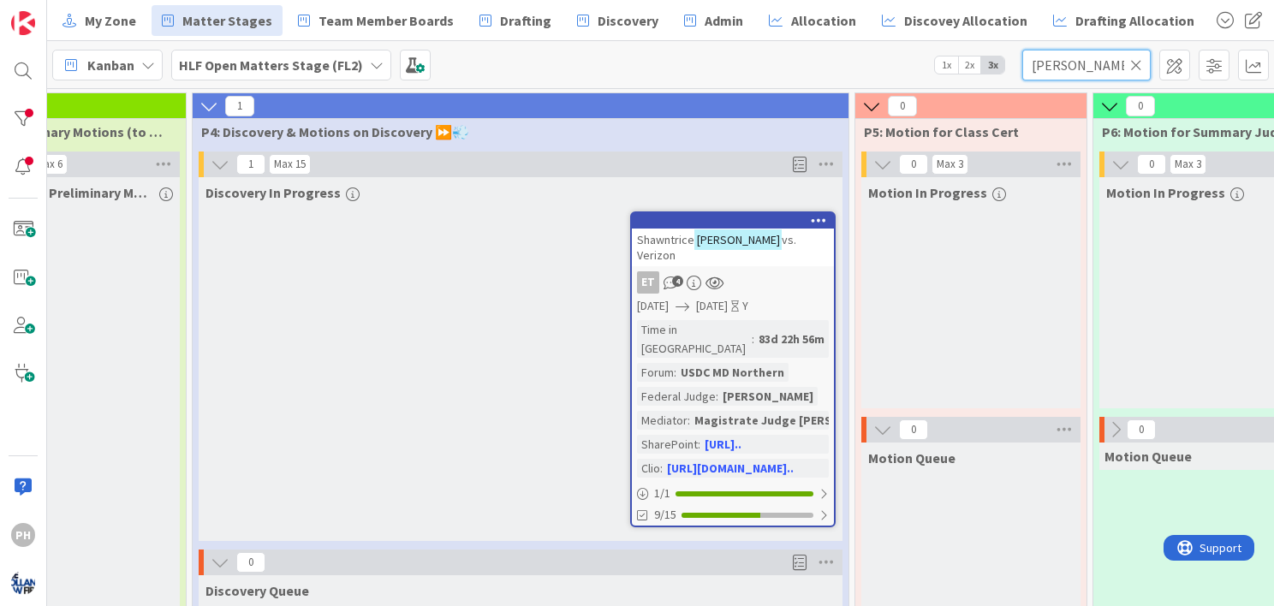
scroll to position [3, 1093]
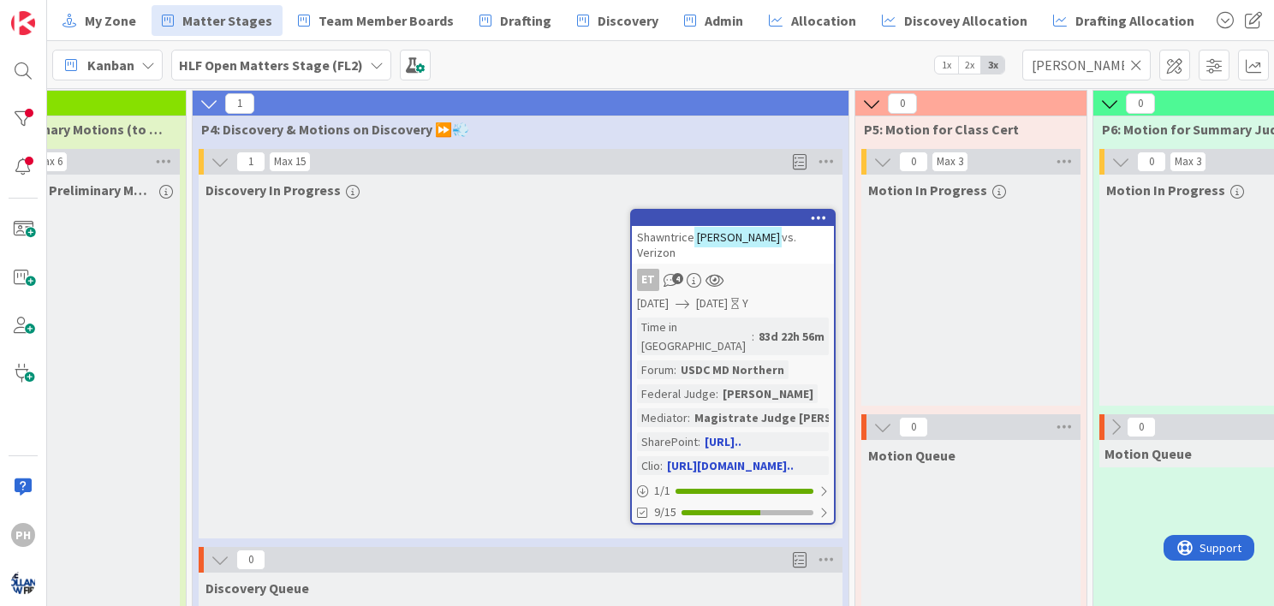
click at [715, 322] on div "Time in Column : 83d 22h 56m Forum : USDC MD Northern Federal Judge : [PERSON_N…" at bounding box center [733, 397] width 192 height 158
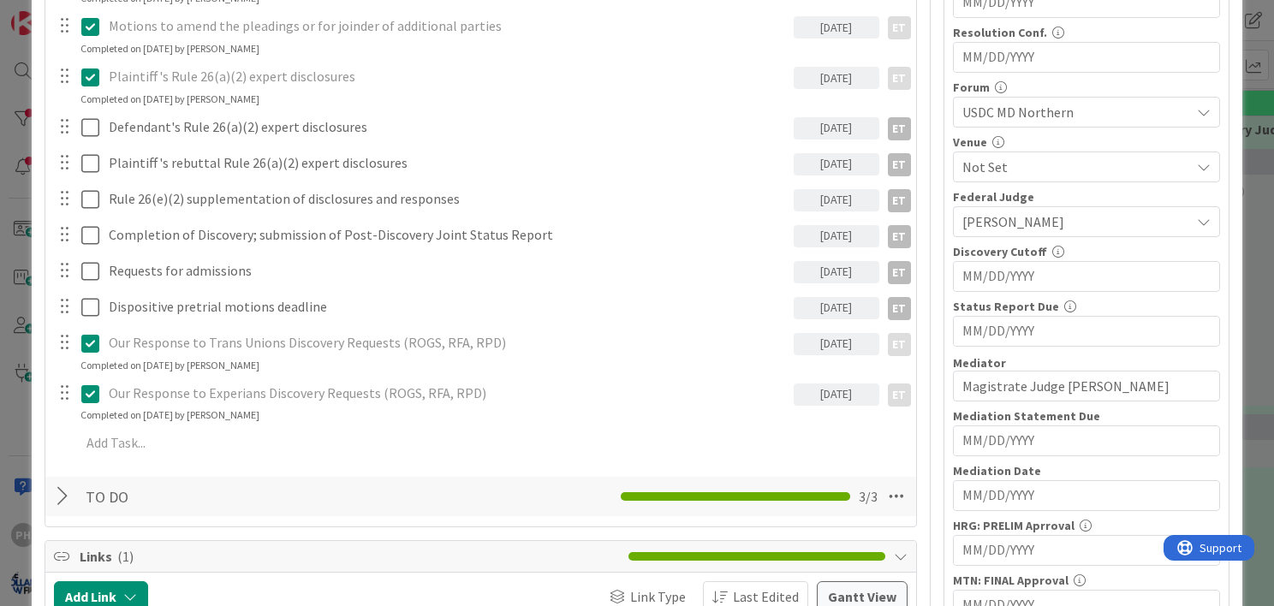
scroll to position [538, 0]
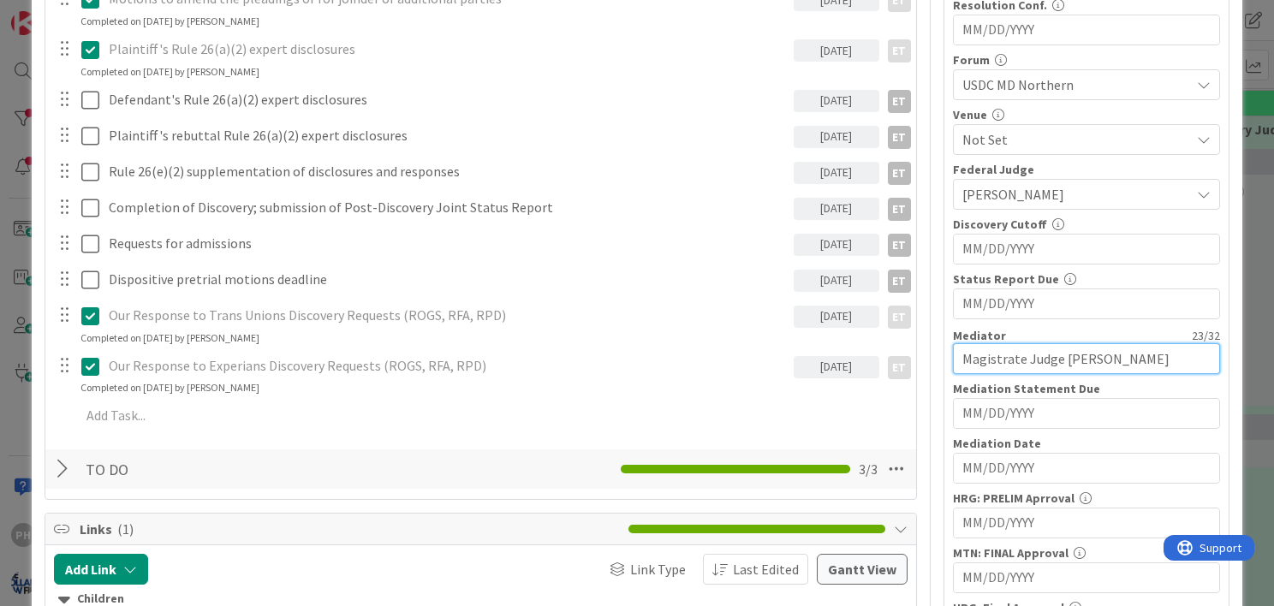
click at [998, 360] on input "Magistrate Judge [PERSON_NAME]" at bounding box center [1086, 358] width 267 height 31
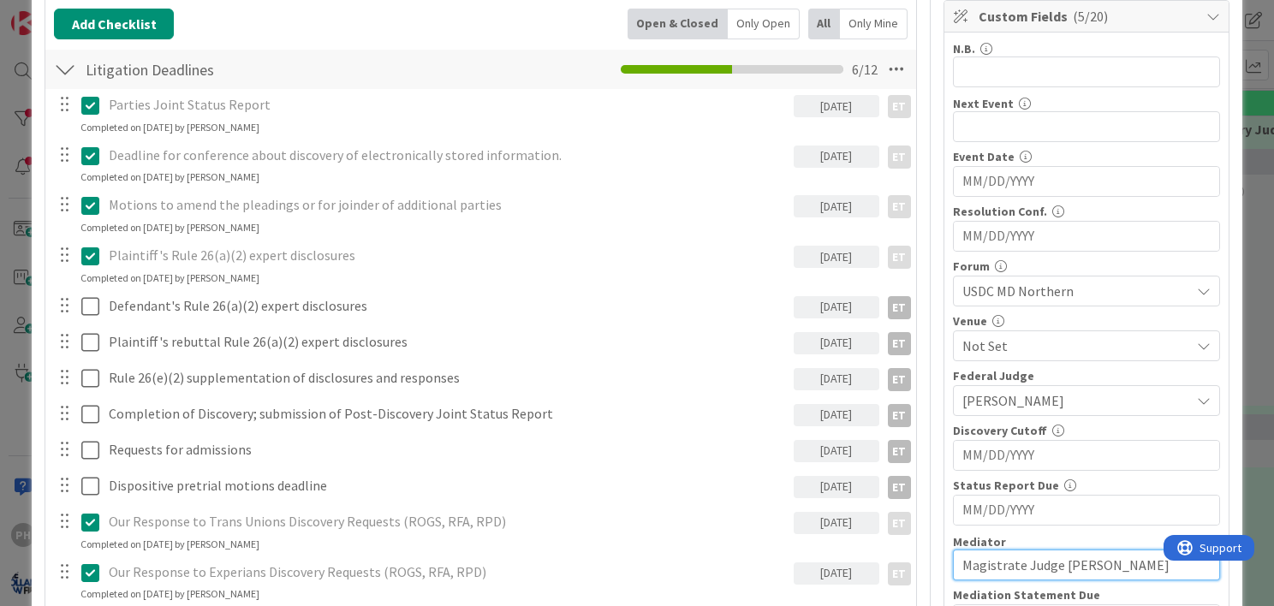
scroll to position [0, 0]
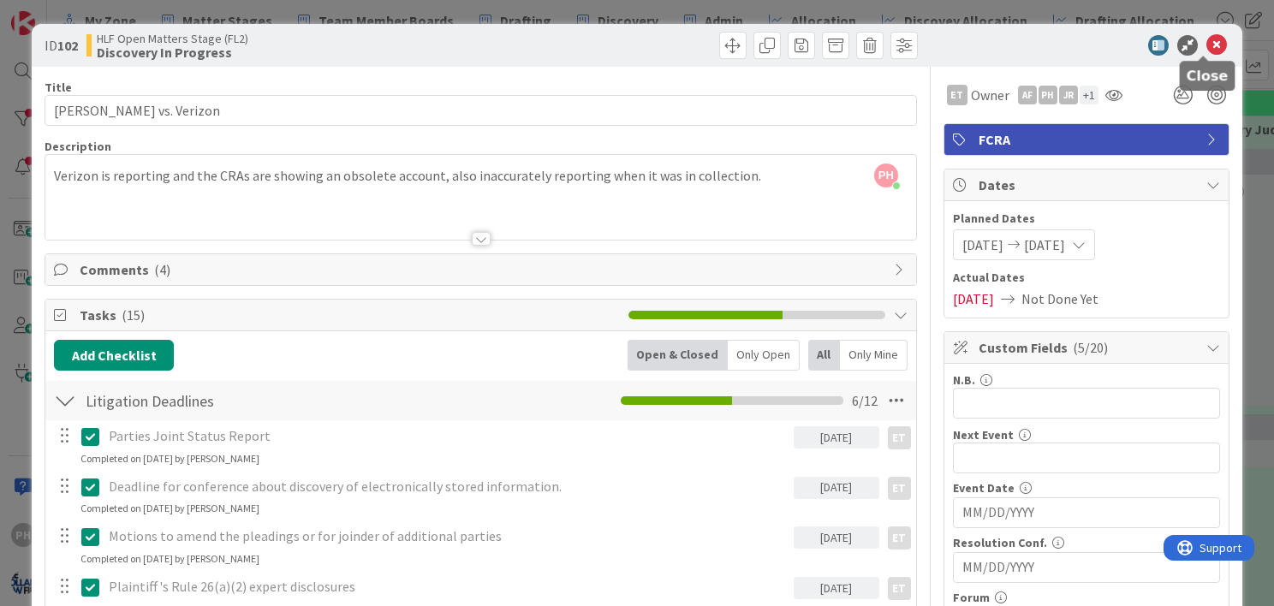
click at [1209, 35] on icon at bounding box center [1217, 45] width 21 height 21
click at [1207, 42] on icon at bounding box center [1217, 45] width 21 height 21
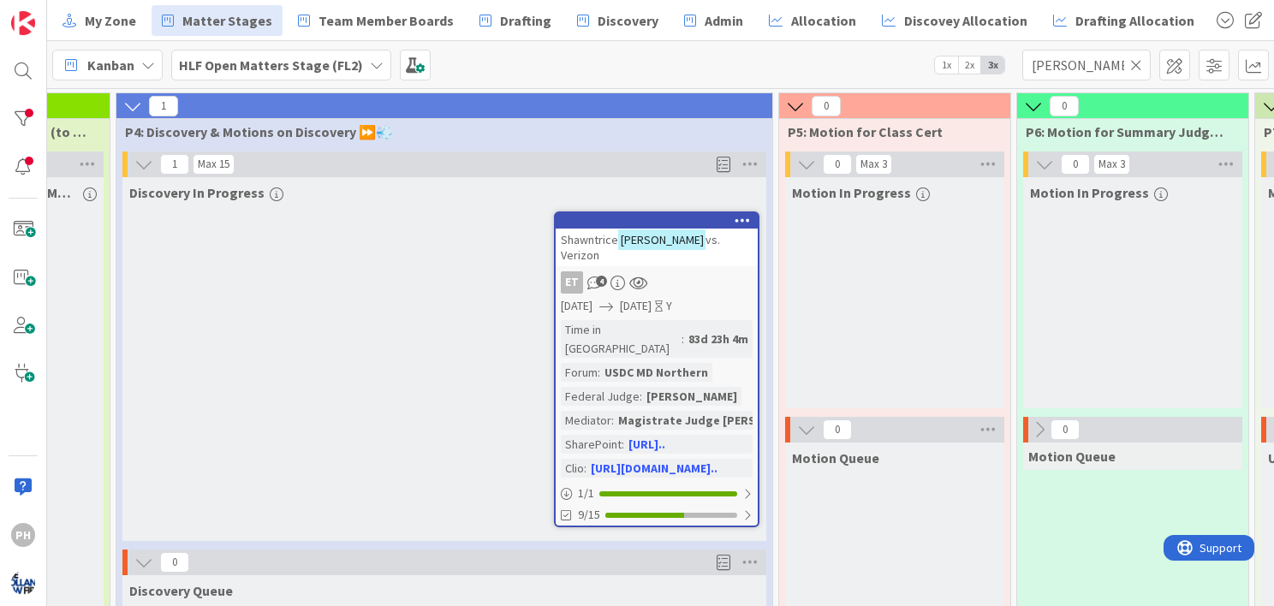
click at [1137, 65] on icon at bounding box center [1136, 64] width 12 height 15
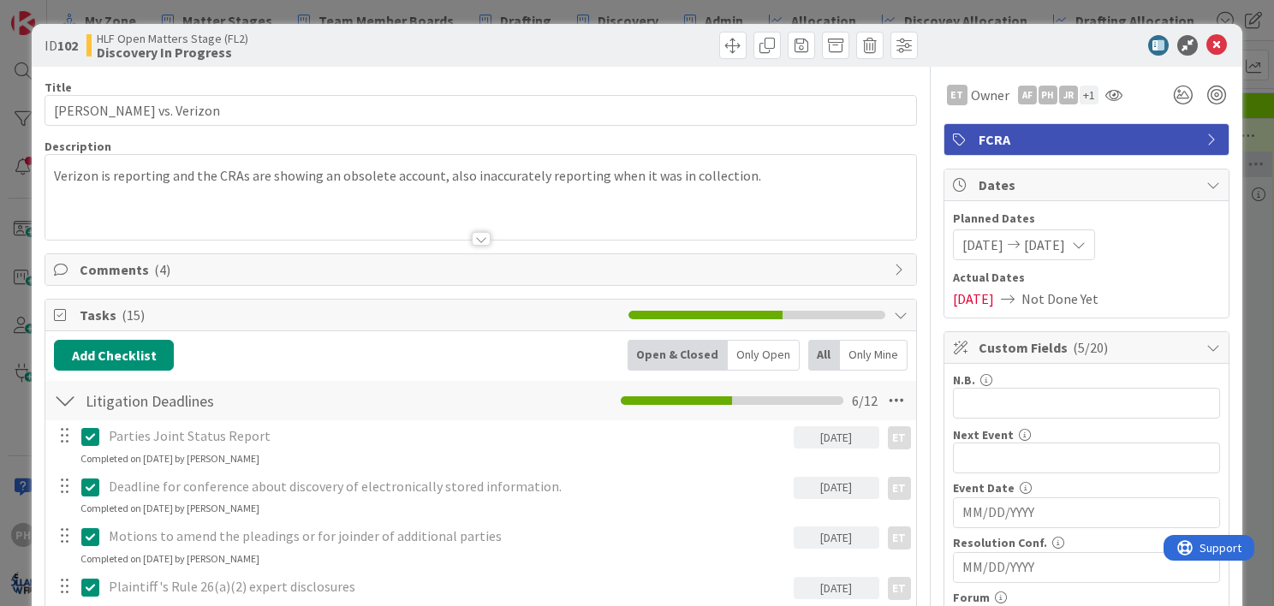
click at [1207, 40] on icon at bounding box center [1217, 45] width 21 height 21
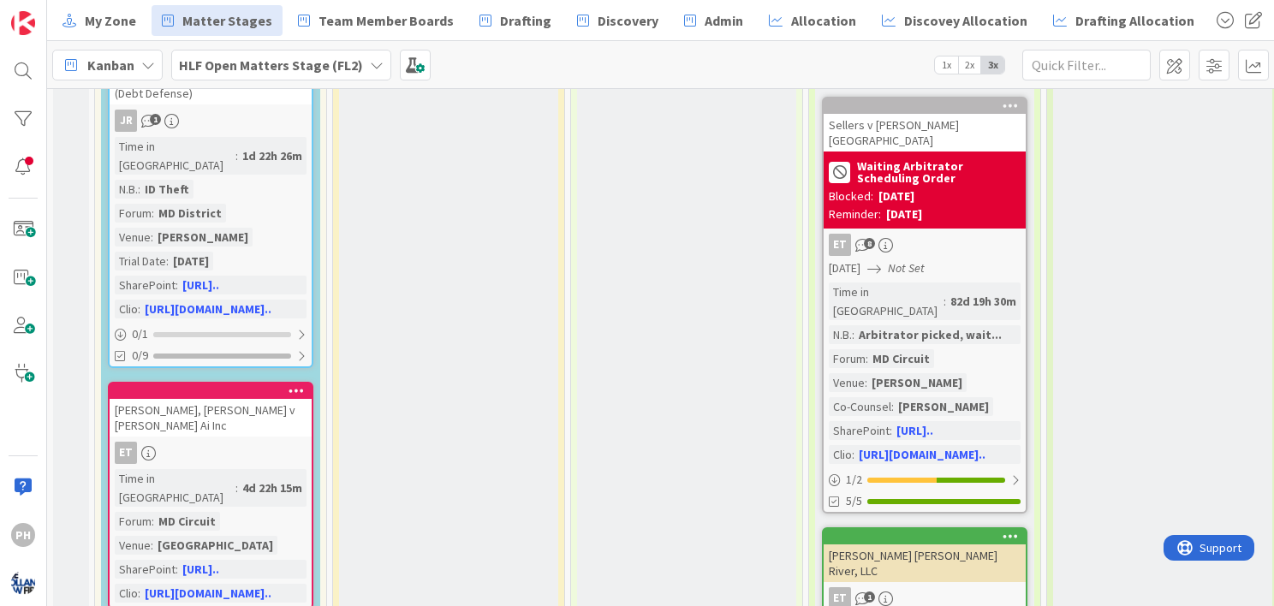
scroll to position [694, 0]
click at [241, 400] on div "[PERSON_NAME], [PERSON_NAME] v [PERSON_NAME] Ai Inc" at bounding box center [211, 419] width 202 height 38
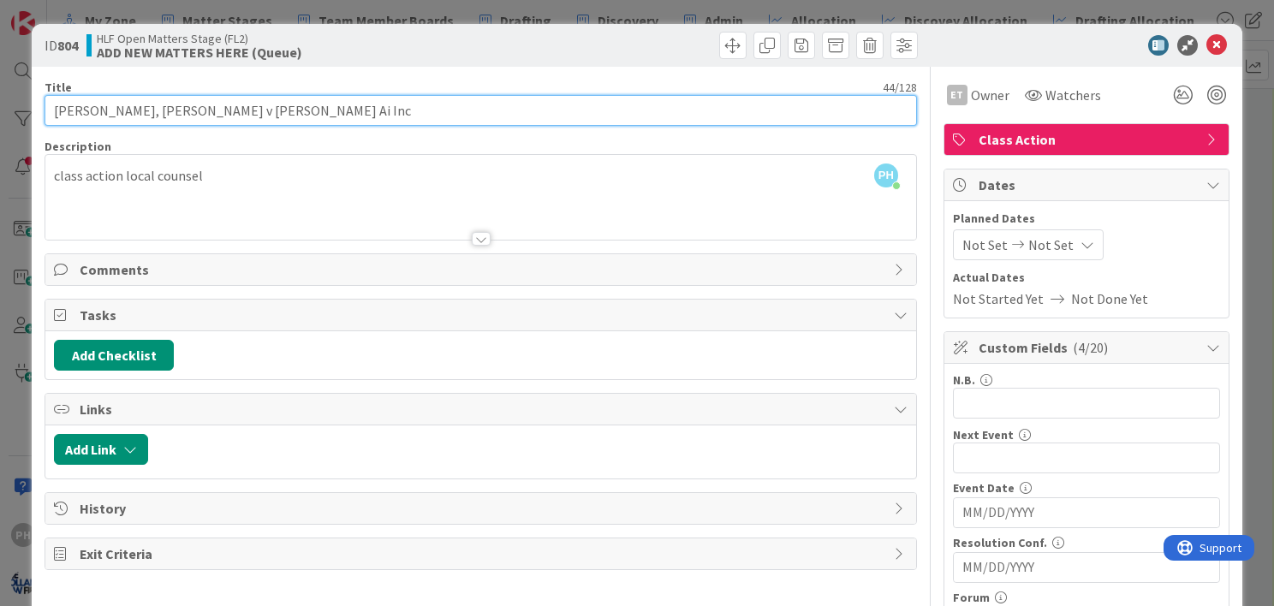
click at [299, 107] on input "[PERSON_NAME], [PERSON_NAME] v [PERSON_NAME] Ai Inc" at bounding box center [481, 110] width 873 height 31
type input "[PERSON_NAME], [PERSON_NAME] v [PERSON_NAME] AI, Inc"
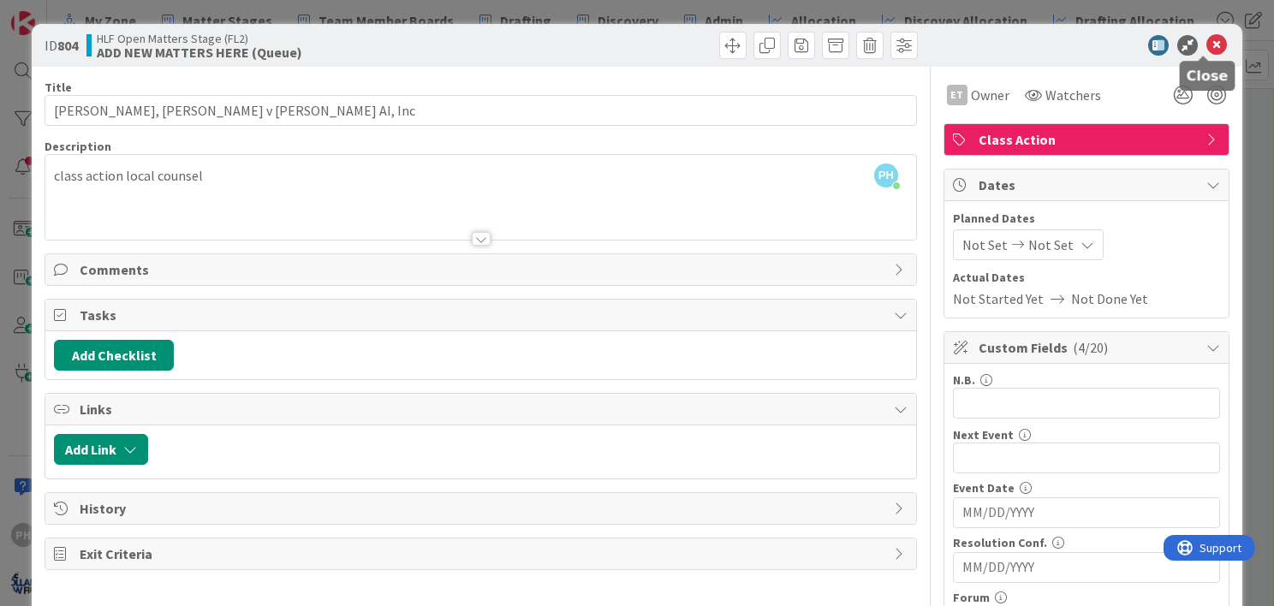
click at [1207, 39] on icon at bounding box center [1217, 45] width 21 height 21
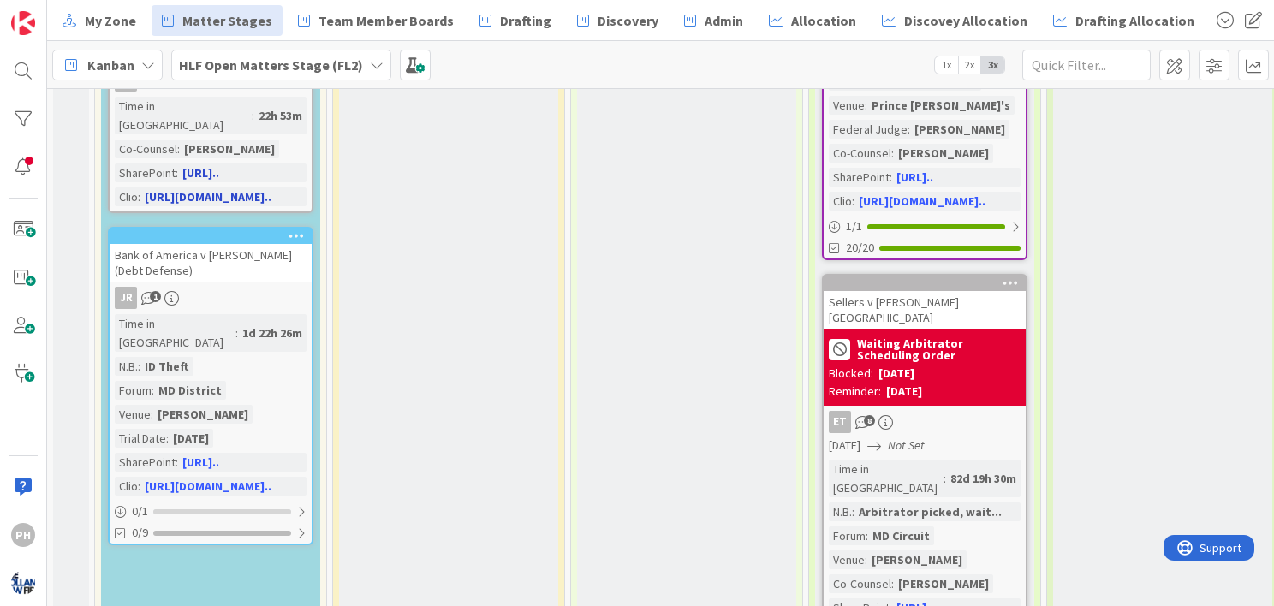
scroll to position [627, 0]
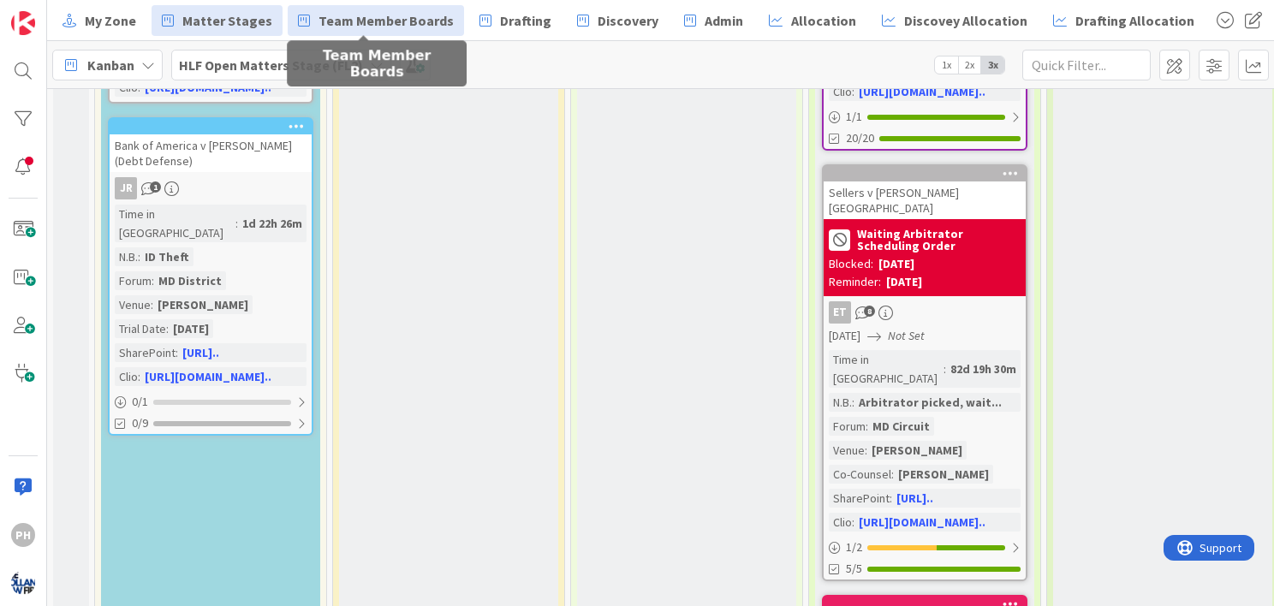
click at [343, 18] on span "Team Member Boards" at bounding box center [386, 20] width 135 height 21
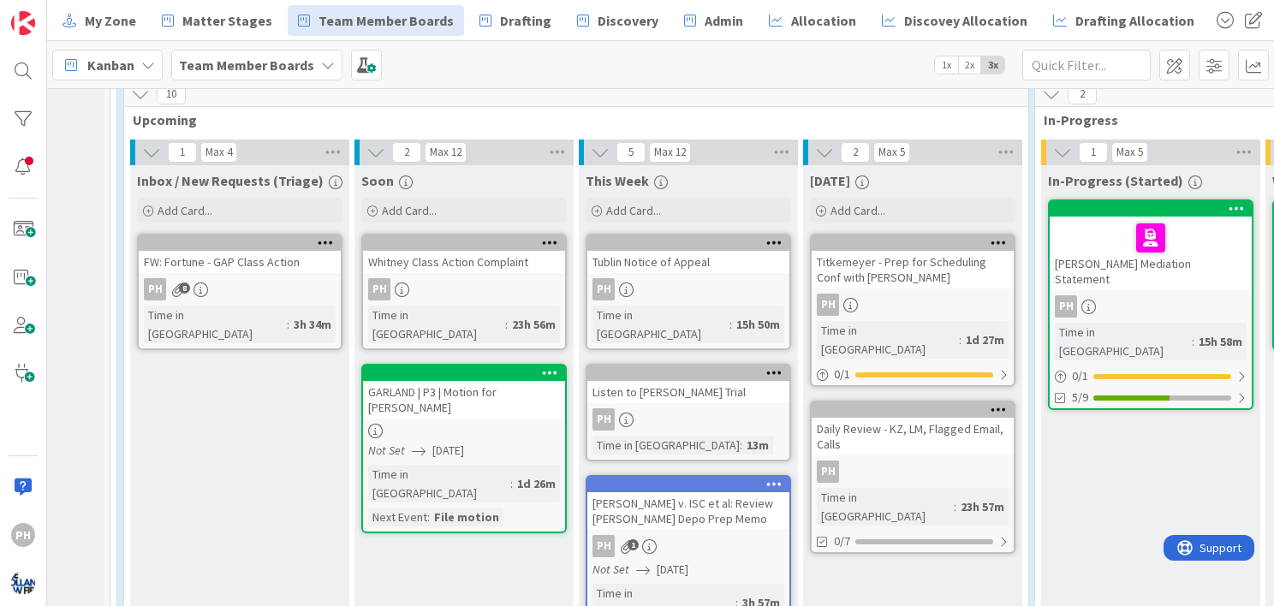
scroll to position [2511, 168]
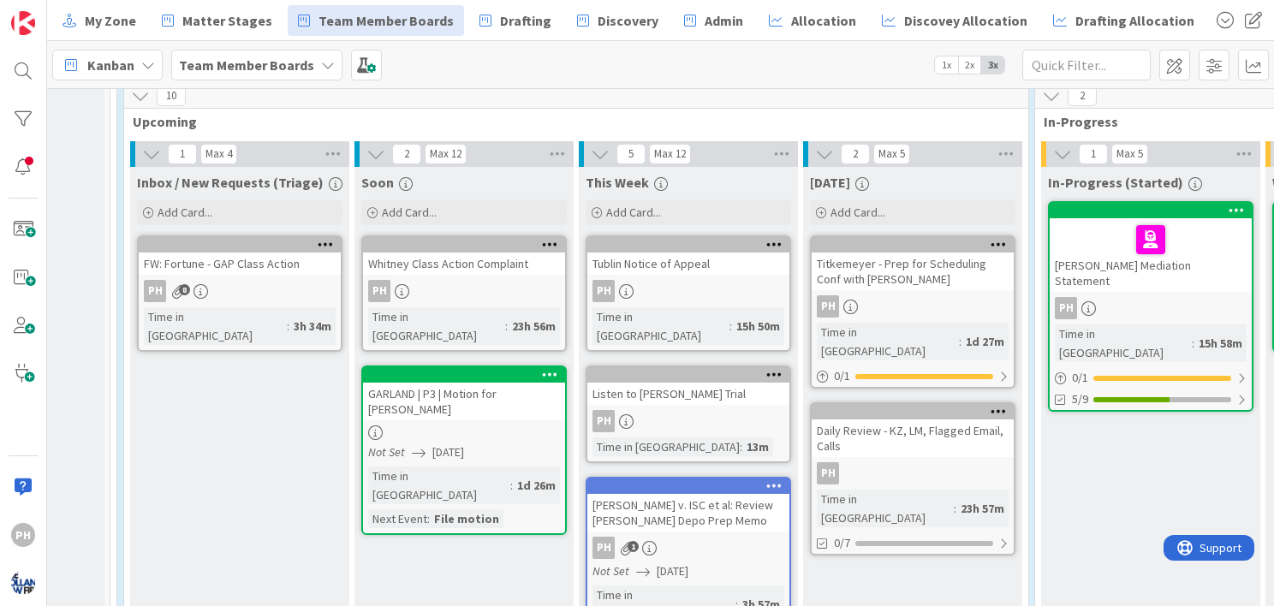
click at [699, 253] on div "Tublin Notice of Appeal" at bounding box center [688, 264] width 202 height 22
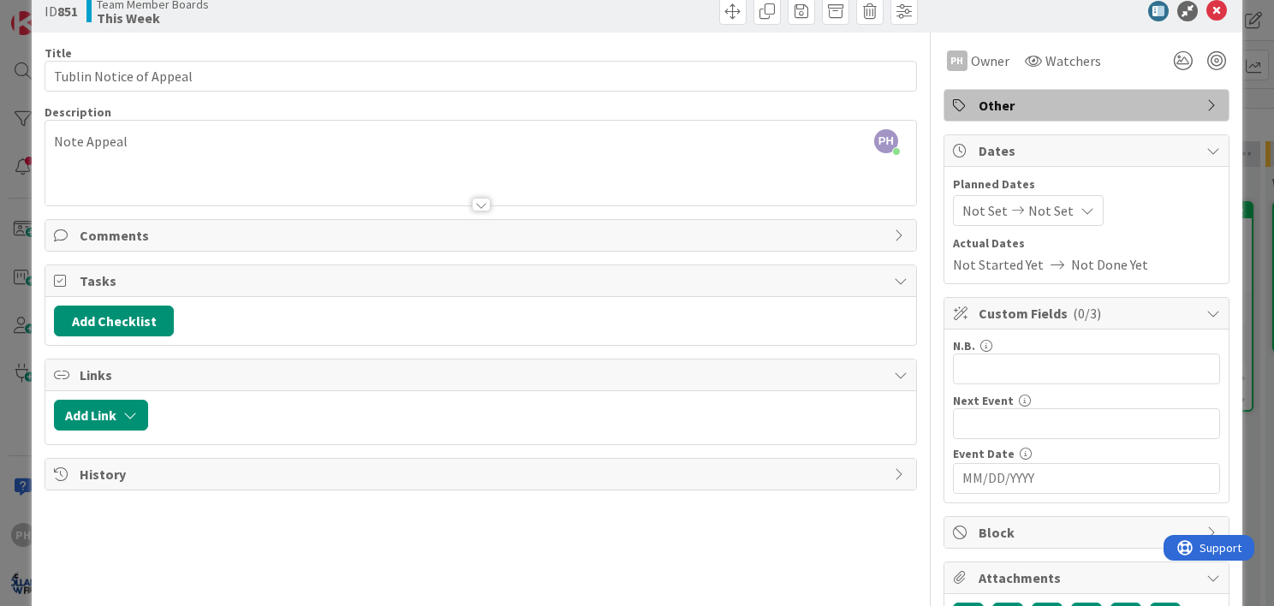
scroll to position [34, 0]
click at [132, 408] on icon "button" at bounding box center [130, 415] width 14 height 14
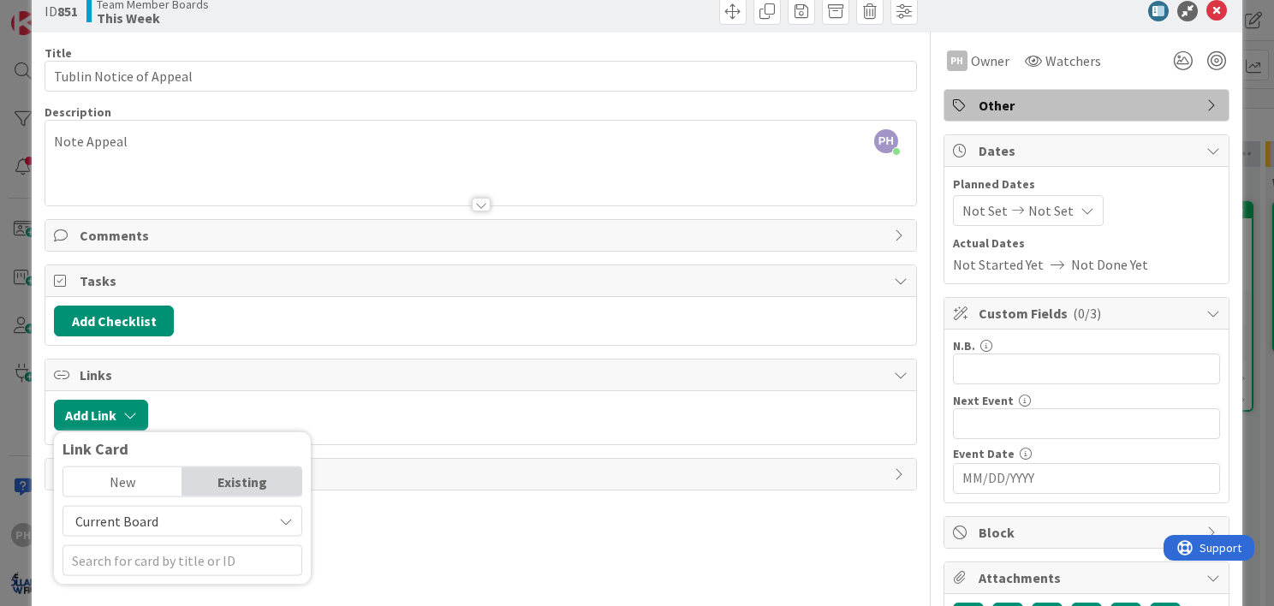
click at [194, 524] on span "Current Board" at bounding box center [168, 522] width 192 height 24
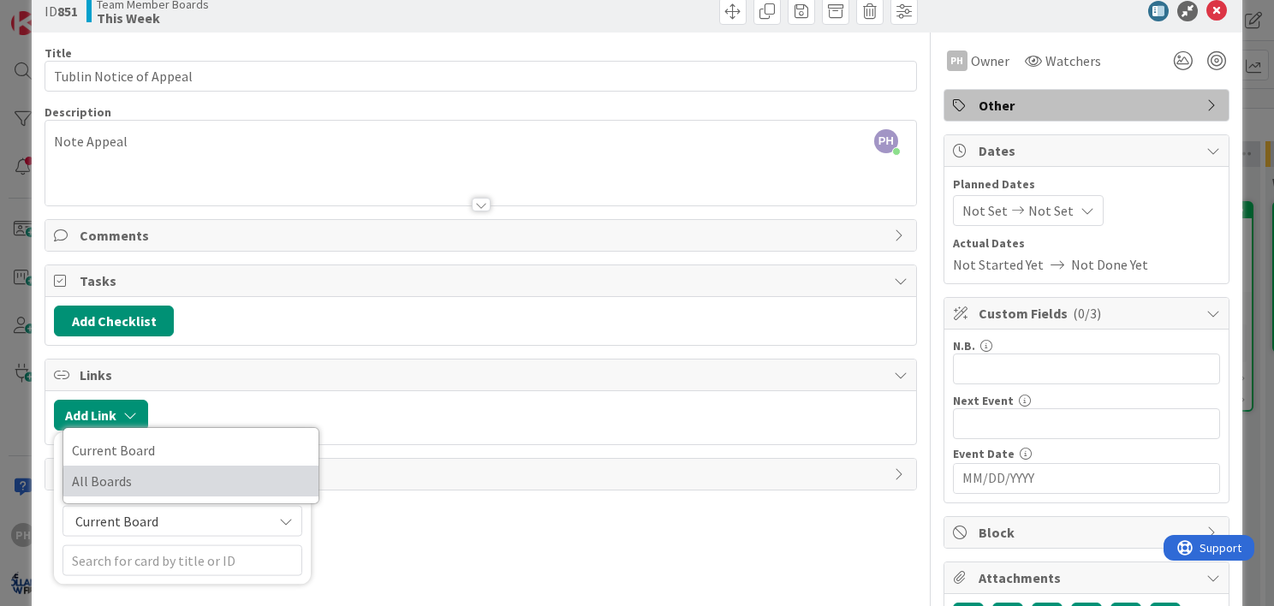
click at [160, 476] on span "All Boards" at bounding box center [191, 481] width 238 height 26
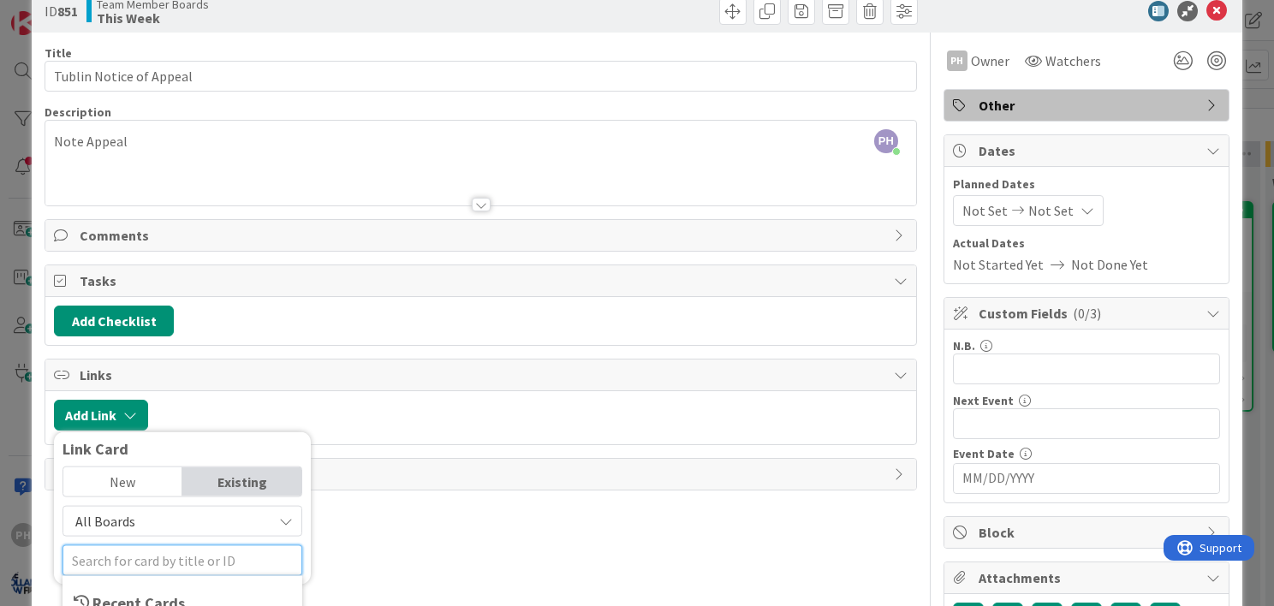
click at [142, 565] on input "text" at bounding box center [183, 560] width 240 height 31
type input "tublin"
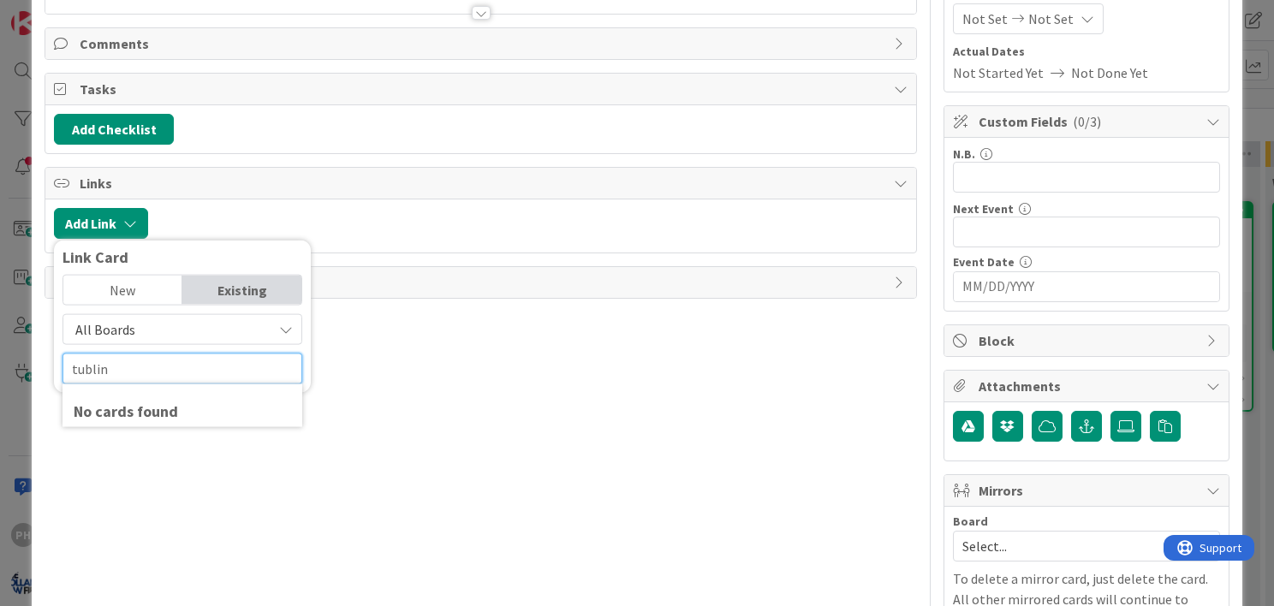
scroll to position [228, 0]
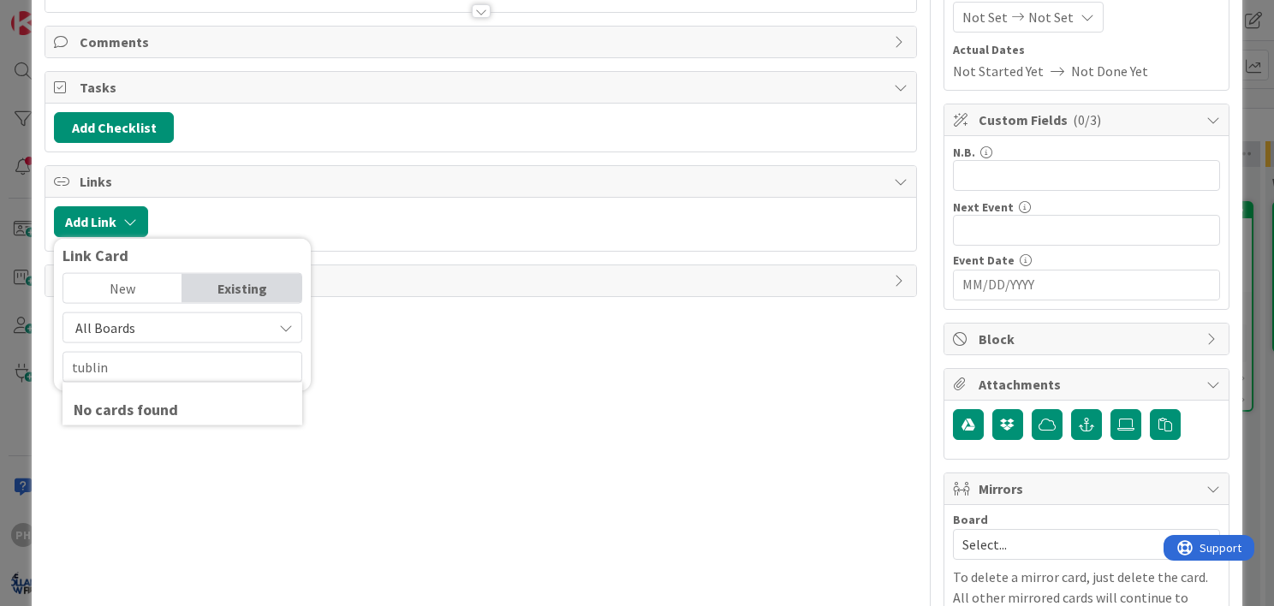
click at [97, 288] on div "New" at bounding box center [122, 288] width 119 height 29
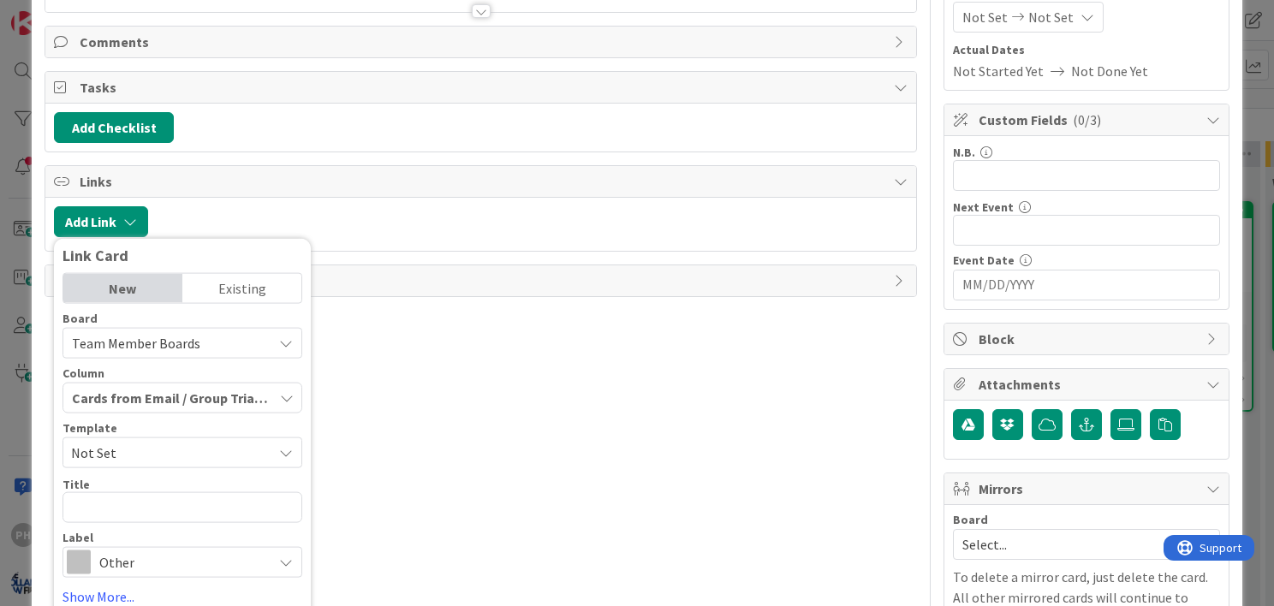
click at [236, 289] on div "Existing" at bounding box center [241, 288] width 119 height 29
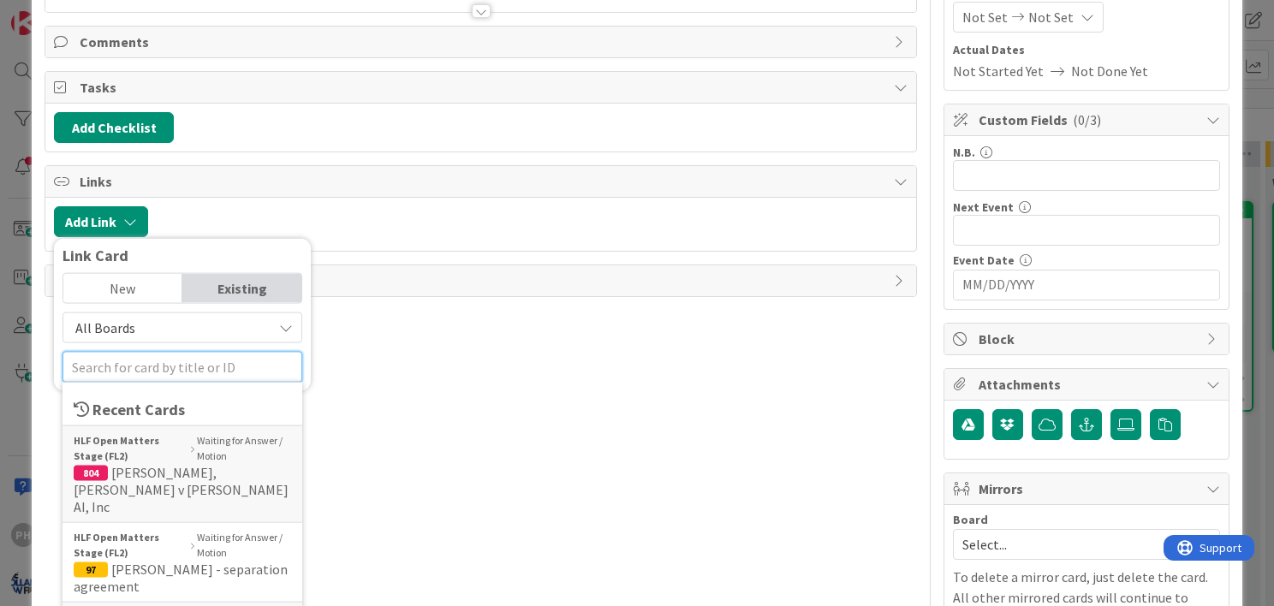
click at [152, 371] on input "text" at bounding box center [183, 367] width 240 height 31
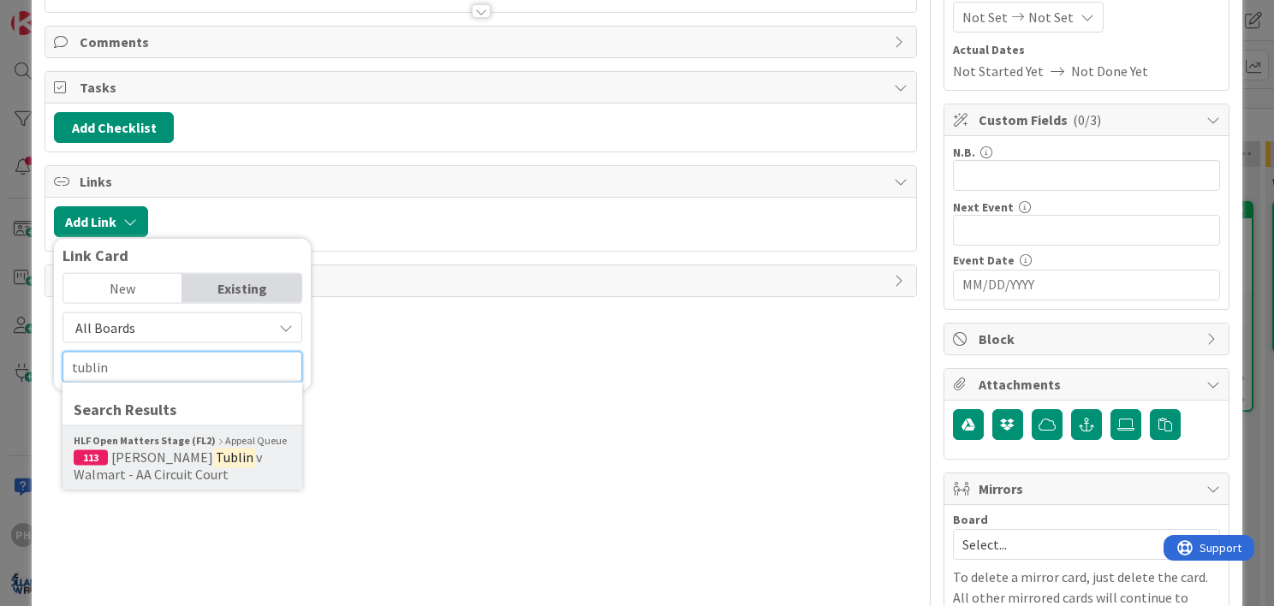
type input "tublin"
click at [213, 450] on mark "Tublin" at bounding box center [234, 457] width 43 height 22
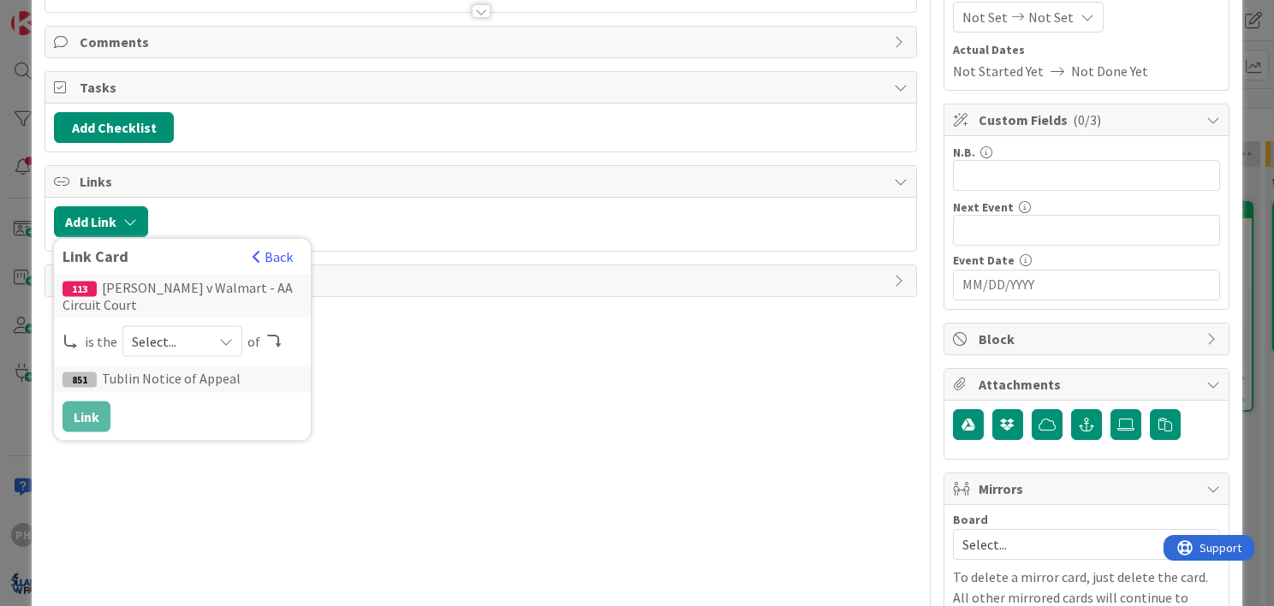
click at [224, 335] on icon at bounding box center [226, 342] width 14 height 14
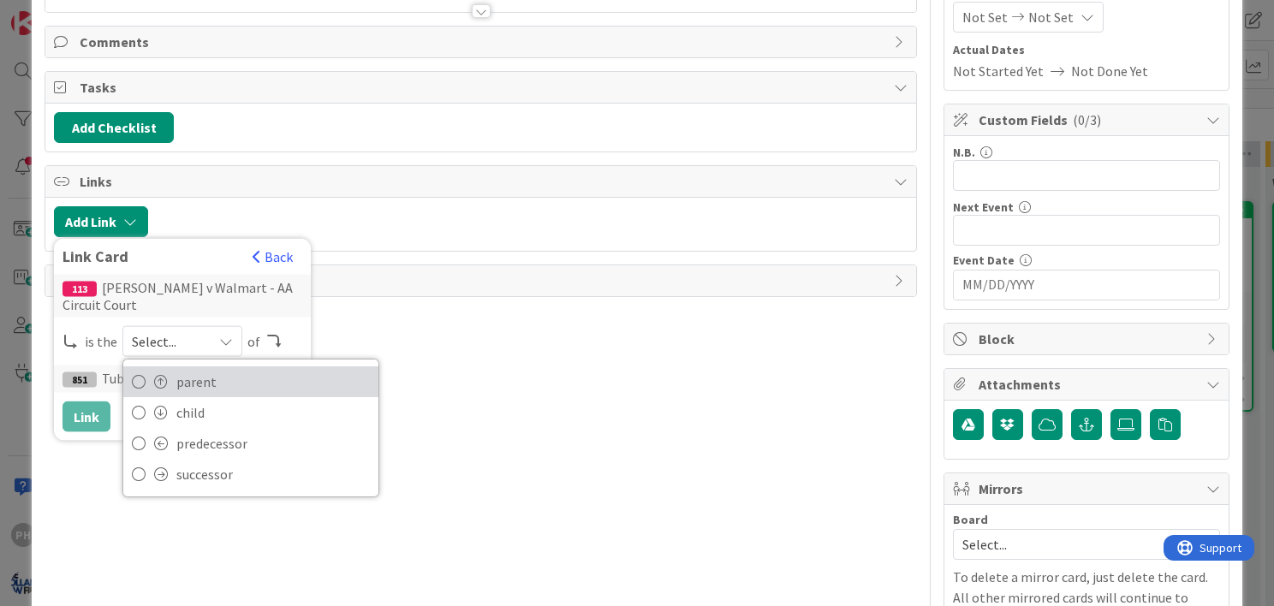
click at [193, 373] on span "parent" at bounding box center [273, 382] width 194 height 26
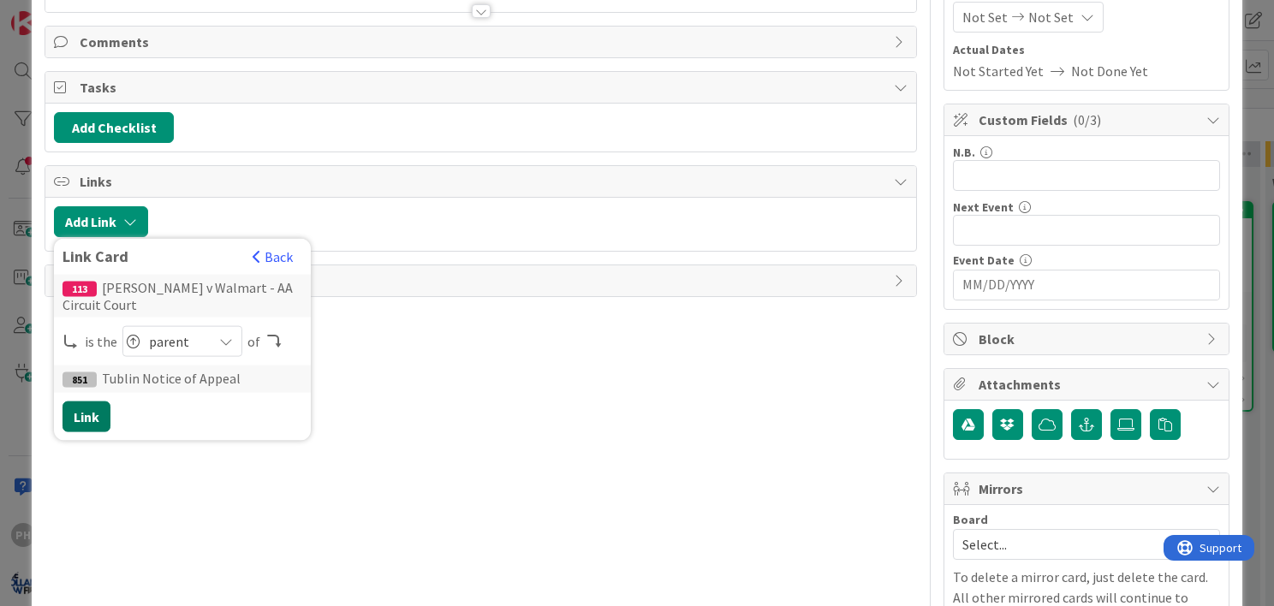
click at [83, 408] on button "Link" at bounding box center [87, 417] width 48 height 31
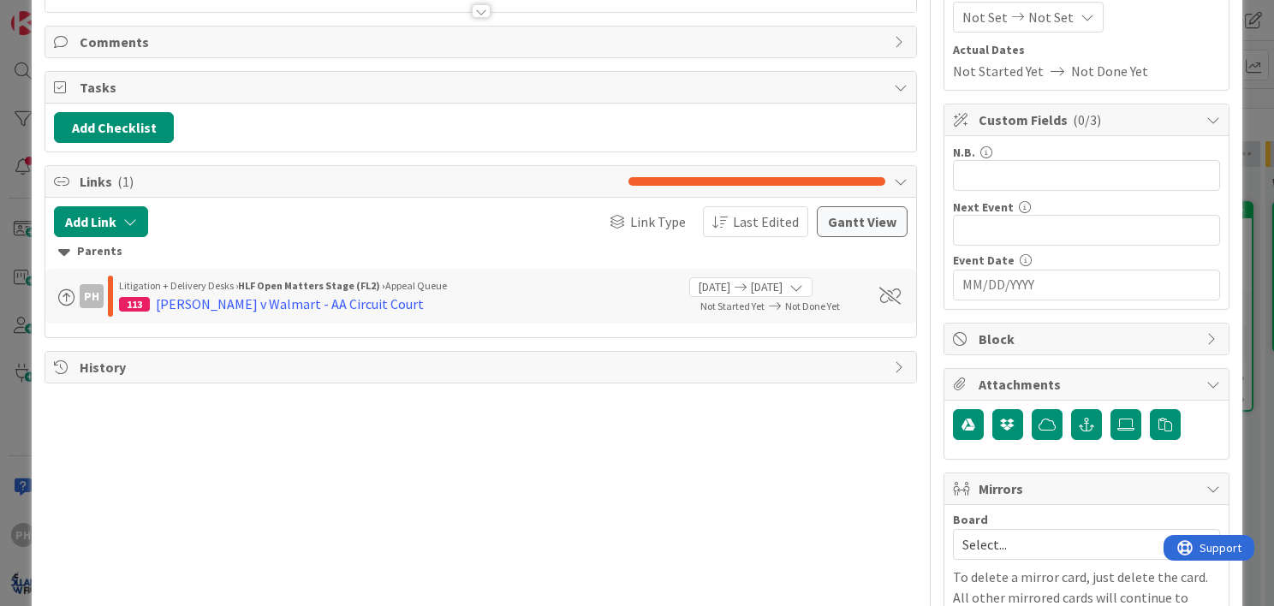
scroll to position [0, 0]
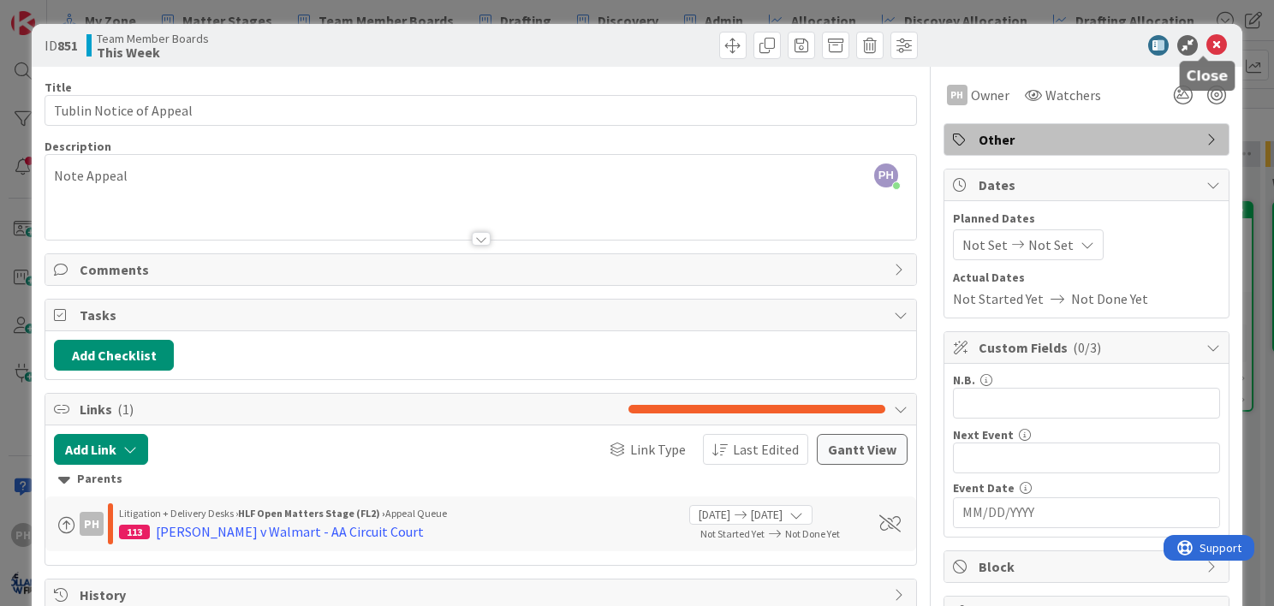
click at [1207, 38] on icon at bounding box center [1217, 45] width 21 height 21
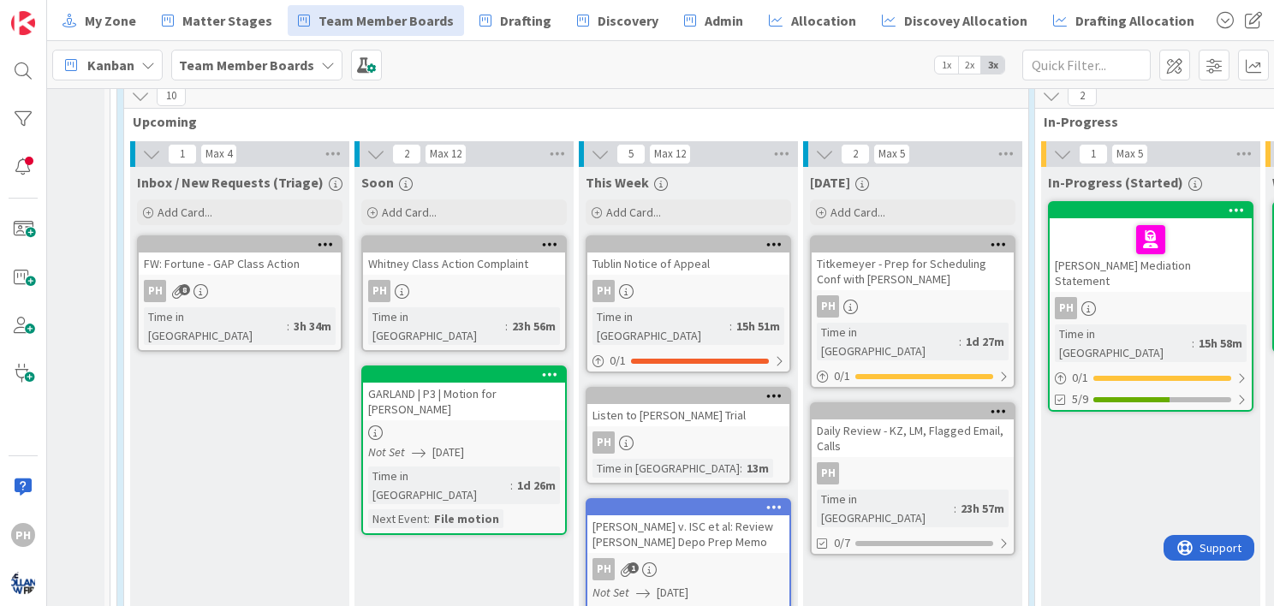
click at [673, 404] on div "Listen to [PERSON_NAME] Trial" at bounding box center [688, 415] width 202 height 22
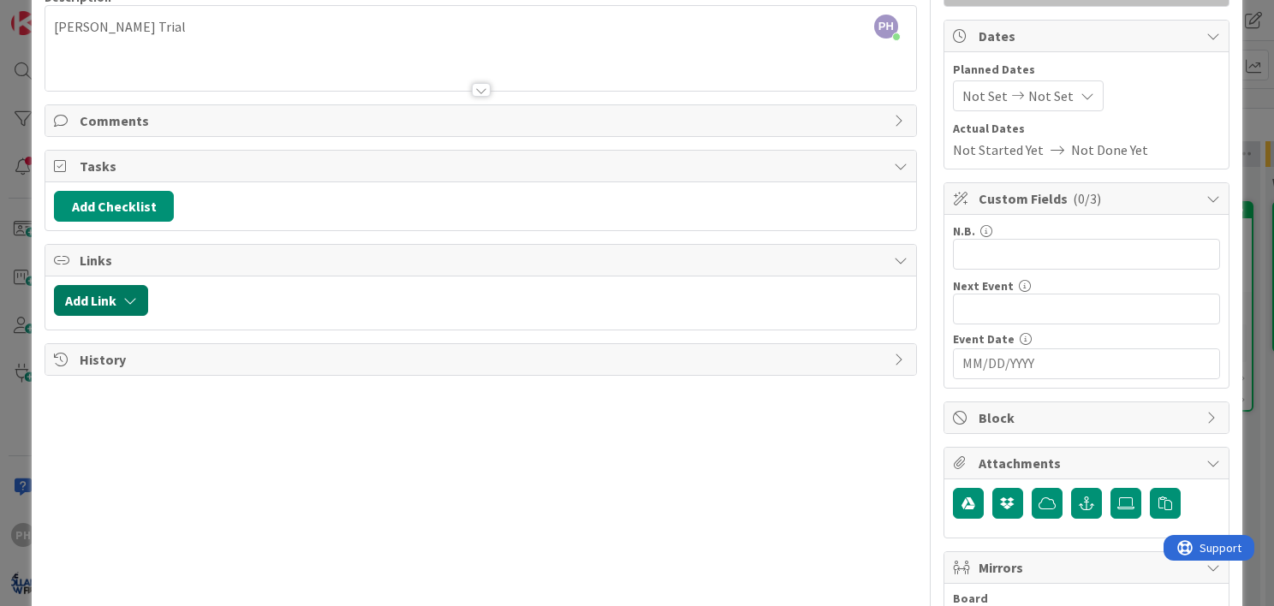
scroll to position [154, 0]
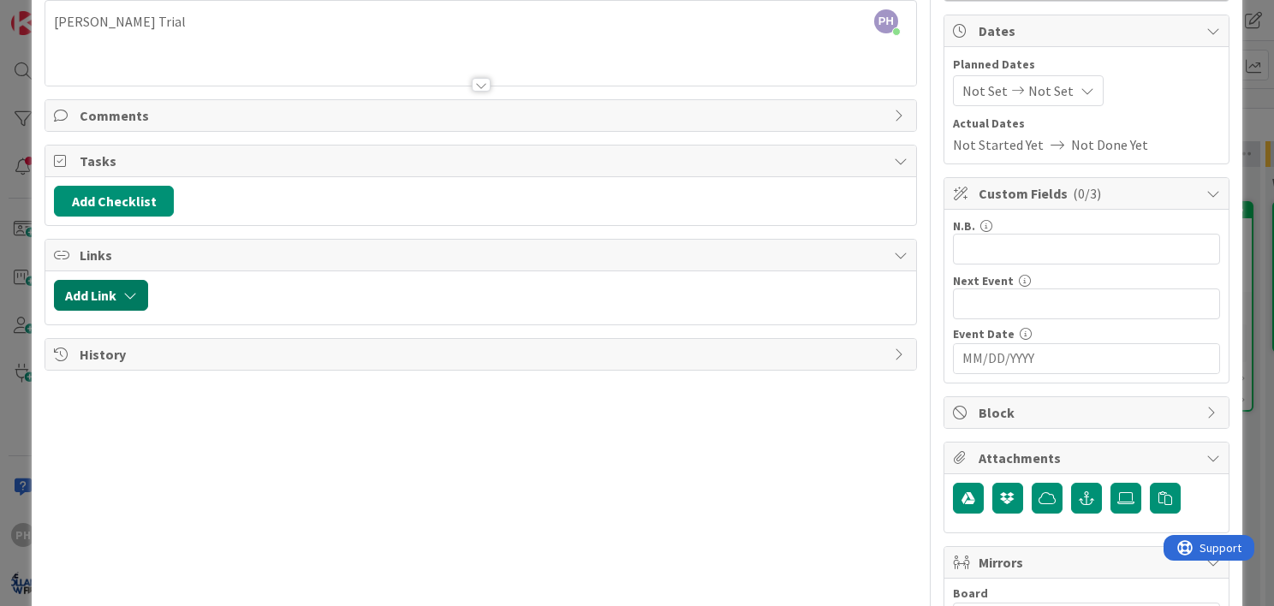
click at [129, 294] on icon "button" at bounding box center [130, 296] width 14 height 14
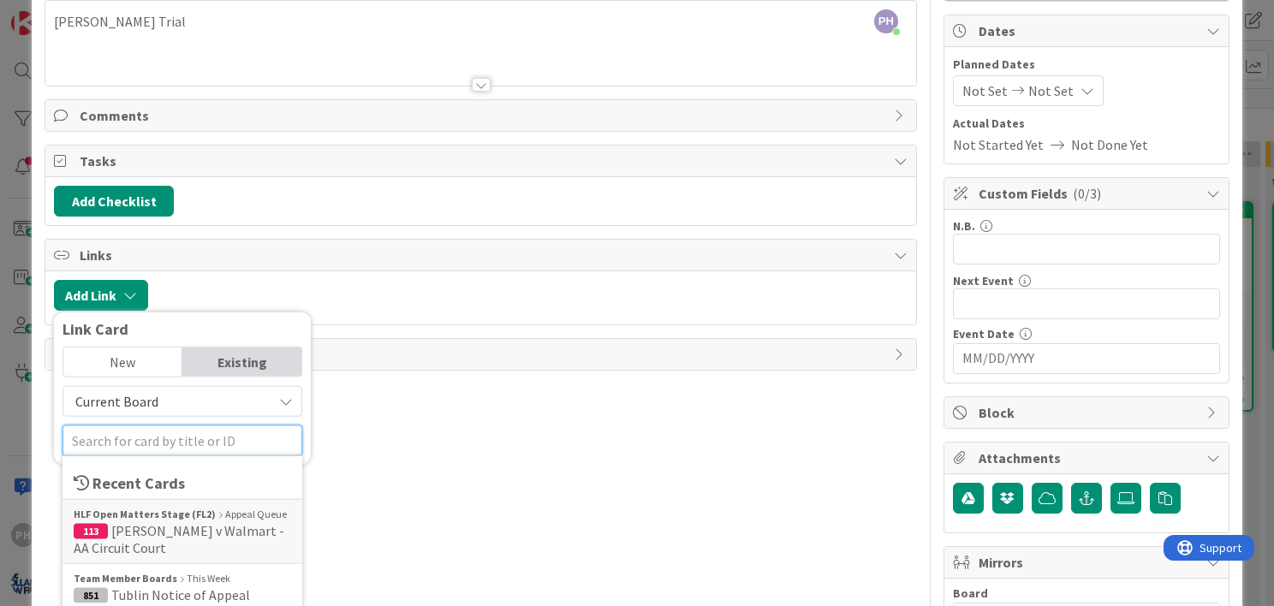
click at [110, 443] on input "text" at bounding box center [183, 441] width 240 height 31
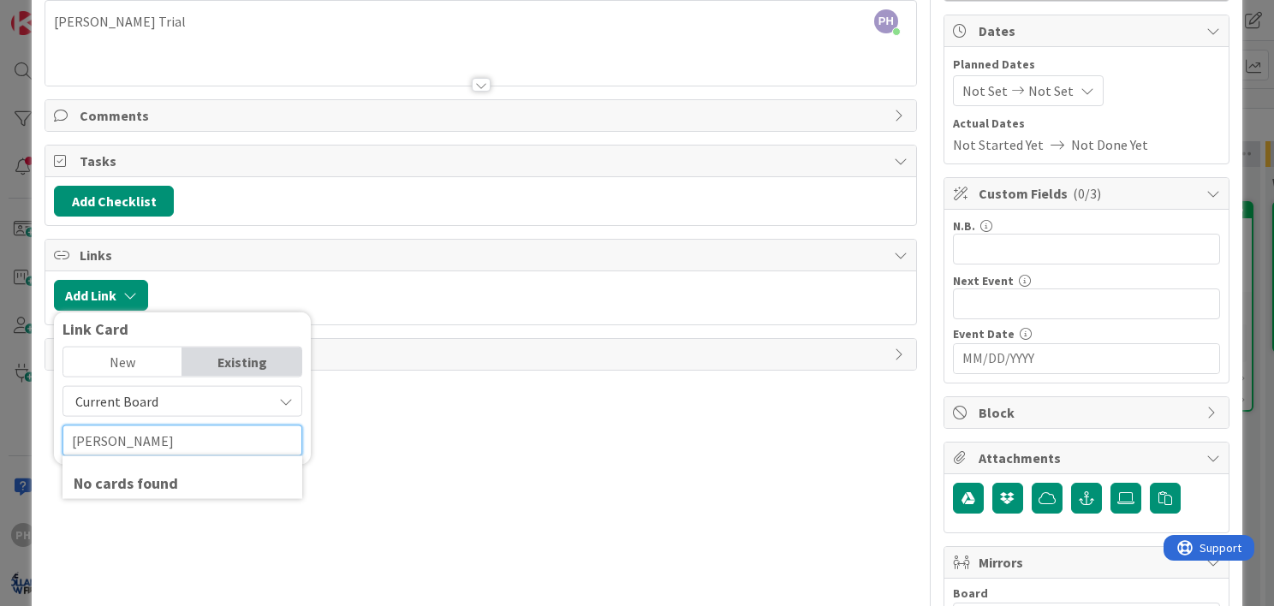
type input "[PERSON_NAME]"
click at [288, 395] on icon at bounding box center [286, 402] width 14 height 14
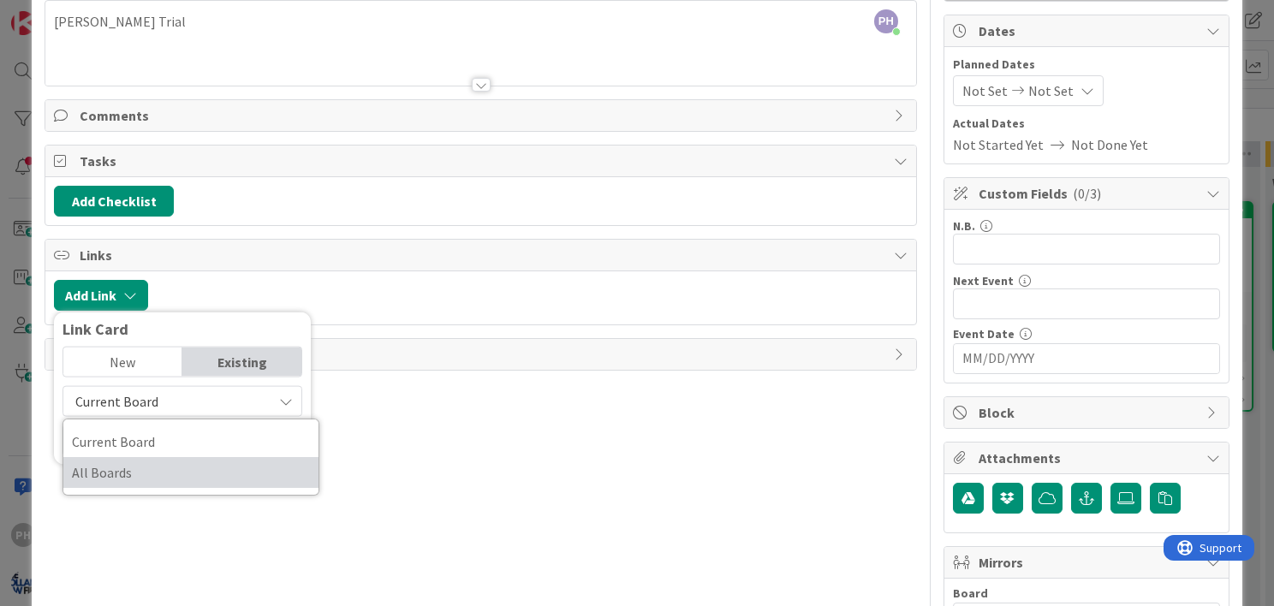
click at [195, 470] on span "All Boards" at bounding box center [191, 473] width 238 height 26
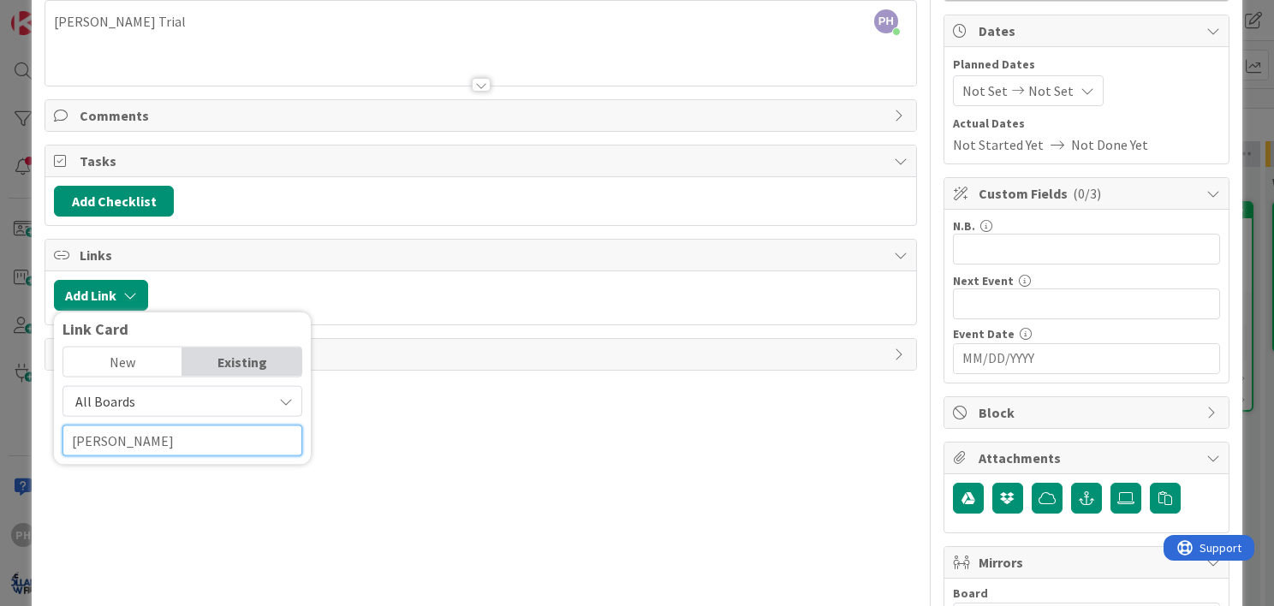
click at [166, 444] on input "[PERSON_NAME]" at bounding box center [183, 441] width 240 height 31
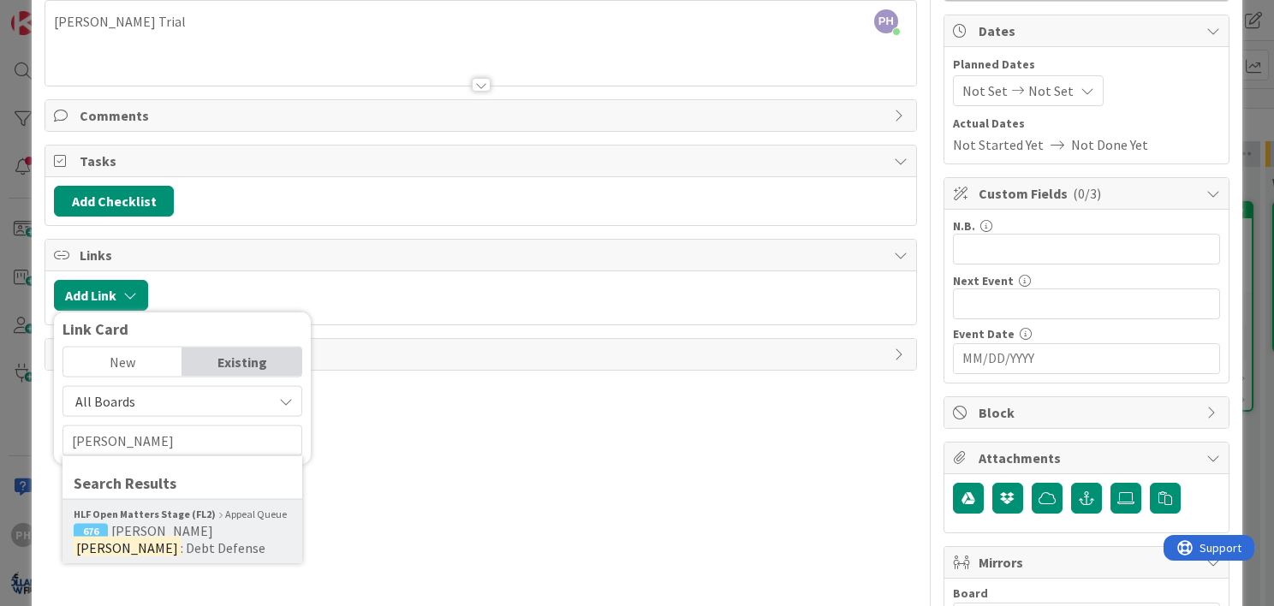
click at [153, 514] on b "HLF Open Matters Stage (FL2)" at bounding box center [145, 514] width 142 height 15
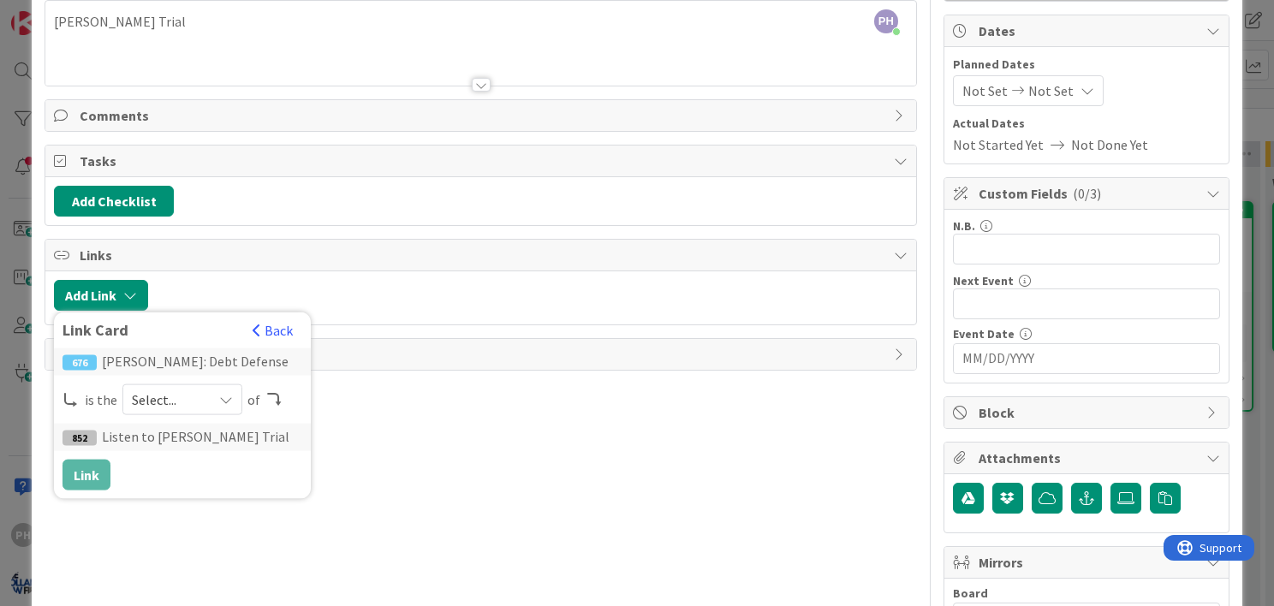
click at [216, 396] on div "Select..." at bounding box center [182, 399] width 120 height 31
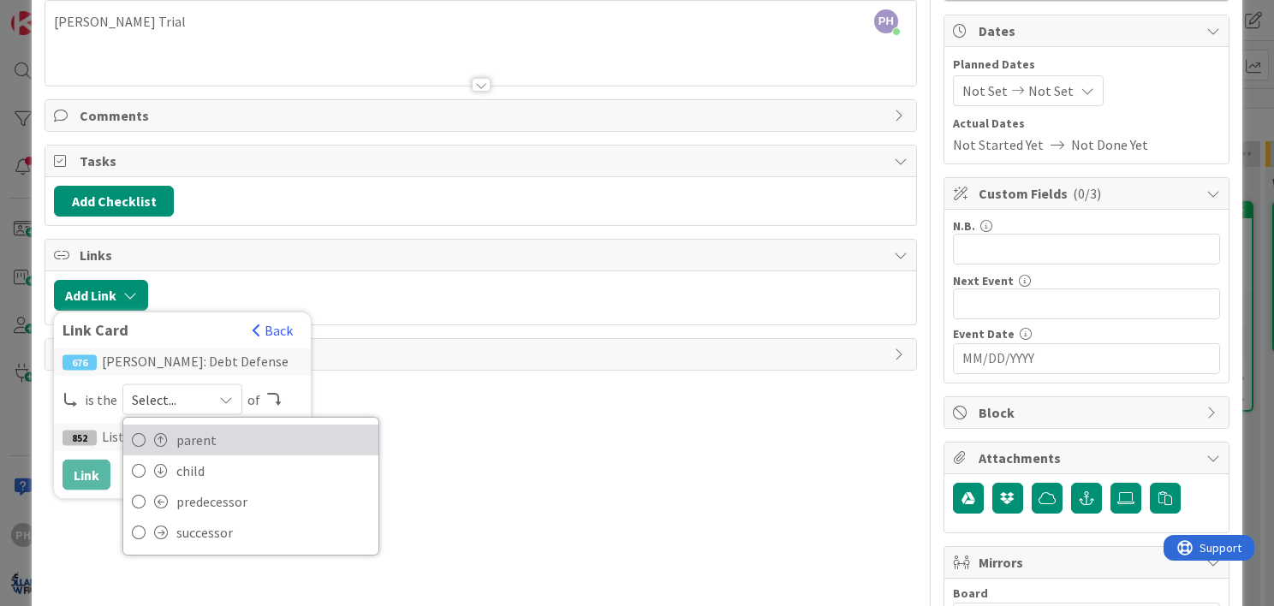
click at [193, 428] on span "parent" at bounding box center [273, 440] width 194 height 26
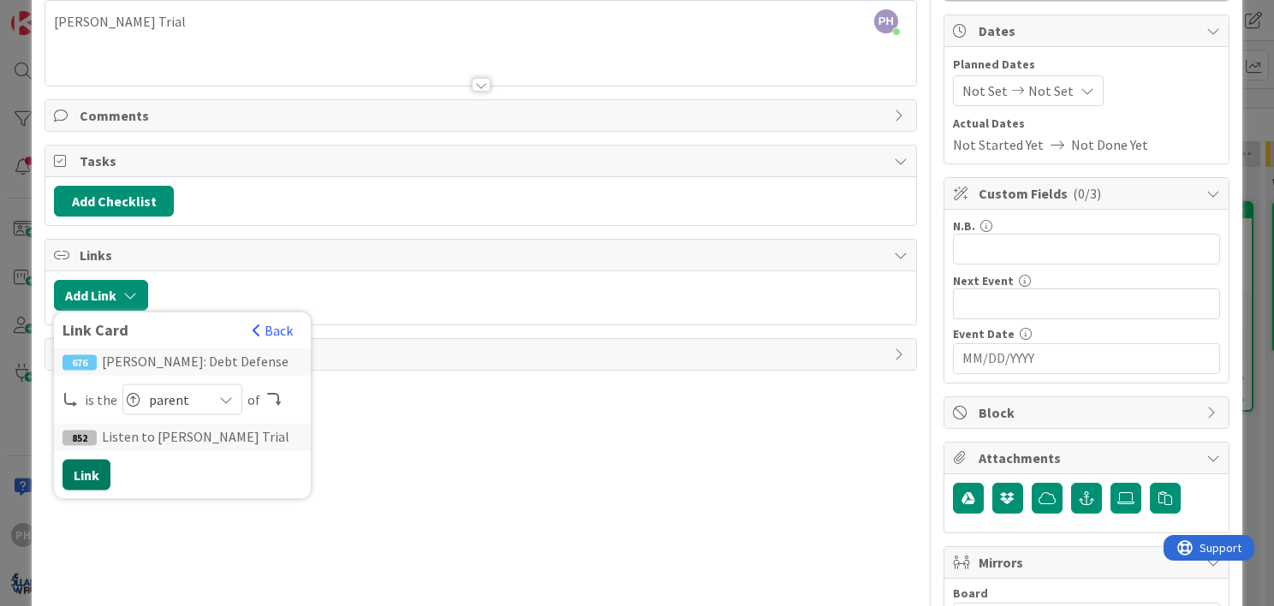
click at [82, 470] on button "Link" at bounding box center [87, 475] width 48 height 31
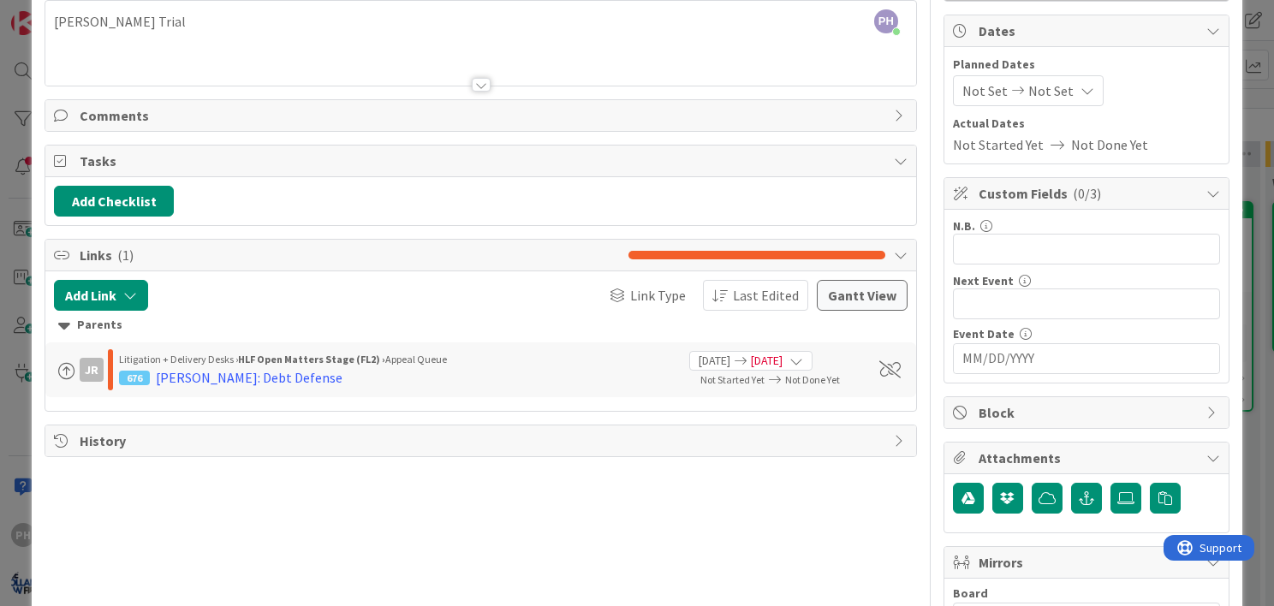
scroll to position [0, 0]
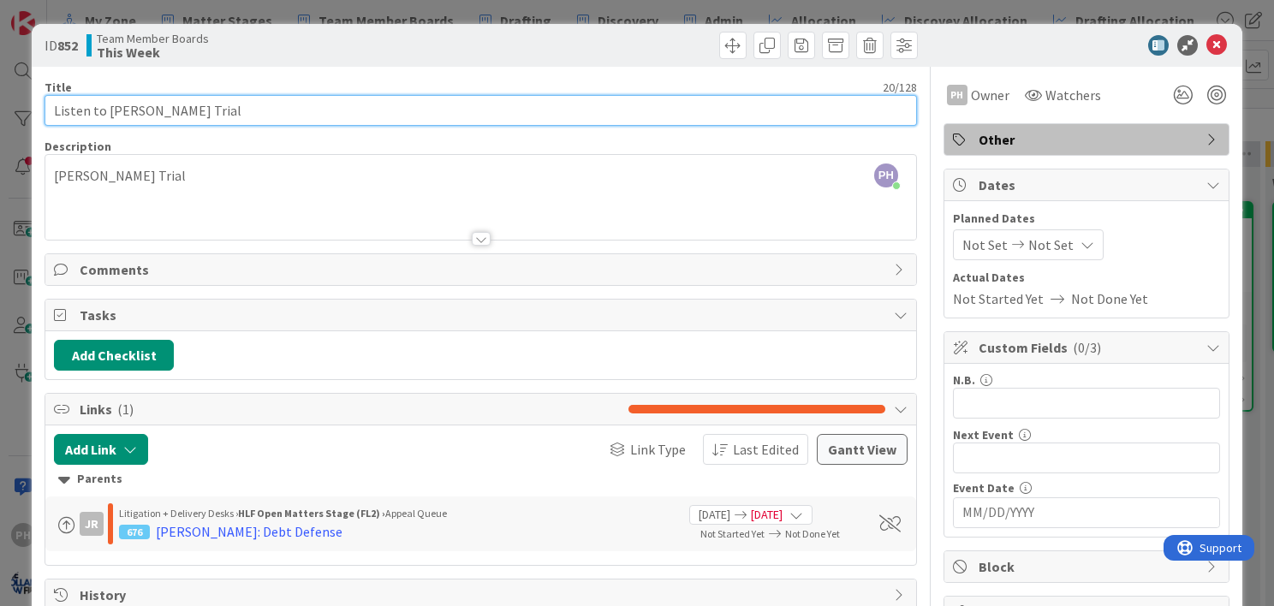
click at [120, 110] on input "Listen to [PERSON_NAME] Trial" at bounding box center [481, 110] width 873 height 31
type input "Listen to [PERSON_NAME] Trial"
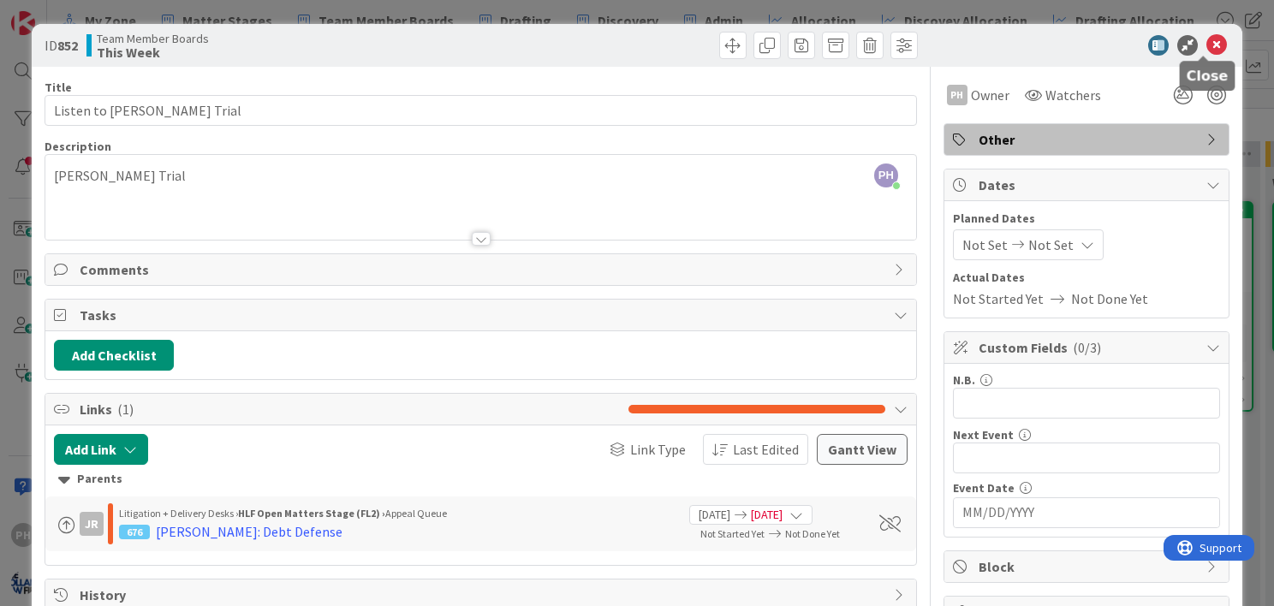
click at [1207, 45] on icon at bounding box center [1217, 45] width 21 height 21
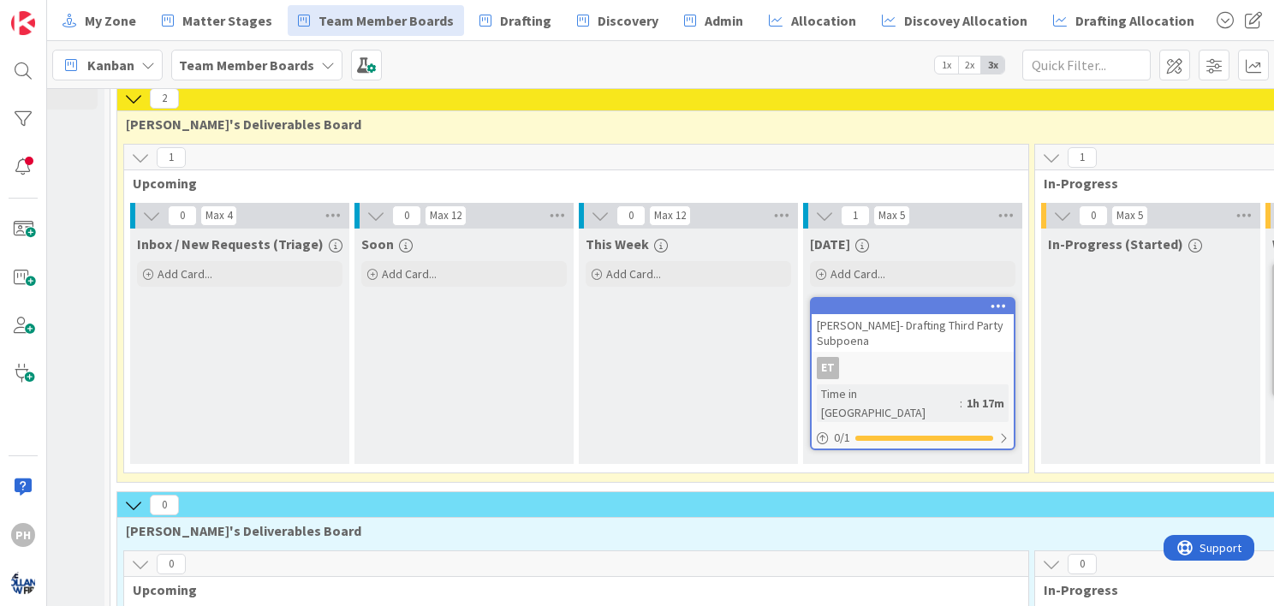
scroll to position [0, 168]
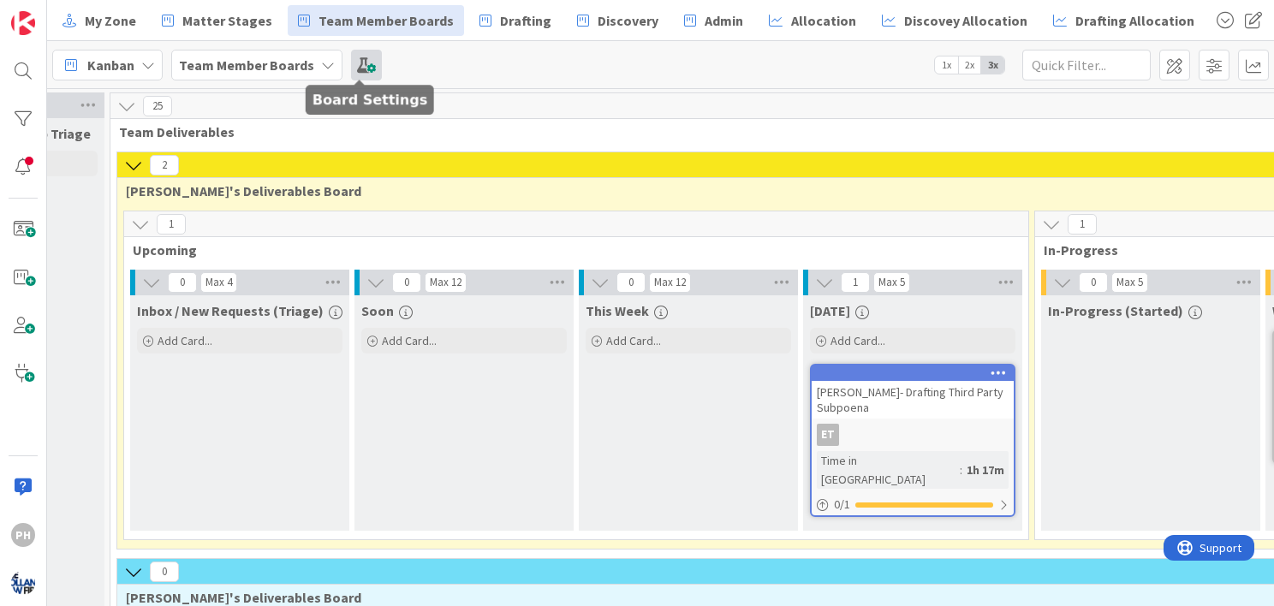
click at [363, 69] on span at bounding box center [366, 65] width 31 height 31
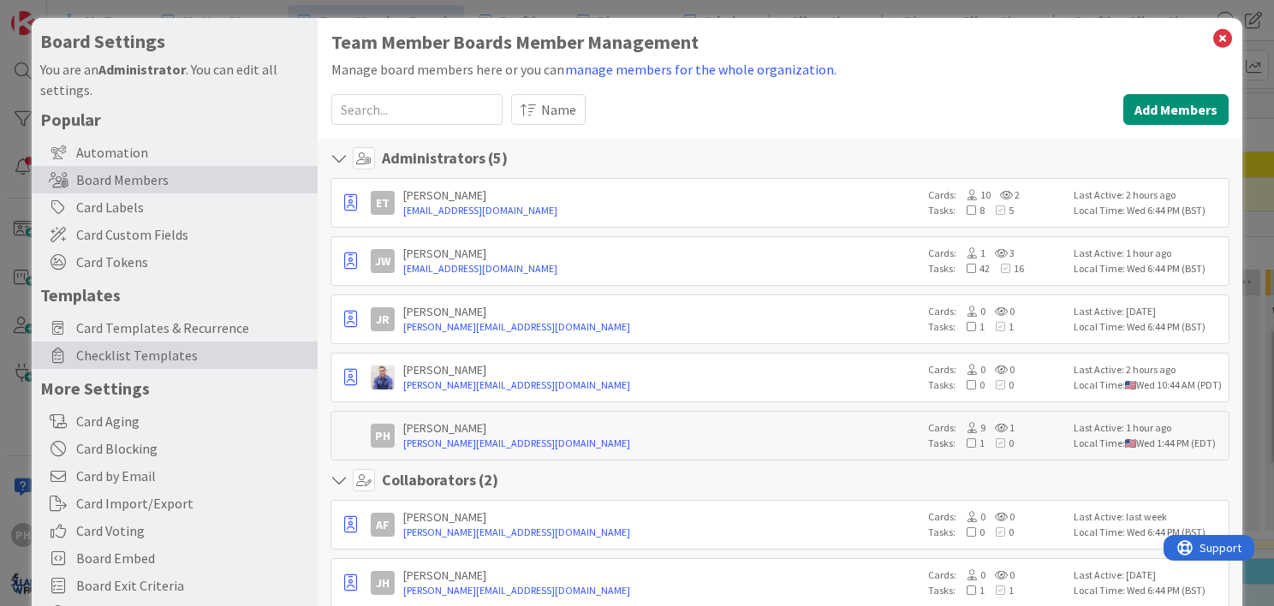
scroll to position [0, 0]
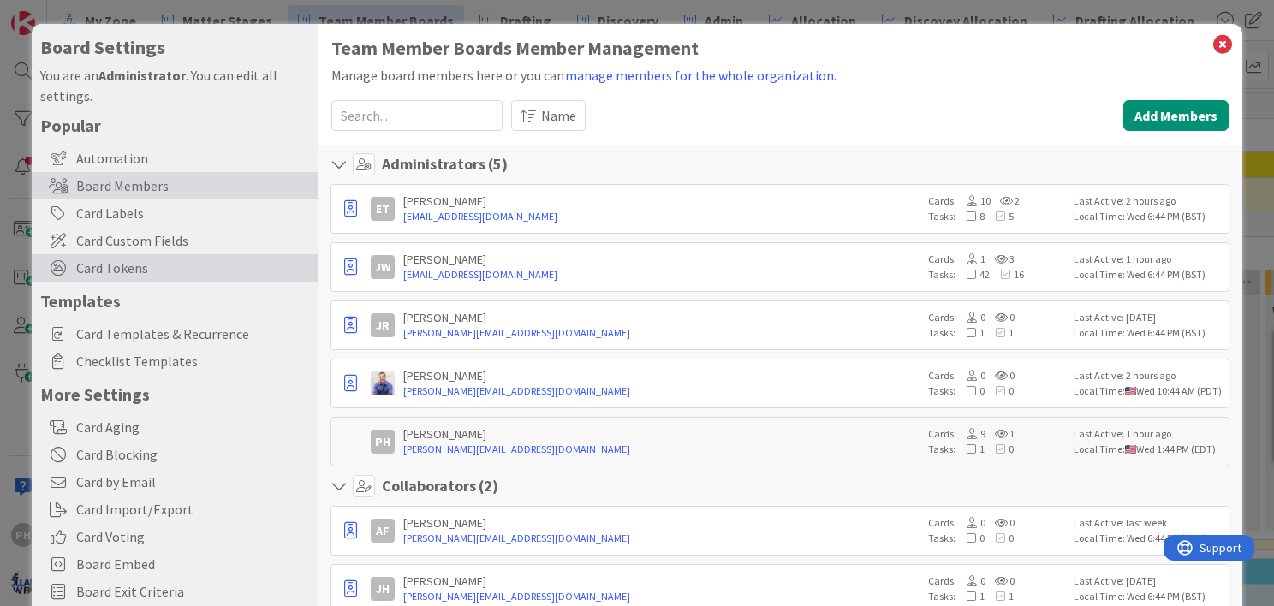
click at [120, 259] on span "Card Tokens" at bounding box center [192, 268] width 233 height 21
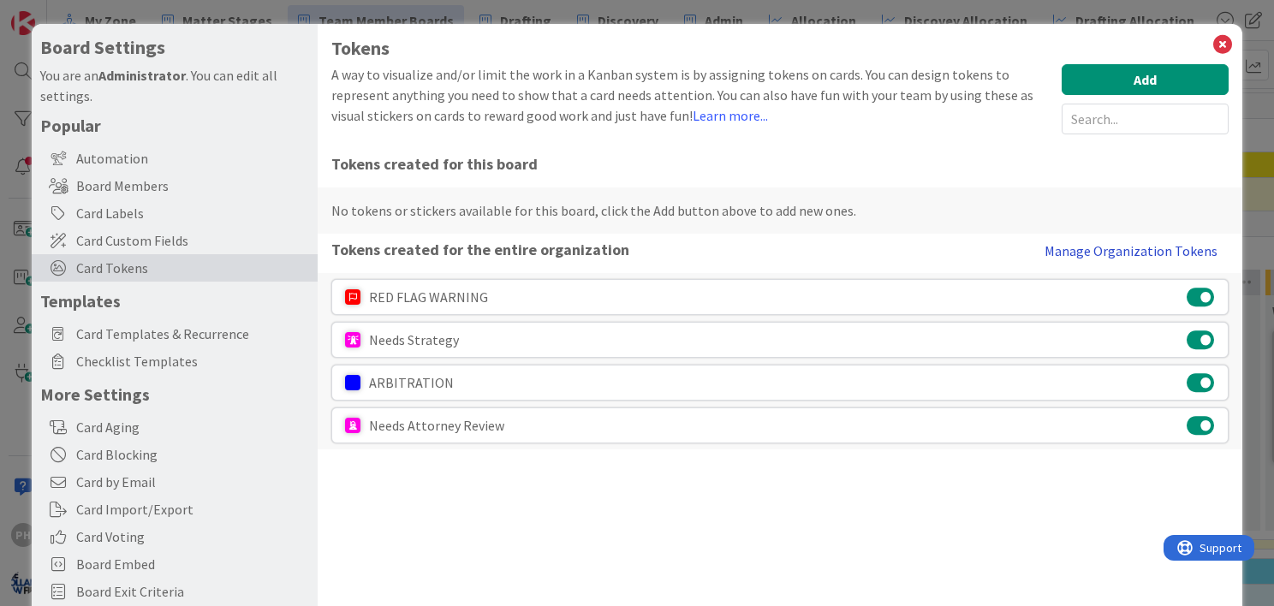
click at [1064, 249] on button "Manage Organization Tokens" at bounding box center [1131, 251] width 195 height 34
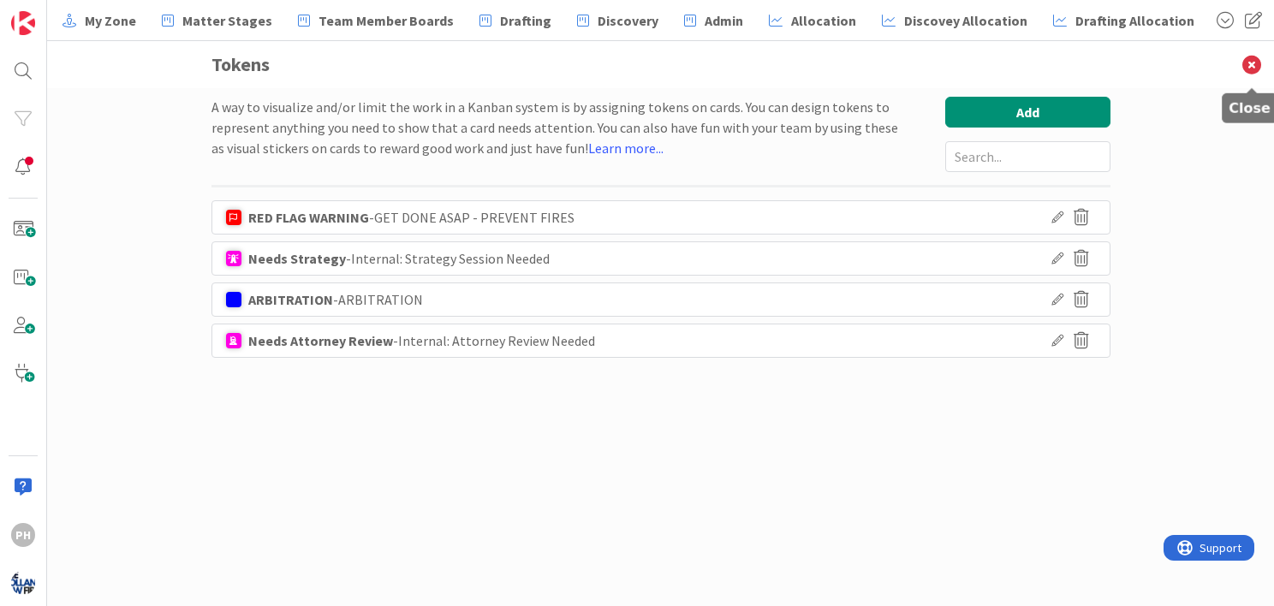
click at [1251, 57] on icon at bounding box center [1252, 64] width 45 height 47
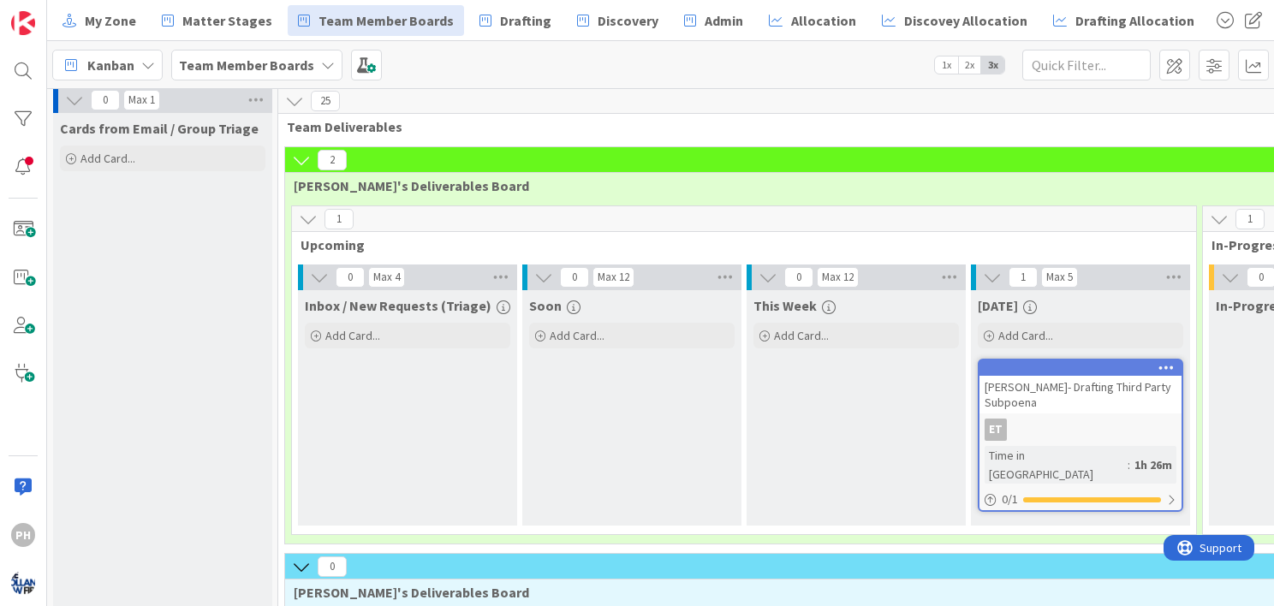
scroll to position [7, 0]
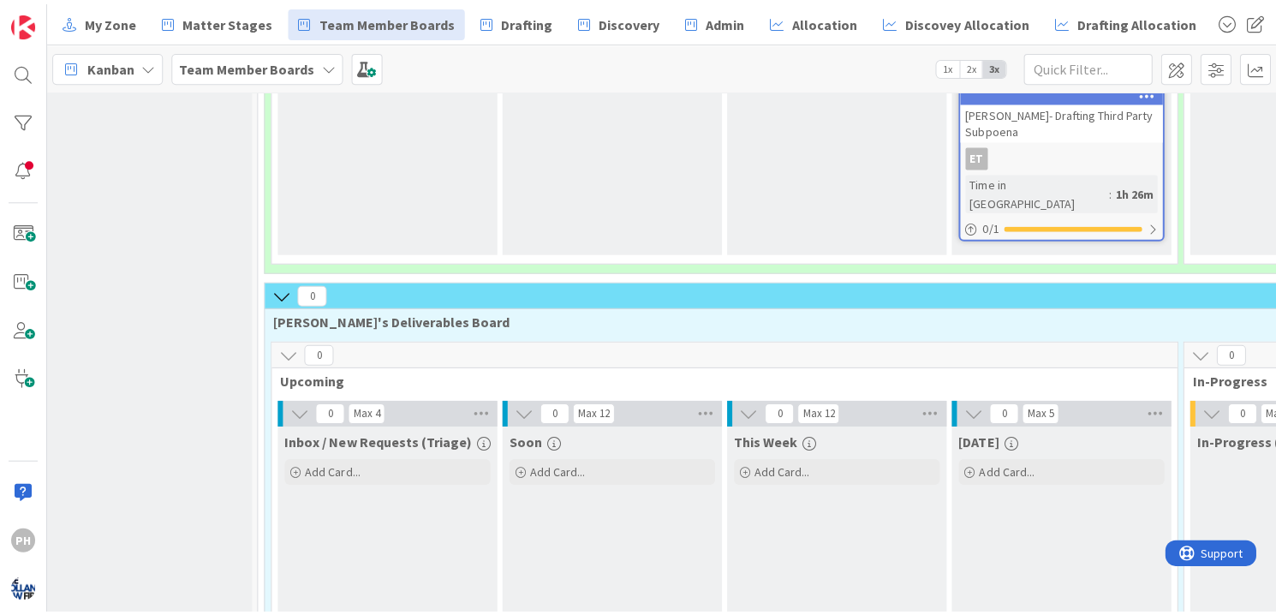
scroll to position [0, 21]
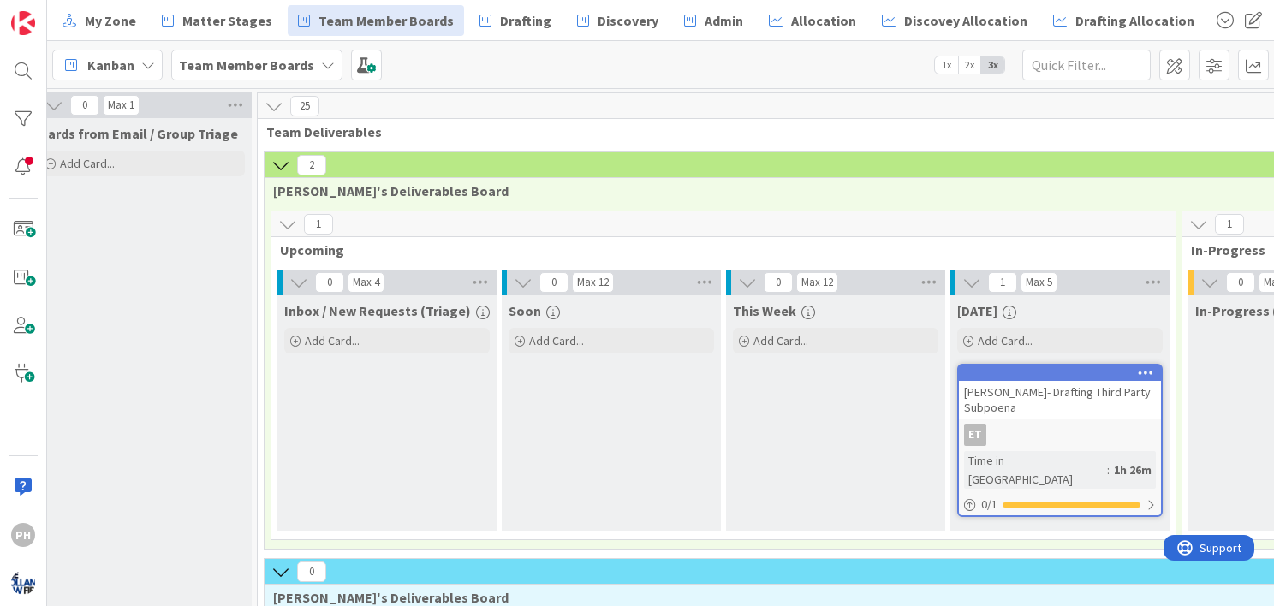
click at [846, 48] on div "Kanban Team Member Boards 1x 2x 3x" at bounding box center [660, 64] width 1227 height 47
click at [877, 99] on div "25" at bounding box center [1186, 106] width 1857 height 26
click at [860, 223] on div "1" at bounding box center [723, 225] width 904 height 26
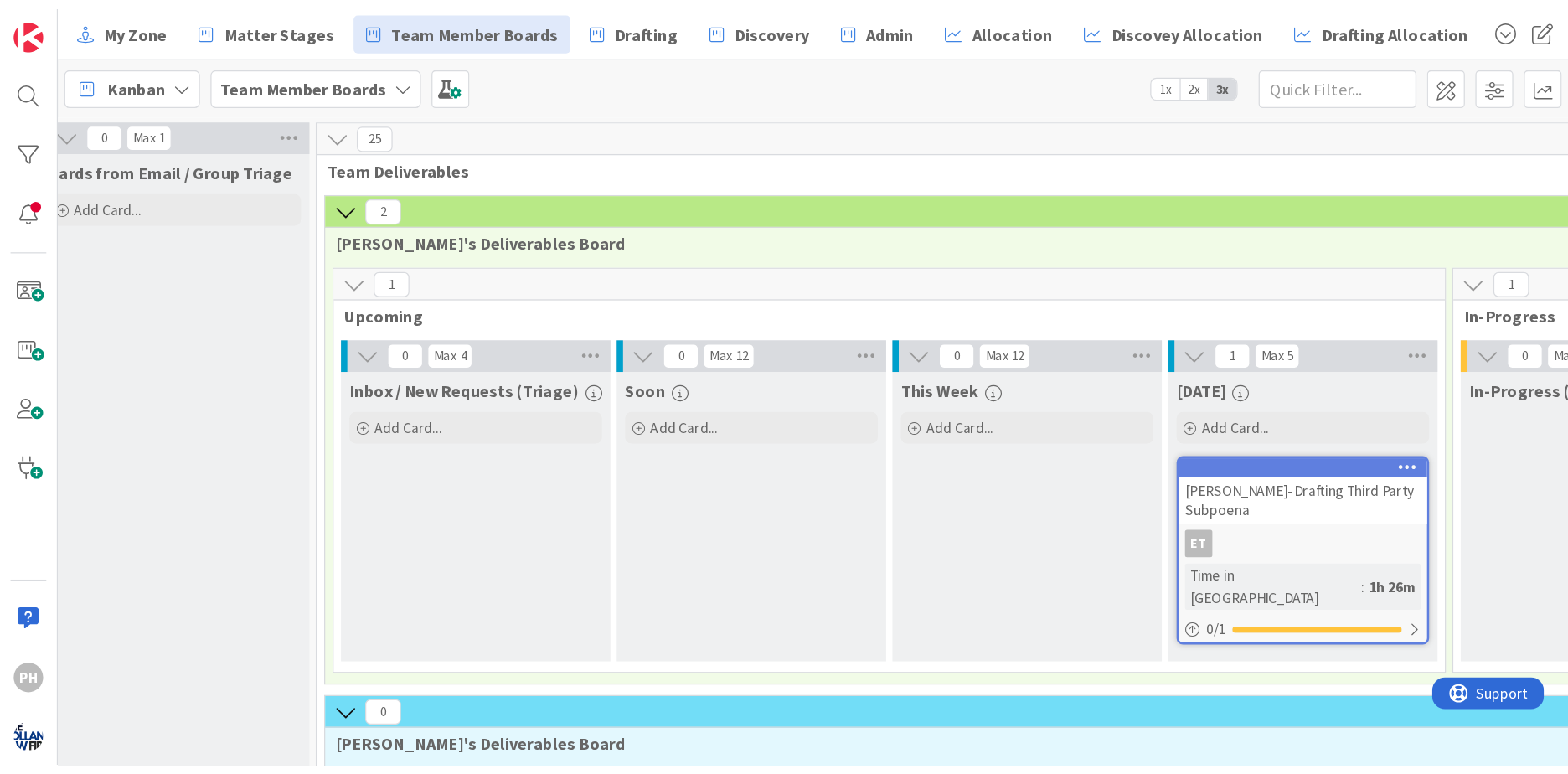
scroll to position [0, 21]
